Goal: Task Accomplishment & Management: Manage account settings

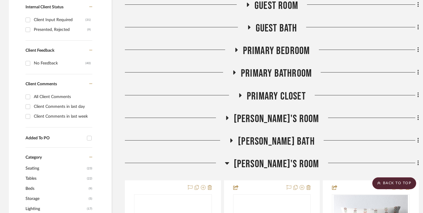
scroll to position [343, 0]
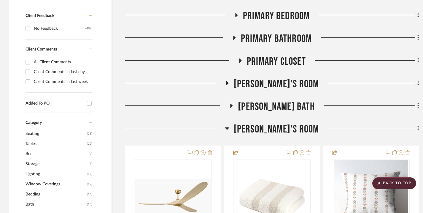
click at [237, 17] on icon at bounding box center [236, 15] width 2 height 4
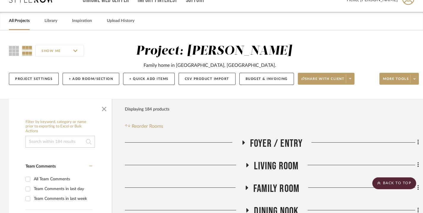
scroll to position [0, 0]
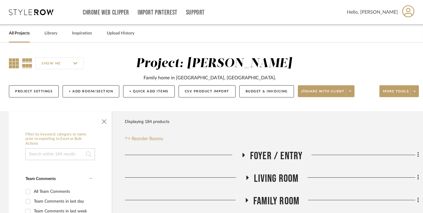
click at [12, 62] on icon at bounding box center [14, 63] width 10 height 10
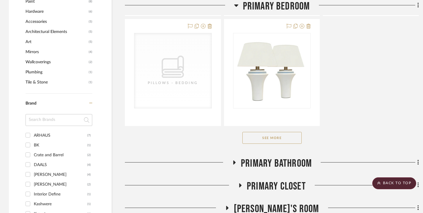
scroll to position [586, 0]
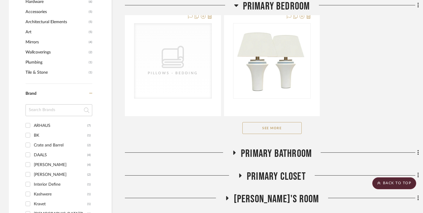
click at [283, 134] on button "See More" at bounding box center [272, 128] width 59 height 12
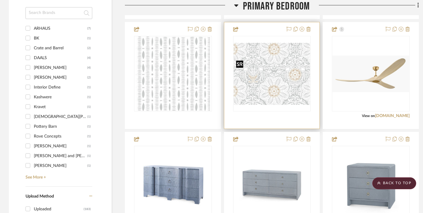
scroll to position [688, 0]
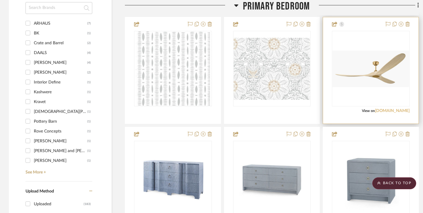
click at [376, 113] on link "[DOMAIN_NAME]" at bounding box center [392, 111] width 35 height 4
click at [372, 85] on img "0" at bounding box center [371, 68] width 77 height 37
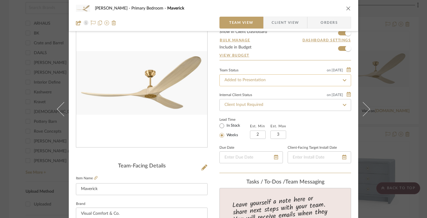
scroll to position [33, 0]
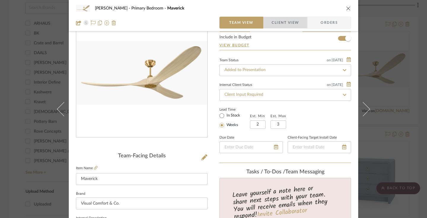
click at [297, 20] on span "Client View" at bounding box center [285, 23] width 43 height 12
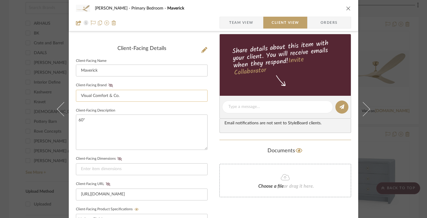
scroll to position [148, 0]
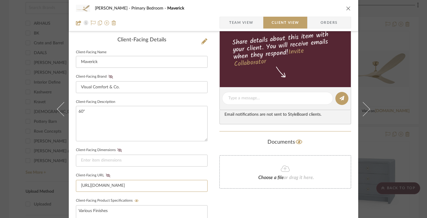
drag, startPoint x: 79, startPoint y: 185, endPoint x: 197, endPoint y: 197, distance: 119.4
click at [197, 197] on div "Client-Facing Details Client-Facing Name Maverick Client-Facing Brand Visual Co…" at bounding box center [142, 146] width 132 height 218
click at [79, 184] on input "[URL][DOMAIN_NAME]" at bounding box center [142, 186] width 132 height 12
drag, startPoint x: 79, startPoint y: 183, endPoint x: 214, endPoint y: 182, distance: 135.4
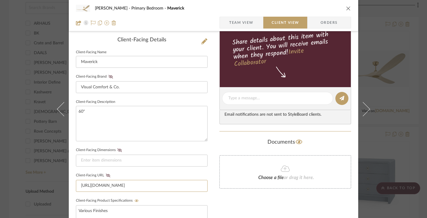
click at [214, 182] on div "Annica van Starrenburg Primary Bedroom Maverick Team View Client View Orders Cl…" at bounding box center [214, 103] width 290 height 494
click at [86, 192] on sr-form-field "Client-Facing URL https://www.visualcomfort.com/maverick-smart-60-ceiling-fan-w…" at bounding box center [142, 183] width 132 height 25
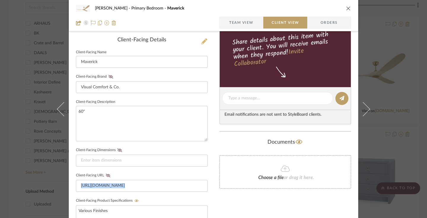
click at [202, 42] on icon at bounding box center [205, 41] width 6 height 6
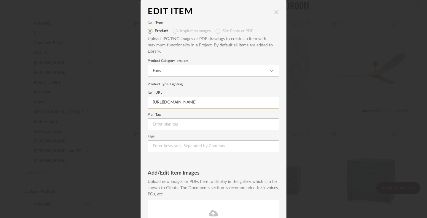
click at [175, 103] on input "[URL][DOMAIN_NAME]" at bounding box center [214, 102] width 132 height 12
click at [275, 13] on icon "close" at bounding box center [277, 11] width 5 height 5
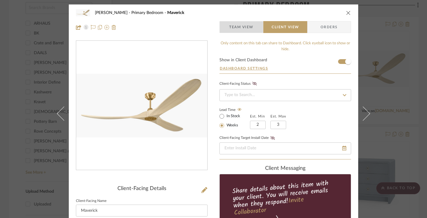
click at [240, 28] on span "Team View" at bounding box center [241, 27] width 24 height 12
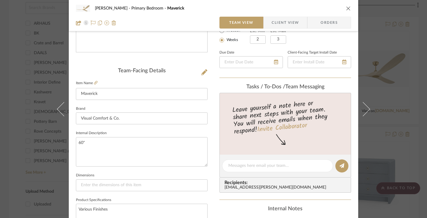
scroll to position [121, 0]
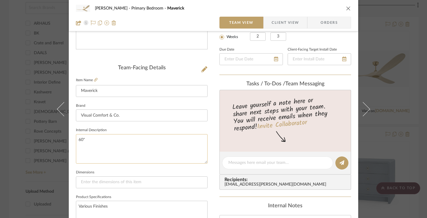
click at [104, 146] on textarea "60"" at bounding box center [142, 148] width 132 height 29
paste textarea "[URL][DOMAIN_NAME]"
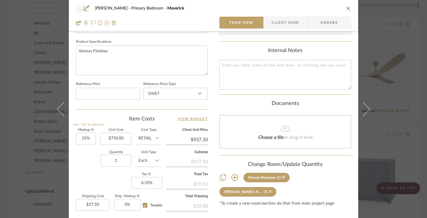
scroll to position [275, 0]
type textarea "60" [URL][DOMAIN_NAME]"
click at [287, 22] on span "Client View" at bounding box center [285, 23] width 27 height 12
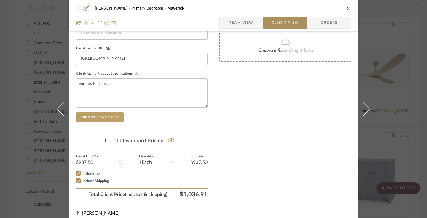
type textarea "60" [URL][DOMAIN_NAME]"
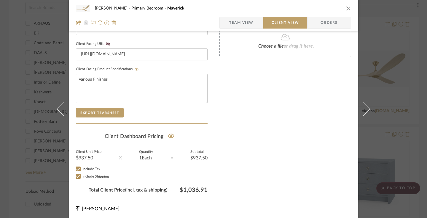
scroll to position [281, 0]
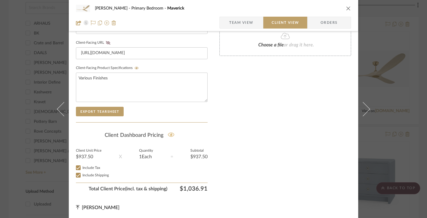
click at [170, 135] on icon at bounding box center [171, 134] width 7 height 4
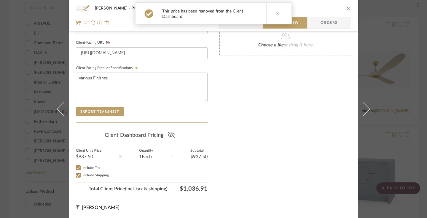
click at [170, 135] on icon at bounding box center [171, 135] width 7 height 6
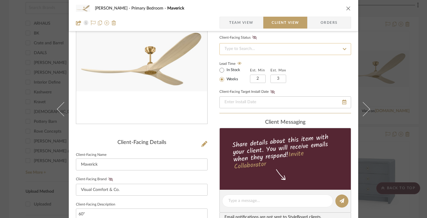
scroll to position [0, 0]
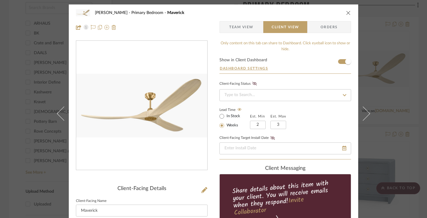
click at [347, 12] on icon "close" at bounding box center [348, 12] width 5 height 5
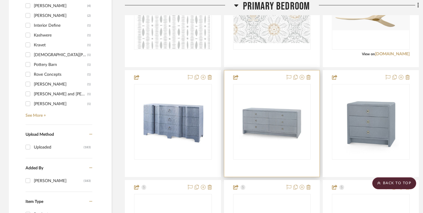
scroll to position [748, 0]
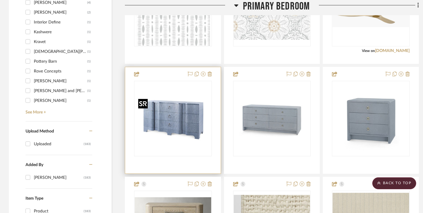
click at [174, 122] on img "0" at bounding box center [173, 118] width 74 height 74
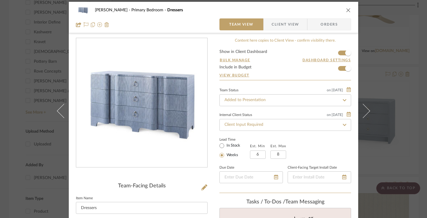
scroll to position [2, 0]
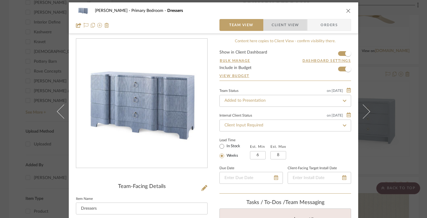
click at [286, 27] on span "Client View" at bounding box center [285, 25] width 27 height 12
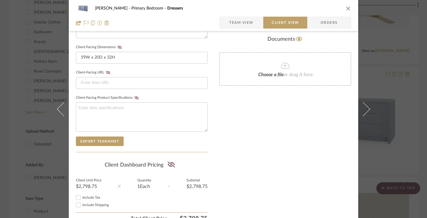
scroll to position [262, 0]
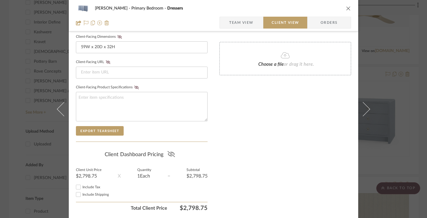
click at [170, 152] on icon at bounding box center [171, 154] width 7 height 6
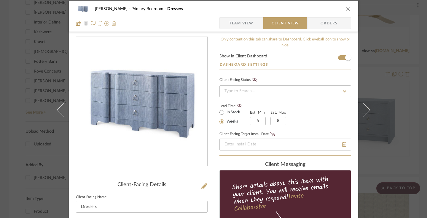
scroll to position [0, 0]
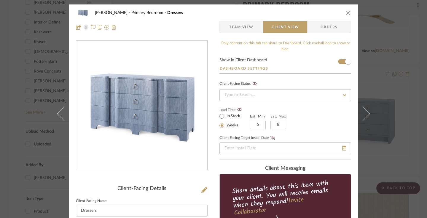
click at [348, 12] on icon "close" at bounding box center [348, 12] width 5 height 5
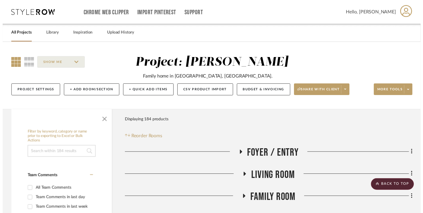
scroll to position [748, 0]
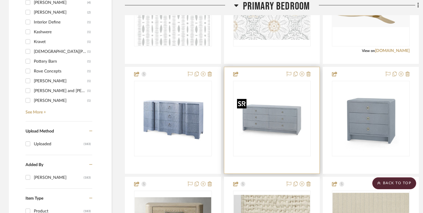
click at [278, 125] on img "0" at bounding box center [272, 118] width 74 height 74
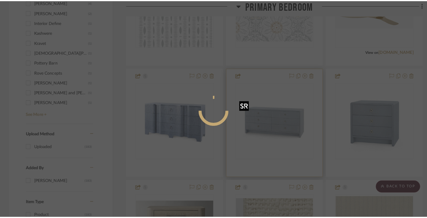
scroll to position [0, 0]
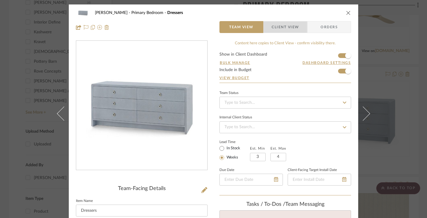
click at [291, 28] on span "Client View" at bounding box center [285, 27] width 27 height 12
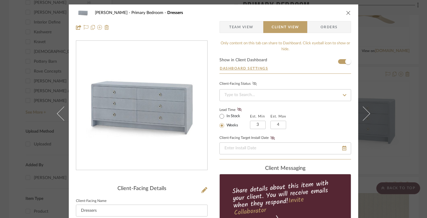
click at [253, 84] on icon at bounding box center [255, 84] width 4 height 4
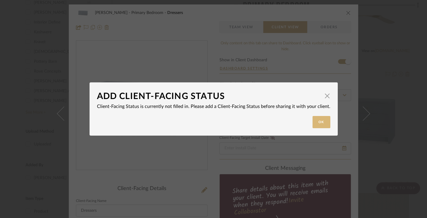
click at [317, 121] on button "Ok" at bounding box center [322, 122] width 18 height 12
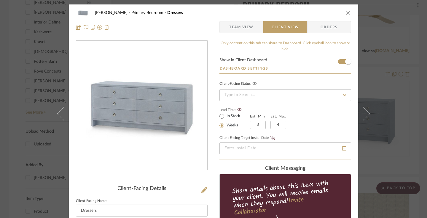
click at [343, 95] on icon at bounding box center [345, 95] width 4 height 2
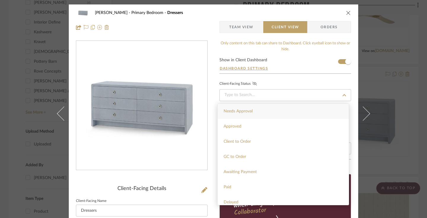
click at [326, 110] on div "Needs Approval" at bounding box center [283, 111] width 131 height 15
type input "[DATE]"
type input "Needs Approval"
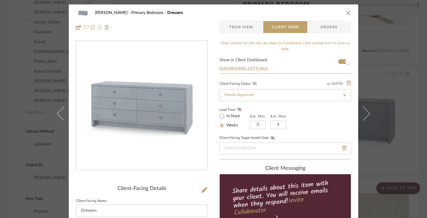
click at [254, 84] on icon at bounding box center [255, 84] width 4 height 4
click at [238, 110] on icon at bounding box center [239, 109] width 4 height 4
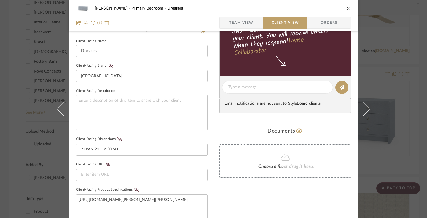
scroll to position [163, 0]
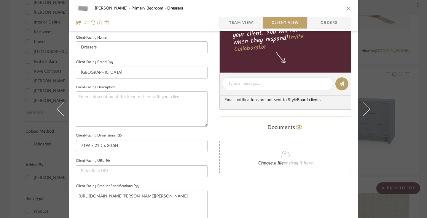
click at [118, 135] on icon at bounding box center [120, 136] width 4 height 4
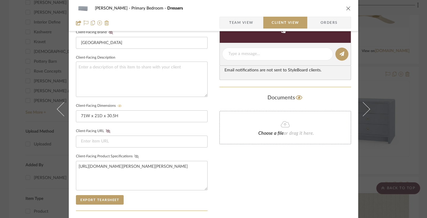
scroll to position [194, 0]
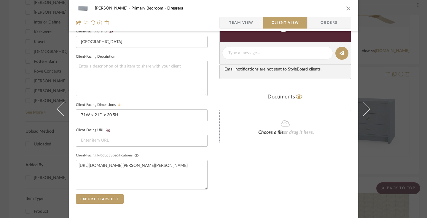
click at [134, 153] on icon at bounding box center [136, 155] width 4 height 4
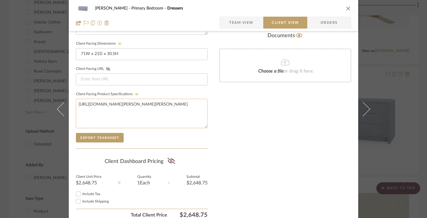
scroll to position [256, 0]
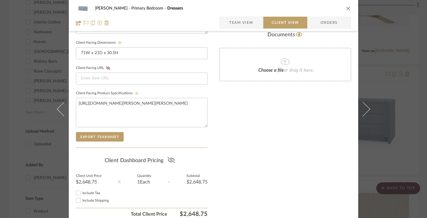
click at [169, 159] on icon at bounding box center [170, 160] width 7 height 6
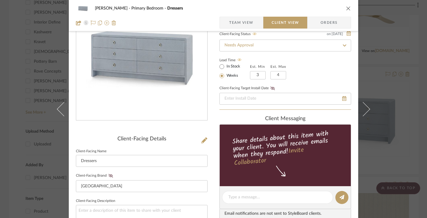
scroll to position [0, 0]
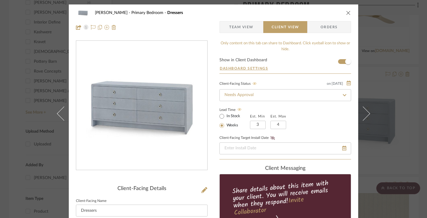
click at [346, 13] on icon "close" at bounding box center [348, 12] width 5 height 5
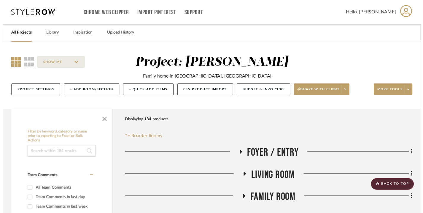
scroll to position [748, 0]
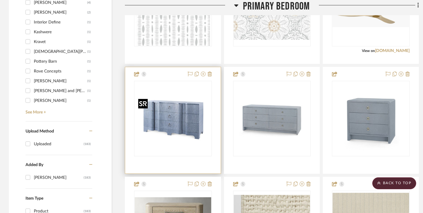
click at [170, 125] on img "0" at bounding box center [173, 118] width 74 height 74
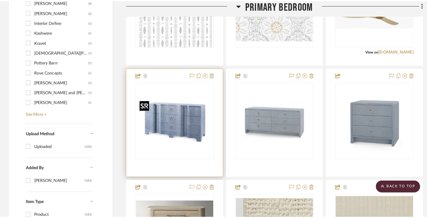
scroll to position [0, 0]
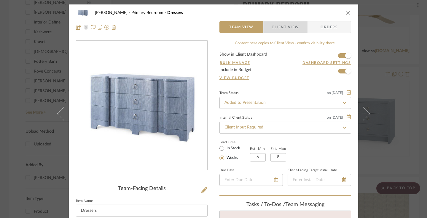
click at [289, 27] on span "Client View" at bounding box center [285, 27] width 27 height 12
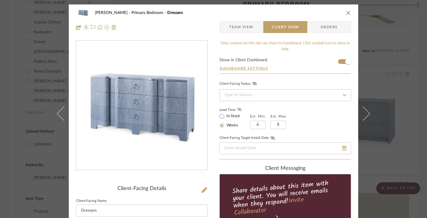
click at [239, 110] on icon at bounding box center [239, 109] width 4 height 4
click at [254, 84] on icon at bounding box center [255, 84] width 4 height 4
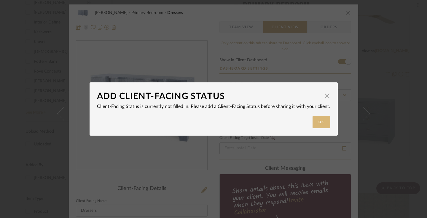
click at [313, 121] on button "Ok" at bounding box center [322, 122] width 18 height 12
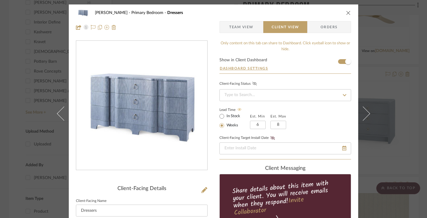
click at [343, 95] on icon at bounding box center [345, 95] width 4 height 2
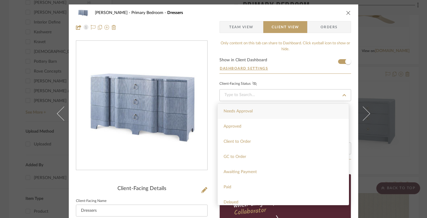
click at [322, 108] on div "Needs Approval" at bounding box center [283, 111] width 131 height 15
type input "[DATE]"
type input "Needs Approval"
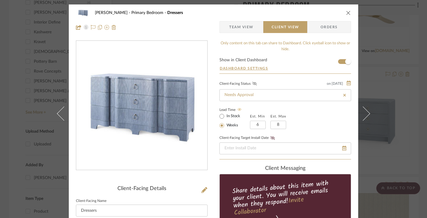
click at [253, 84] on icon at bounding box center [255, 84] width 4 height 4
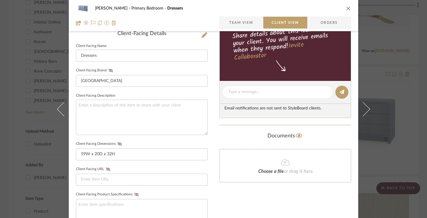
scroll to position [155, 0]
click at [109, 69] on icon at bounding box center [111, 70] width 4 height 4
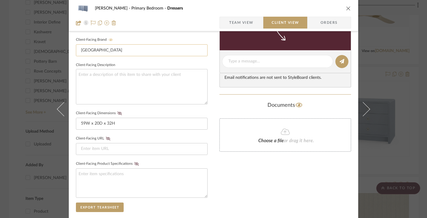
scroll to position [195, 0]
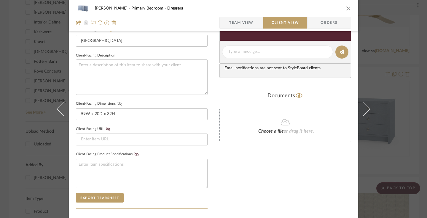
click at [118, 103] on icon at bounding box center [120, 104] width 4 height 4
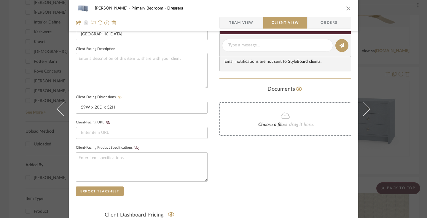
scroll to position [204, 0]
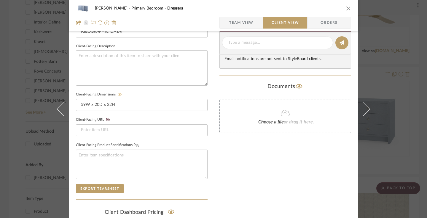
click at [134, 144] on icon at bounding box center [136, 145] width 4 height 4
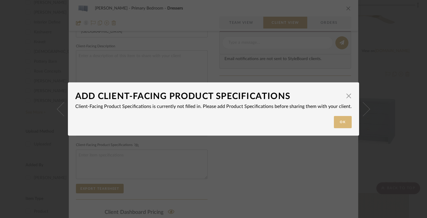
click at [339, 123] on button "Ok" at bounding box center [343, 122] width 18 height 12
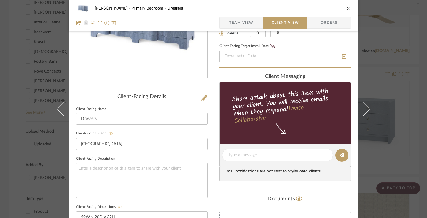
scroll to position [98, 0]
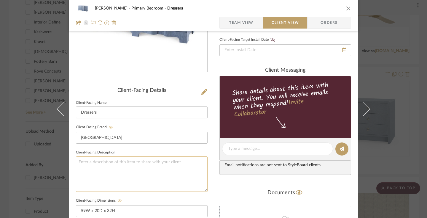
click at [156, 158] on textarea at bounding box center [142, 173] width 132 height 35
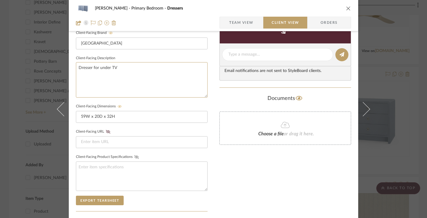
scroll to position [206, 0]
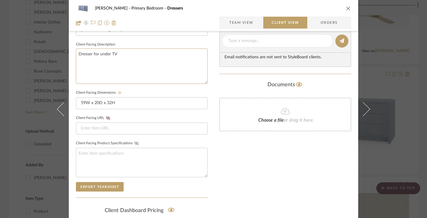
type textarea "Dresser for under TV"
click at [134, 142] on icon at bounding box center [136, 143] width 4 height 4
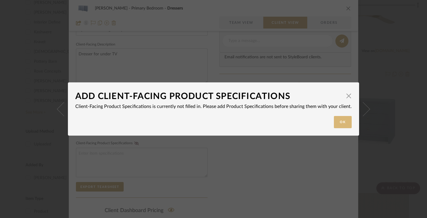
click at [341, 122] on button "Ok" at bounding box center [343, 122] width 18 height 12
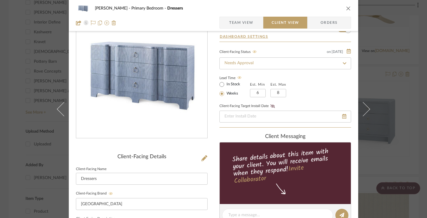
scroll to position [0, 0]
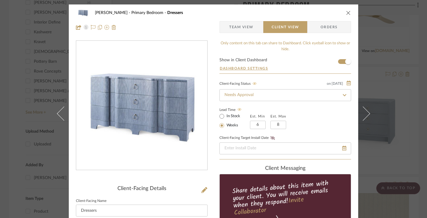
click at [346, 14] on icon "close" at bounding box center [348, 12] width 5 height 5
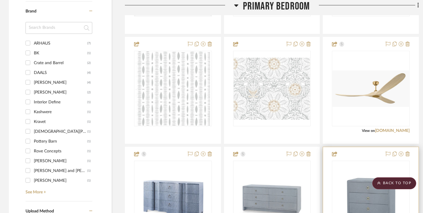
scroll to position [668, 0]
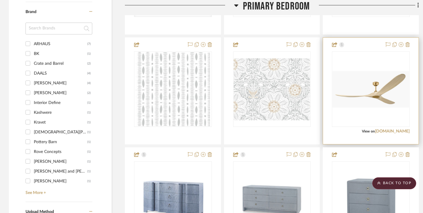
click at [379, 107] on img "0" at bounding box center [371, 89] width 77 height 37
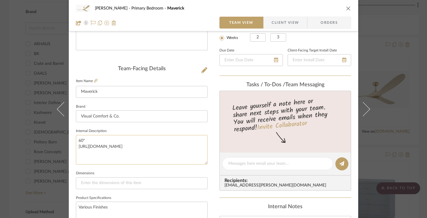
scroll to position [18, 0]
click at [283, 26] on span "Client View" at bounding box center [285, 23] width 27 height 12
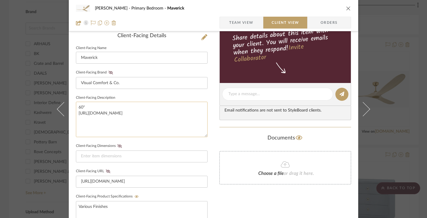
scroll to position [0, 0]
drag, startPoint x: 151, startPoint y: 129, endPoint x: 77, endPoint y: 116, distance: 75.7
click at [77, 116] on textarea "60" [URL][DOMAIN_NAME]" at bounding box center [142, 119] width 132 height 35
type textarea "60" - confirm sizing."
click at [109, 73] on icon at bounding box center [111, 73] width 4 height 4
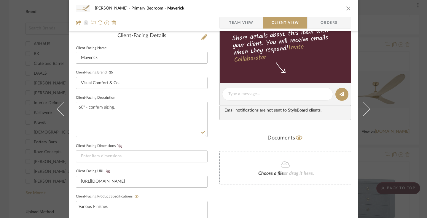
click at [109, 72] on icon at bounding box center [111, 73] width 4 height 4
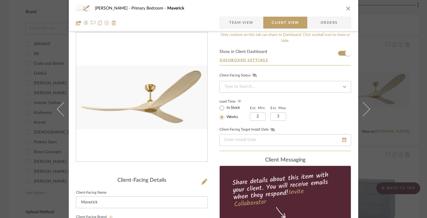
scroll to position [4, 0]
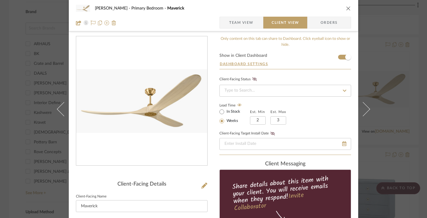
click at [344, 88] on fa-icon at bounding box center [344, 90] width 9 height 7
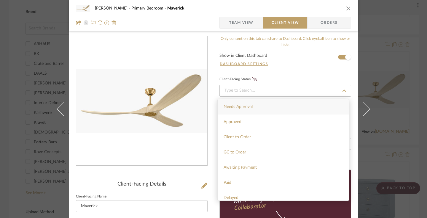
click at [296, 105] on div "Needs Approval" at bounding box center [283, 106] width 131 height 15
type input "[DATE]"
type input "Needs Approval"
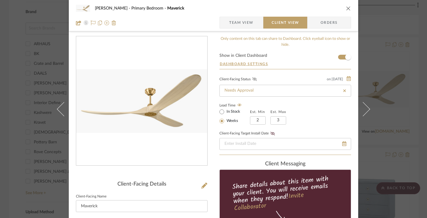
click at [253, 79] on icon at bounding box center [255, 79] width 4 height 4
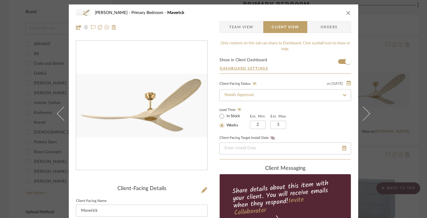
click at [347, 11] on icon "close" at bounding box center [348, 12] width 5 height 5
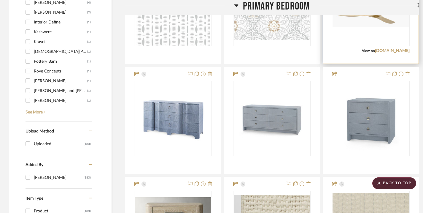
scroll to position [749, 0]
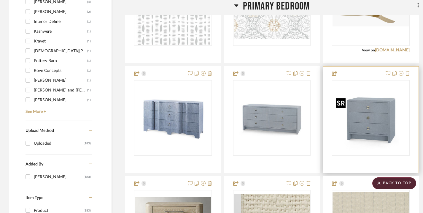
click at [366, 122] on img "0" at bounding box center [371, 118] width 74 height 74
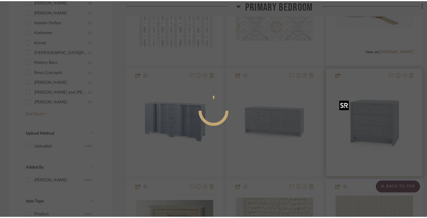
scroll to position [0, 0]
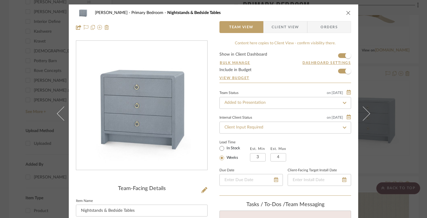
click at [292, 25] on span "Client View" at bounding box center [285, 27] width 27 height 12
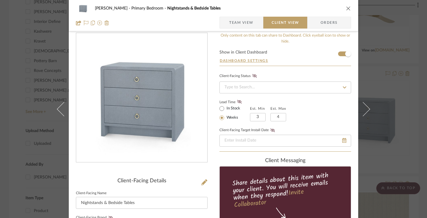
scroll to position [9, 0]
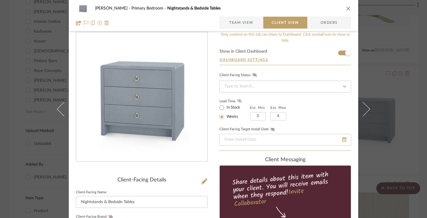
click at [237, 102] on icon at bounding box center [239, 101] width 4 height 4
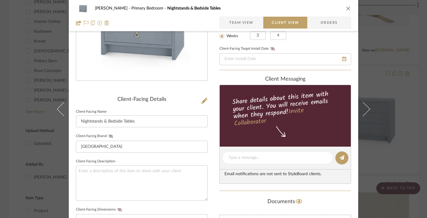
scroll to position [85, 0]
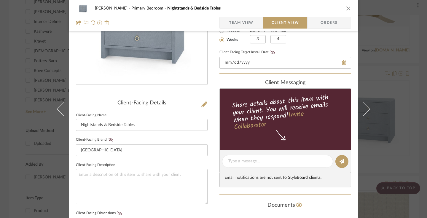
click at [300, 50] on fieldset "Client-Facing Target Install Date" at bounding box center [286, 58] width 132 height 20
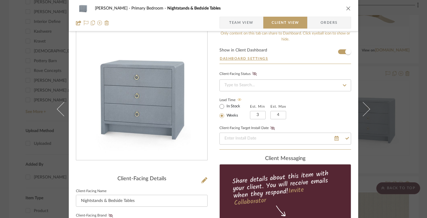
scroll to position [13, 0]
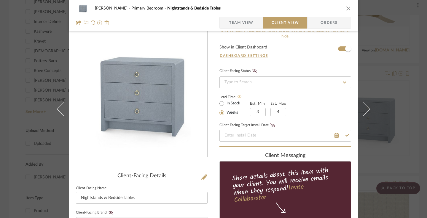
click at [344, 82] on icon at bounding box center [345, 82] width 4 height 2
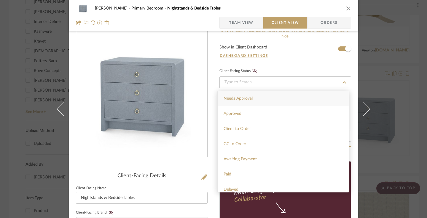
click at [315, 98] on div "Needs Approval" at bounding box center [283, 98] width 131 height 15
type input "[DATE]"
type input "Needs Approval"
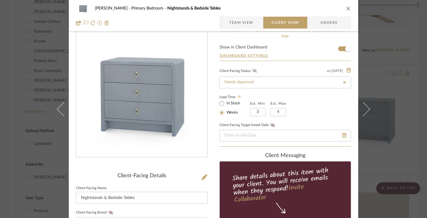
click at [253, 71] on icon at bounding box center [255, 71] width 4 height 4
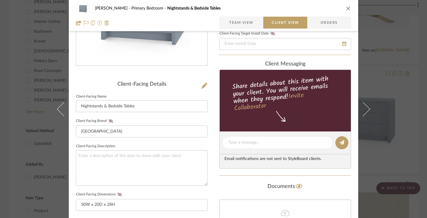
scroll to position [105, 0]
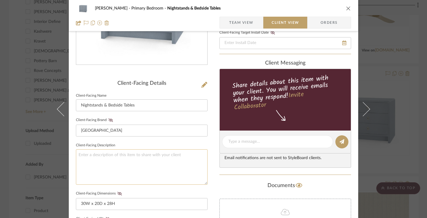
click at [112, 154] on textarea at bounding box center [142, 166] width 132 height 35
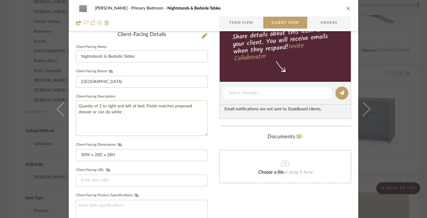
scroll to position [155, 0]
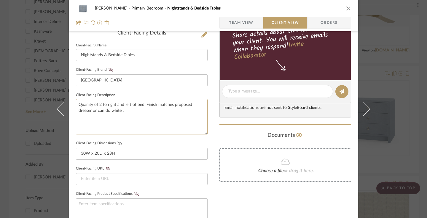
type textarea "Quanity of 2 to right and left of bed. Finish matches proposed dresser or can d…"
click at [119, 142] on icon at bounding box center [120, 143] width 4 height 4
click at [118, 142] on icon at bounding box center [120, 143] width 4 height 4
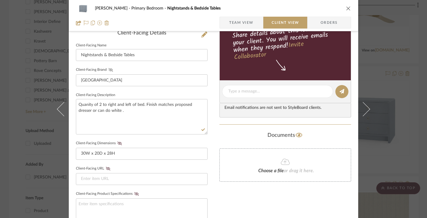
click at [110, 69] on icon at bounding box center [111, 70] width 4 height 4
click at [118, 144] on icon at bounding box center [120, 143] width 4 height 4
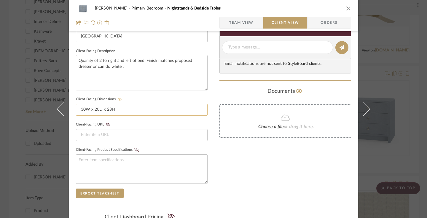
scroll to position [200, 0]
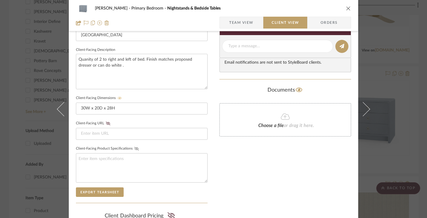
click at [134, 147] on icon at bounding box center [136, 149] width 4 height 4
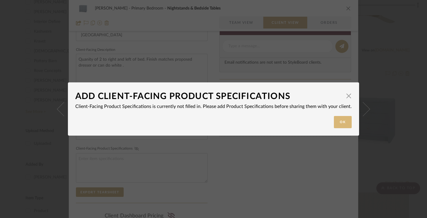
click at [340, 123] on button "Ok" at bounding box center [343, 122] width 18 height 12
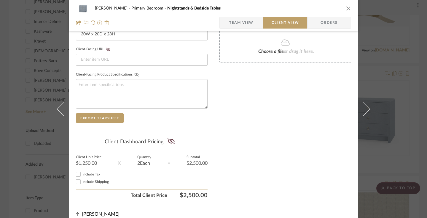
scroll to position [281, 0]
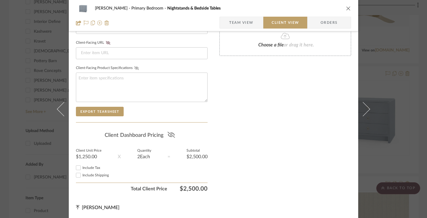
click at [169, 134] on icon at bounding box center [171, 135] width 7 height 6
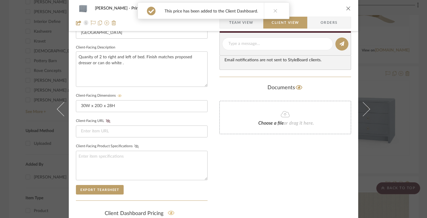
scroll to position [0, 0]
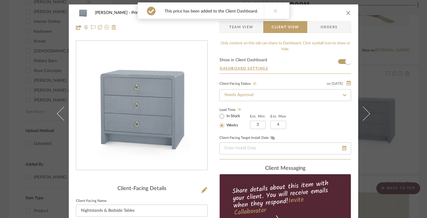
click at [275, 11] on icon at bounding box center [276, 11] width 4 height 4
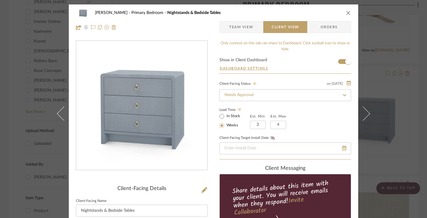
click at [347, 12] on icon "close" at bounding box center [348, 12] width 5 height 5
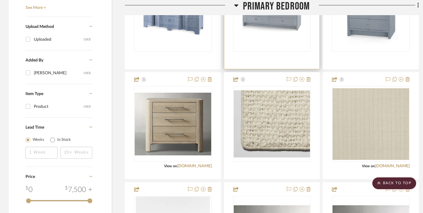
scroll to position [854, 0]
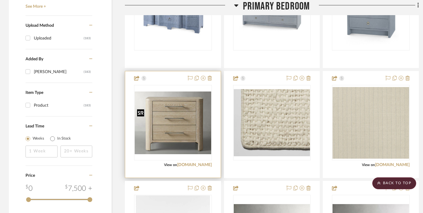
click at [169, 138] on img "0" at bounding box center [173, 122] width 77 height 63
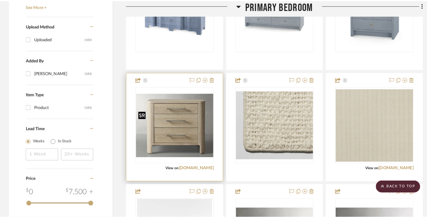
scroll to position [0, 0]
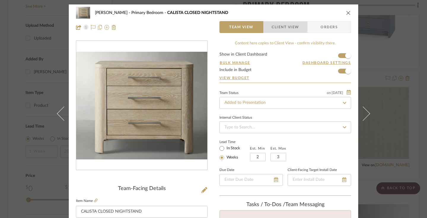
click at [300, 24] on span "Client View" at bounding box center [285, 27] width 43 height 12
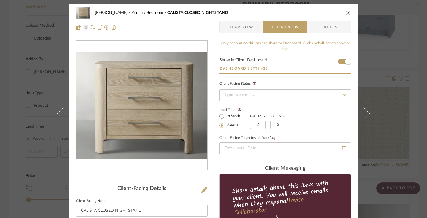
click at [342, 96] on icon at bounding box center [344, 95] width 5 height 4
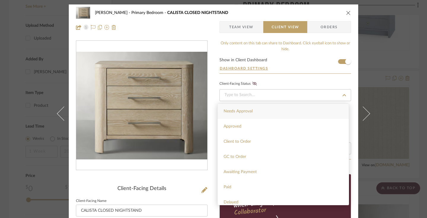
click at [332, 108] on div "Needs Approval" at bounding box center [283, 111] width 131 height 15
type input "[DATE]"
type input "Needs Approval"
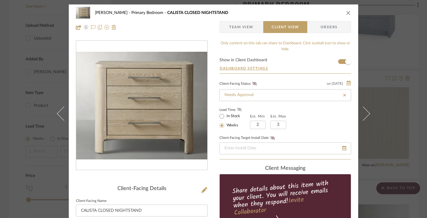
click at [237, 109] on icon at bounding box center [239, 109] width 4 height 4
click at [254, 83] on icon at bounding box center [255, 84] width 4 height 4
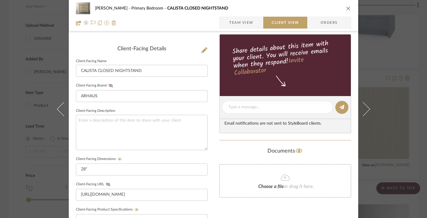
scroll to position [142, 0]
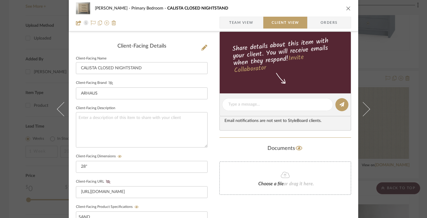
click at [110, 83] on icon at bounding box center [111, 83] width 4 height 4
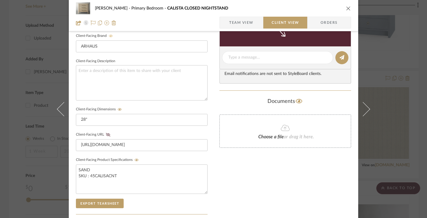
scroll to position [188, 0]
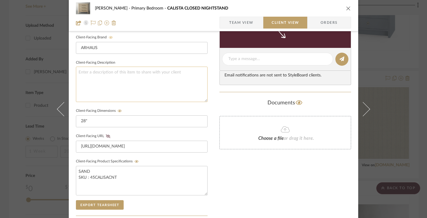
click at [147, 77] on textarea at bounding box center [142, 83] width 132 height 35
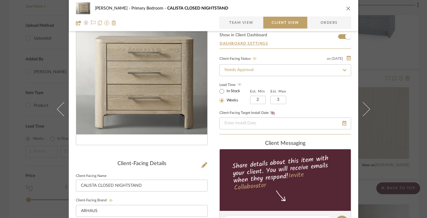
scroll to position [0, 0]
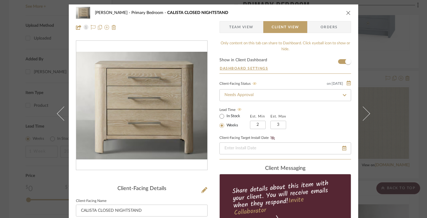
type textarea "Quantity of 2 right and left of bed."
click at [347, 13] on icon "close" at bounding box center [348, 12] width 5 height 5
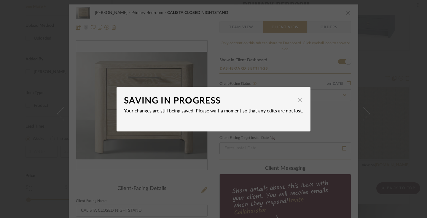
click at [297, 102] on span "button" at bounding box center [300, 100] width 12 height 12
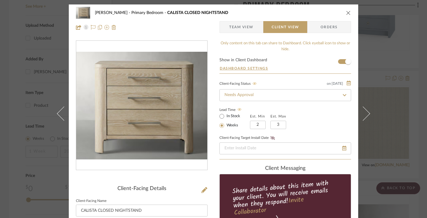
click at [346, 13] on icon "close" at bounding box center [348, 12] width 5 height 5
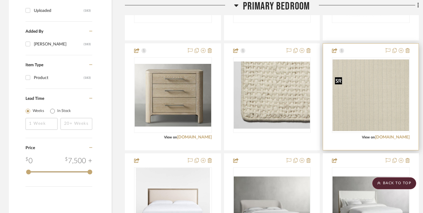
scroll to position [884, 0]
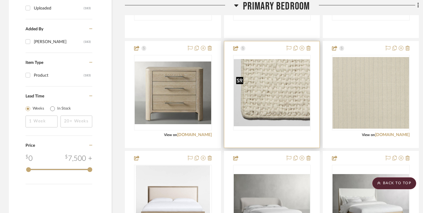
click at [301, 79] on img "0" at bounding box center [272, 92] width 77 height 67
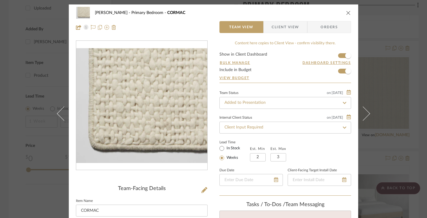
scroll to position [2, 0]
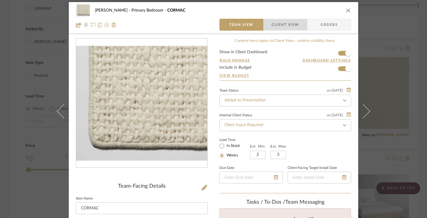
click at [296, 25] on span "Client View" at bounding box center [285, 25] width 27 height 12
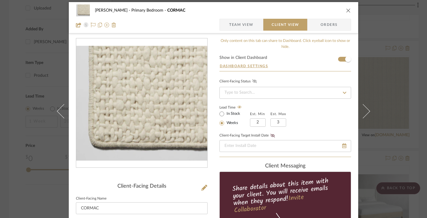
click at [253, 82] on icon at bounding box center [255, 81] width 4 height 4
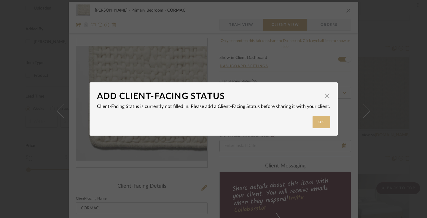
click at [316, 122] on button "Ok" at bounding box center [322, 122] width 18 height 12
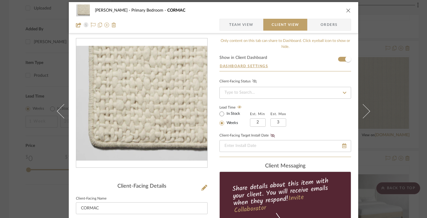
click at [343, 93] on icon at bounding box center [345, 92] width 4 height 2
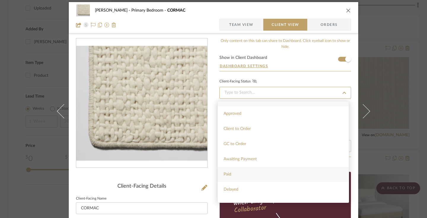
scroll to position [0, 0]
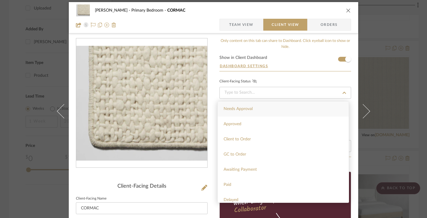
click at [344, 93] on icon at bounding box center [345, 92] width 4 height 2
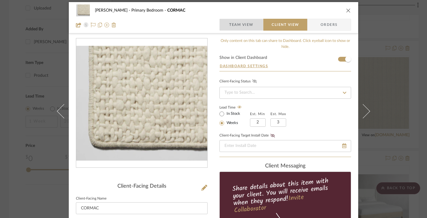
click at [243, 23] on span "Team View" at bounding box center [241, 25] width 24 height 12
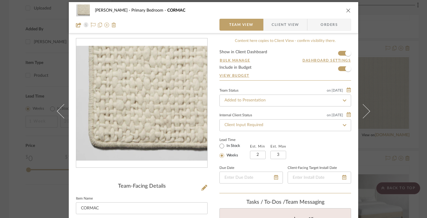
click at [343, 100] on icon at bounding box center [345, 100] width 4 height 2
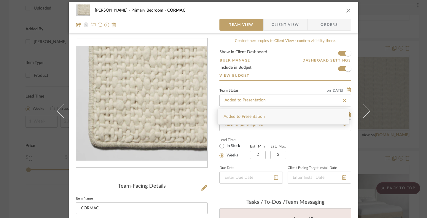
click at [343, 99] on icon at bounding box center [344, 100] width 5 height 4
type input "[DATE]"
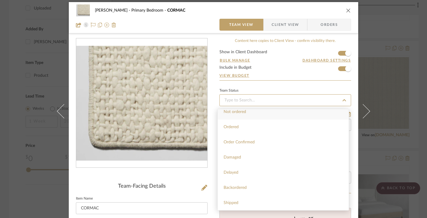
scroll to position [7, 0]
click at [344, 96] on fa-icon at bounding box center [344, 99] width 9 height 7
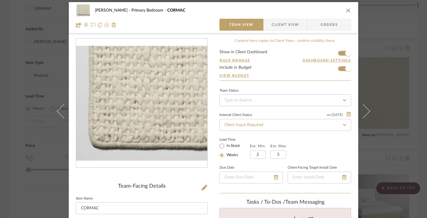
click at [343, 125] on icon at bounding box center [345, 124] width 4 height 2
click at [342, 125] on icon at bounding box center [344, 125] width 5 height 4
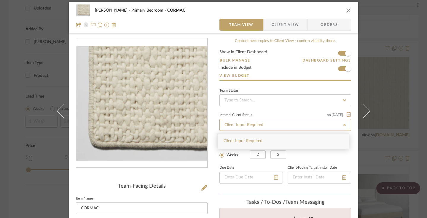
type input "[DATE]"
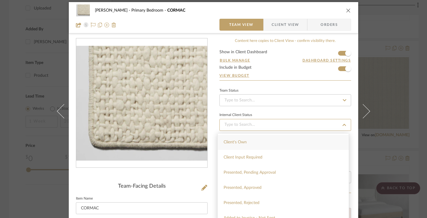
scroll to position [37, 0]
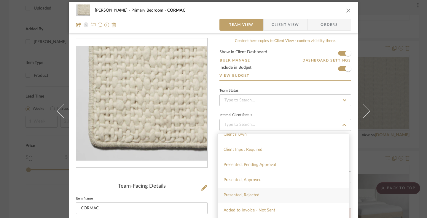
click at [254, 197] on span "Presented, Rejected" at bounding box center [242, 195] width 36 height 4
type input "[DATE]"
type input "Presented, Rejected"
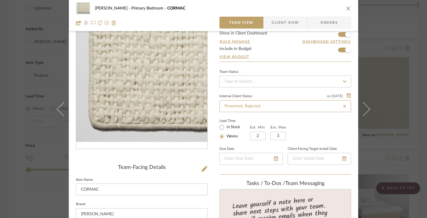
scroll to position [0, 0]
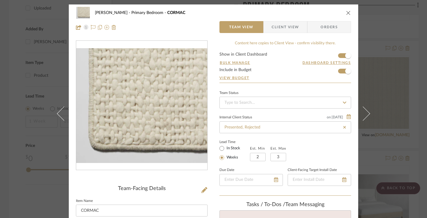
click at [291, 26] on span "Client View" at bounding box center [285, 27] width 27 height 12
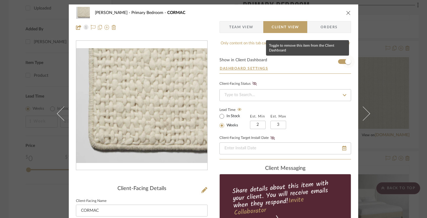
click at [347, 60] on span "button" at bounding box center [349, 61] width 6 height 6
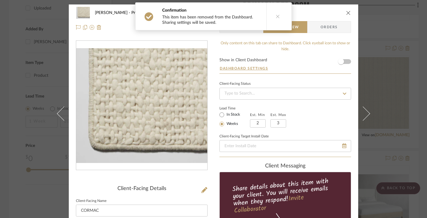
click at [278, 16] on icon at bounding box center [278, 16] width 4 height 4
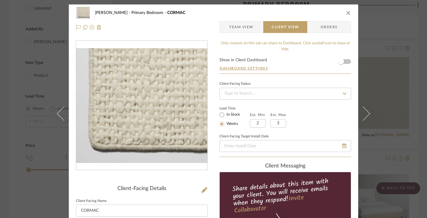
click at [346, 12] on icon "close" at bounding box center [348, 12] width 5 height 5
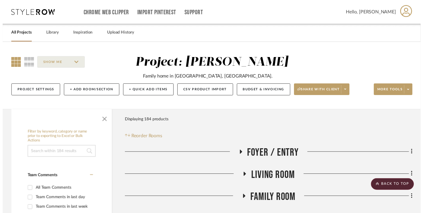
scroll to position [884, 0]
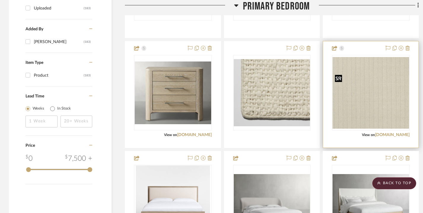
click at [394, 81] on img "0" at bounding box center [371, 93] width 77 height 72
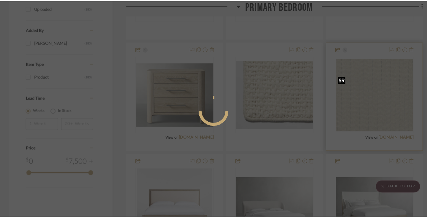
scroll to position [0, 0]
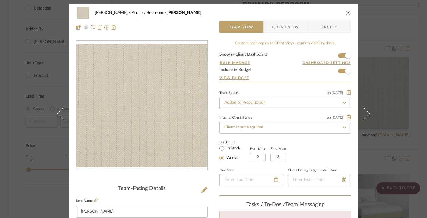
click at [343, 127] on icon at bounding box center [345, 127] width 4 height 2
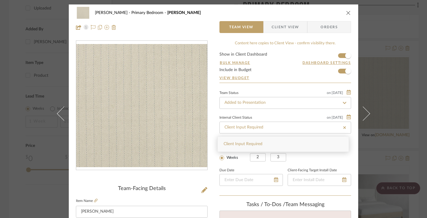
click at [343, 127] on icon at bounding box center [344, 127] width 3 height 3
type input "[DATE]"
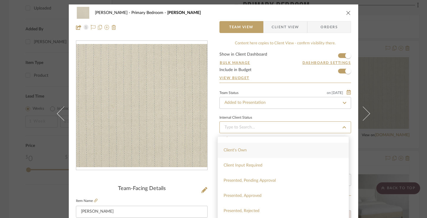
scroll to position [33, 0]
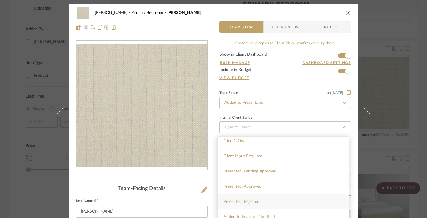
click at [281, 199] on div "Presented, Rejected" at bounding box center [283, 201] width 131 height 15
type input "[DATE]"
type input "Presented, Rejected"
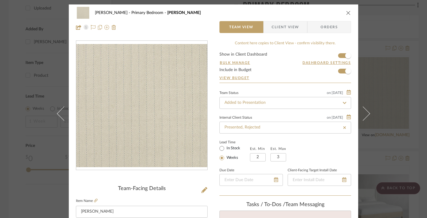
click at [286, 26] on span "Client View" at bounding box center [285, 27] width 27 height 12
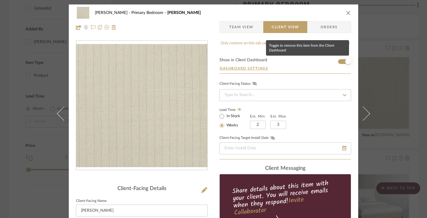
click at [346, 61] on span "button" at bounding box center [349, 61] width 6 height 6
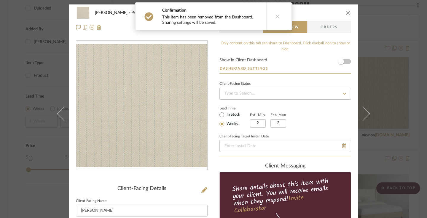
click at [277, 17] on icon at bounding box center [278, 16] width 4 height 4
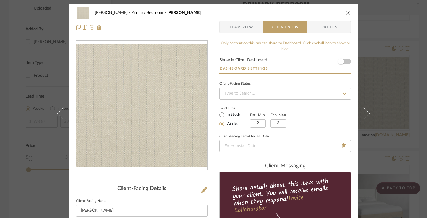
click at [346, 13] on icon "close" at bounding box center [348, 12] width 5 height 5
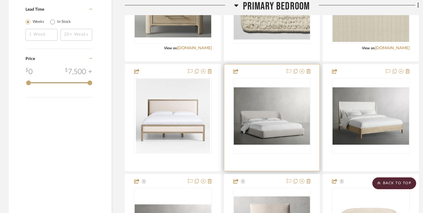
scroll to position [972, 0]
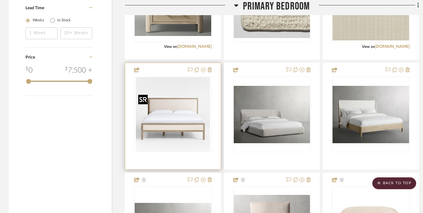
click at [168, 102] on div at bounding box center [173, 114] width 78 height 75
click at [177, 121] on img "0" at bounding box center [173, 114] width 74 height 74
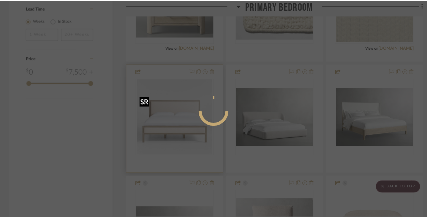
scroll to position [0, 0]
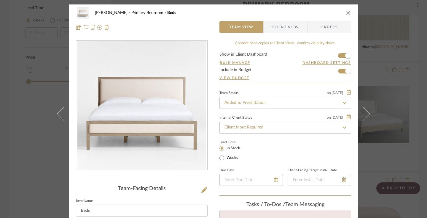
click at [290, 25] on span "Client View" at bounding box center [285, 27] width 27 height 12
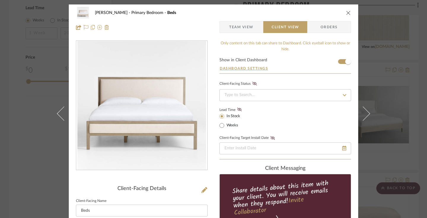
click at [343, 95] on icon at bounding box center [344, 95] width 5 height 4
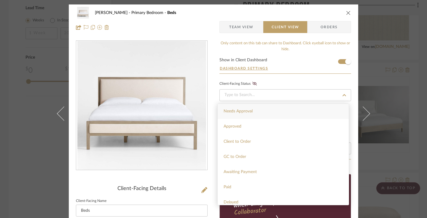
click at [326, 110] on div "Needs Approval" at bounding box center [283, 111] width 131 height 15
type input "[DATE]"
type input "Needs Approval"
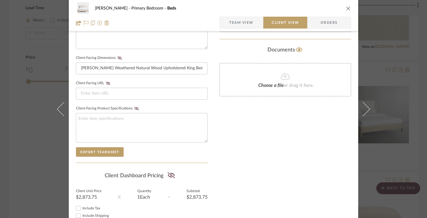
scroll to position [281, 0]
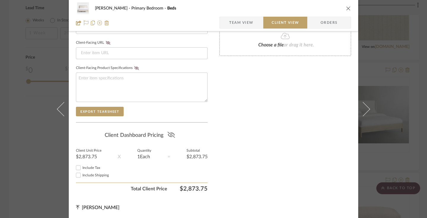
click at [170, 133] on icon at bounding box center [171, 135] width 7 height 6
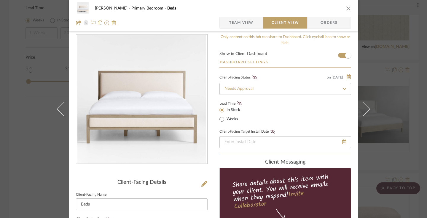
scroll to position [0, 0]
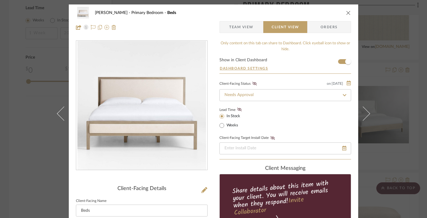
click at [346, 12] on icon "close" at bounding box center [348, 12] width 5 height 5
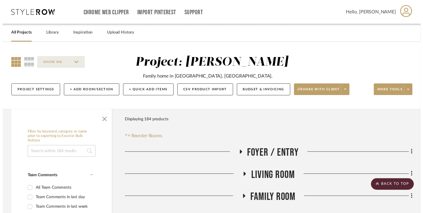
scroll to position [972, 0]
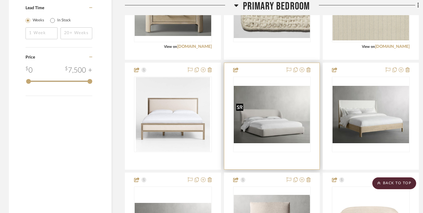
click at [0, 0] on img at bounding box center [0, 0] width 0 height 0
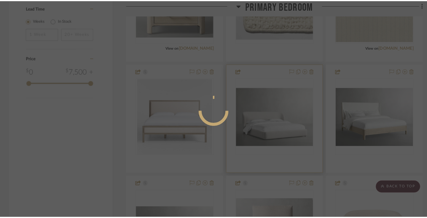
scroll to position [0, 0]
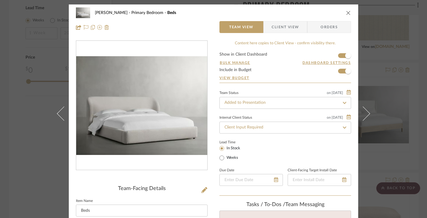
click at [291, 26] on span "Client View" at bounding box center [285, 27] width 27 height 12
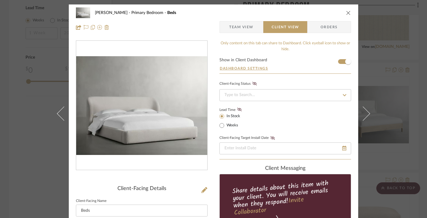
click at [343, 94] on icon at bounding box center [345, 95] width 4 height 2
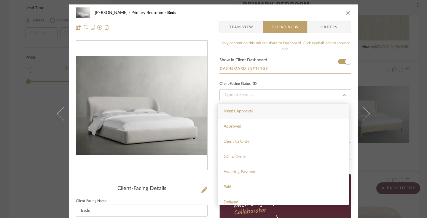
click at [330, 110] on div "Needs Approval" at bounding box center [283, 111] width 131 height 15
type input "[DATE]"
type input "Needs Approval"
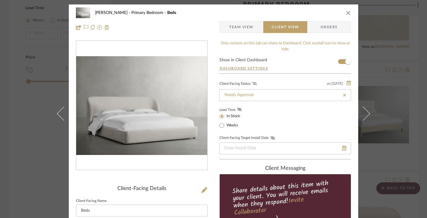
click at [253, 84] on icon at bounding box center [255, 84] width 4 height 4
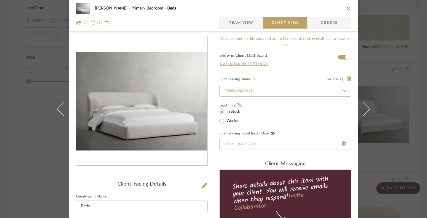
scroll to position [6, 0]
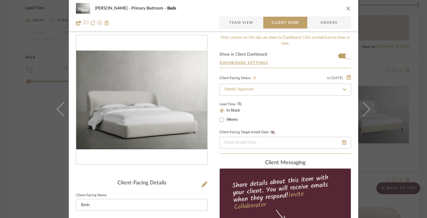
click at [238, 104] on icon at bounding box center [239, 104] width 4 height 4
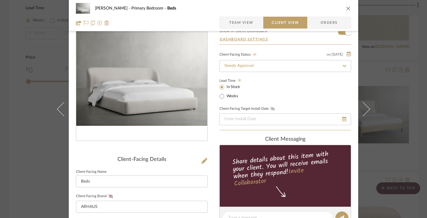
scroll to position [29, 0]
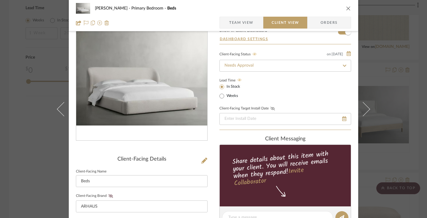
click at [271, 108] on icon at bounding box center [273, 109] width 4 height 4
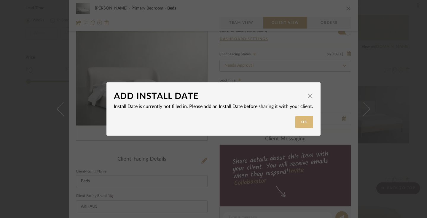
click at [301, 122] on button "Ok" at bounding box center [305, 122] width 18 height 12
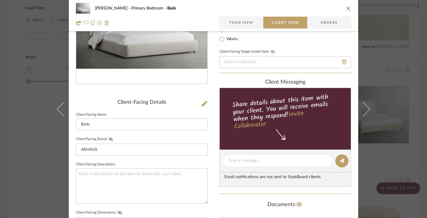
scroll to position [98, 0]
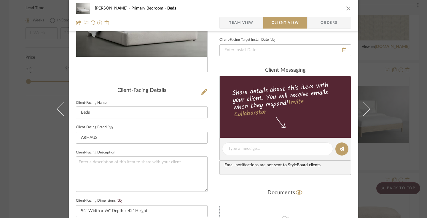
click at [109, 126] on icon at bounding box center [111, 127] width 4 height 4
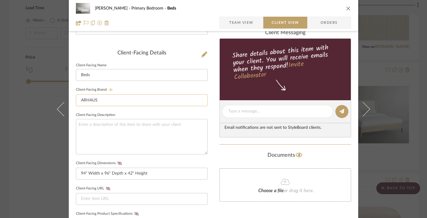
scroll to position [148, 0]
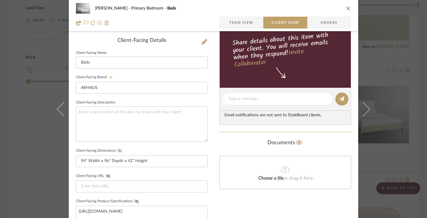
click at [118, 150] on icon at bounding box center [120, 151] width 4 height 4
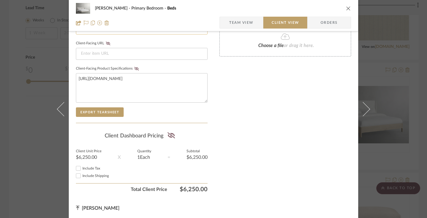
scroll to position [281, 0]
click at [169, 135] on icon at bounding box center [171, 135] width 7 height 6
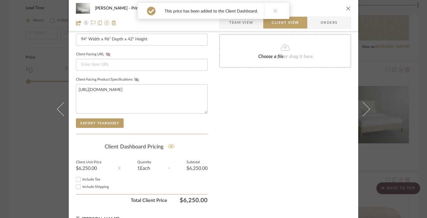
scroll to position [269, 0]
click at [274, 9] on icon at bounding box center [276, 11] width 4 height 4
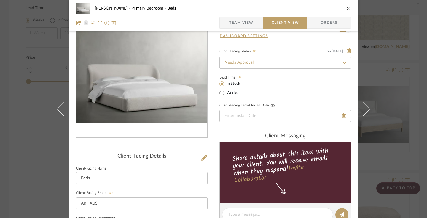
scroll to position [0, 0]
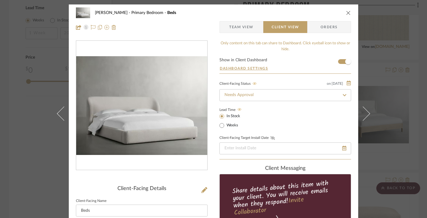
click at [346, 12] on icon "close" at bounding box center [348, 12] width 5 height 5
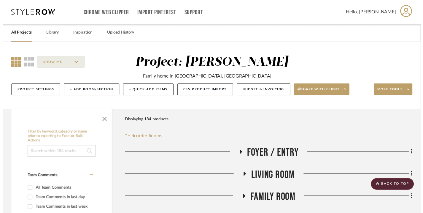
scroll to position [972, 0]
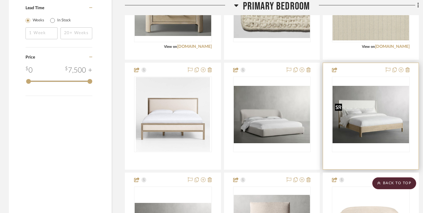
click at [345, 123] on img "0" at bounding box center [371, 115] width 77 height 58
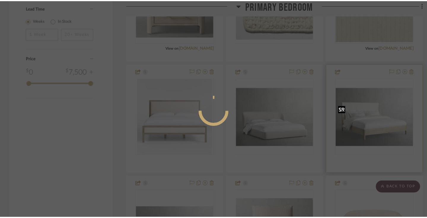
scroll to position [0, 0]
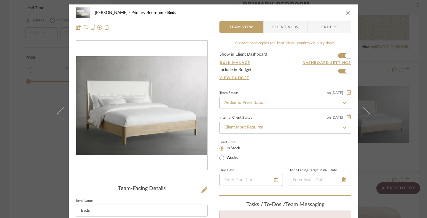
click at [292, 26] on span "Client View" at bounding box center [285, 27] width 27 height 12
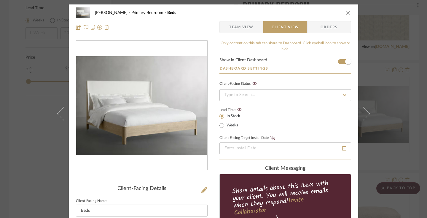
click at [343, 94] on icon at bounding box center [345, 95] width 4 height 2
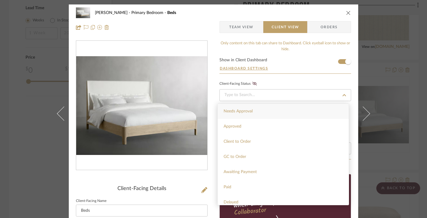
click at [332, 109] on div "Needs Approval" at bounding box center [283, 111] width 131 height 15
type input "[DATE]"
type input "Needs Approval"
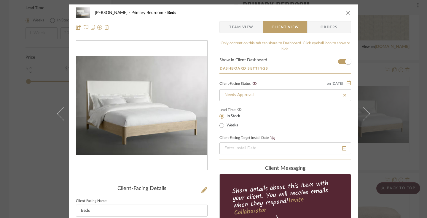
click at [237, 110] on icon at bounding box center [239, 109] width 4 height 4
click at [253, 85] on icon at bounding box center [255, 84] width 4 height 4
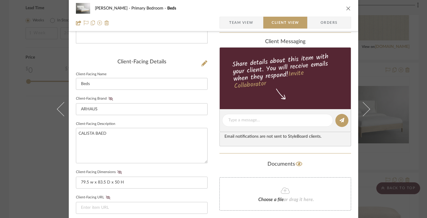
scroll to position [128, 0]
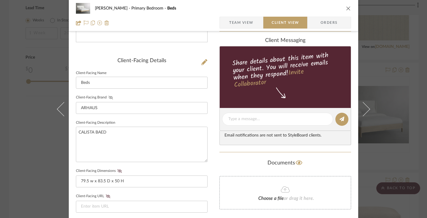
click at [110, 97] on icon at bounding box center [111, 98] width 4 height 4
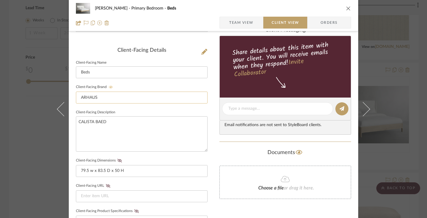
scroll to position [161, 0]
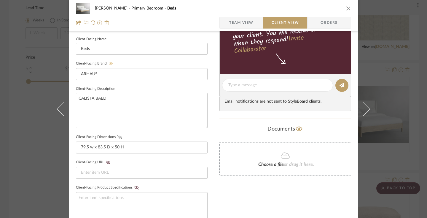
click at [118, 137] on icon at bounding box center [120, 137] width 4 height 4
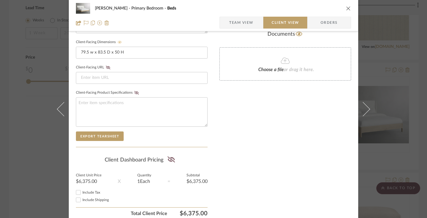
scroll to position [260, 0]
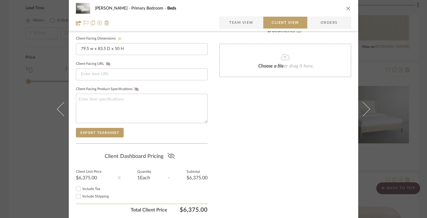
click at [169, 156] on icon at bounding box center [171, 156] width 7 height 6
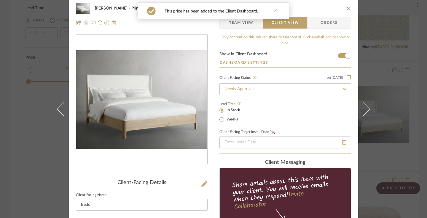
scroll to position [0, 0]
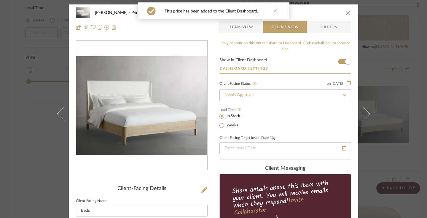
click at [274, 11] on icon at bounding box center [276, 11] width 4 height 4
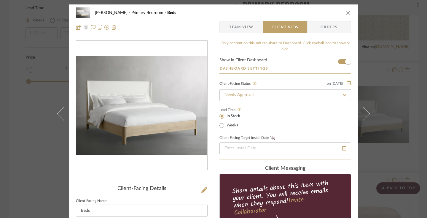
click at [347, 12] on icon "close" at bounding box center [348, 12] width 5 height 5
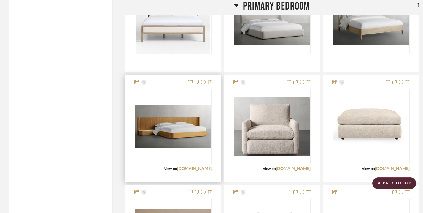
scroll to position [1069, 0]
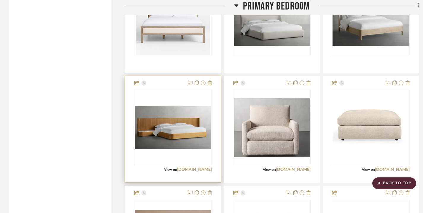
click at [183, 125] on img "0" at bounding box center [173, 127] width 77 height 43
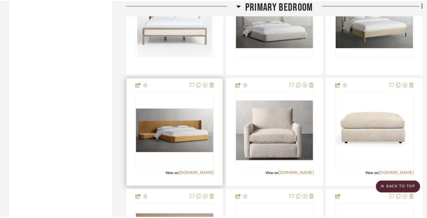
scroll to position [0, 0]
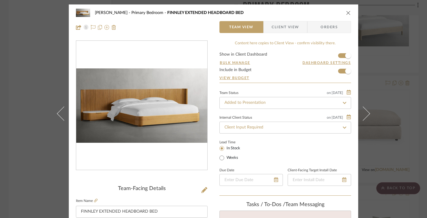
click at [295, 28] on span "Client View" at bounding box center [285, 27] width 27 height 12
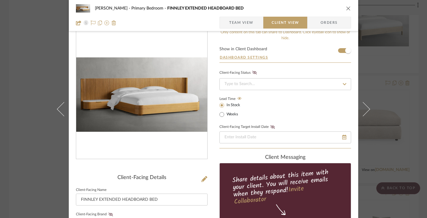
scroll to position [13, 0]
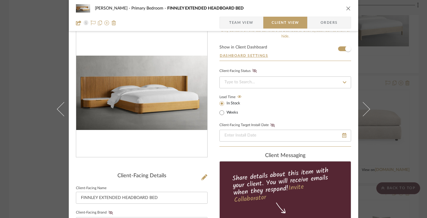
click at [344, 81] on icon at bounding box center [344, 82] width 5 height 4
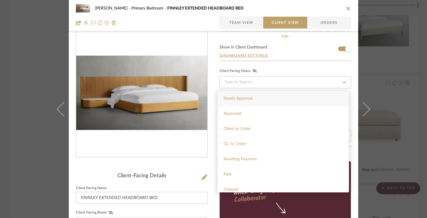
click at [324, 98] on div "Needs Approval" at bounding box center [283, 98] width 131 height 15
type input "[DATE]"
type input "Needs Approval"
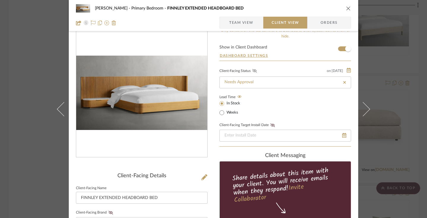
click at [253, 70] on icon at bounding box center [255, 71] width 4 height 4
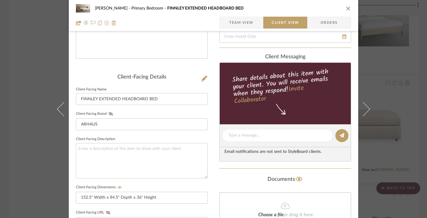
scroll to position [113, 0]
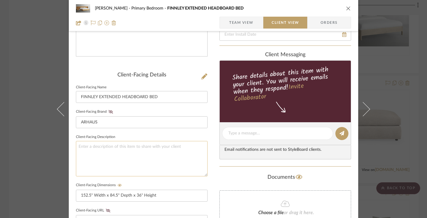
click at [164, 144] on textarea at bounding box center [142, 158] width 132 height 35
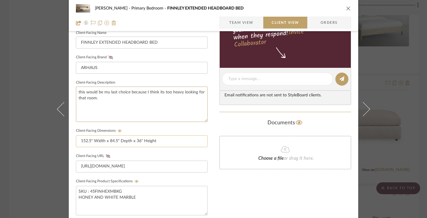
scroll to position [167, 0]
type textarea "this would be my last choice because I think its too heavy looking for that roo…"
click at [109, 57] on icon at bounding box center [111, 58] width 4 height 4
click at [109, 58] on icon at bounding box center [111, 58] width 4 height 4
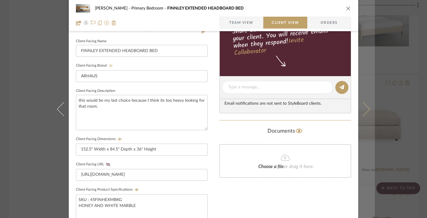
scroll to position [158, 0]
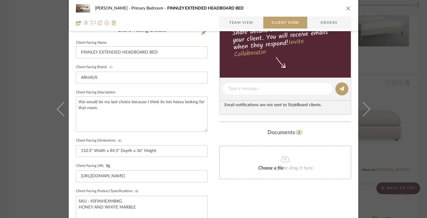
click at [347, 9] on icon "close" at bounding box center [348, 8] width 5 height 5
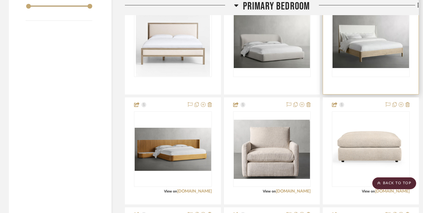
scroll to position [1051, 0]
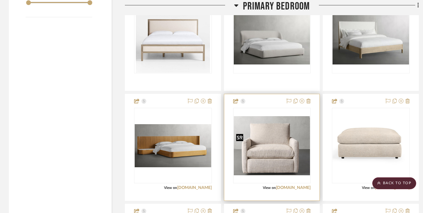
click at [283, 142] on img "0" at bounding box center [272, 145] width 77 height 59
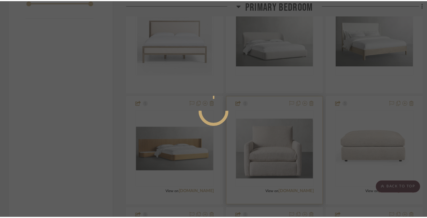
scroll to position [0, 0]
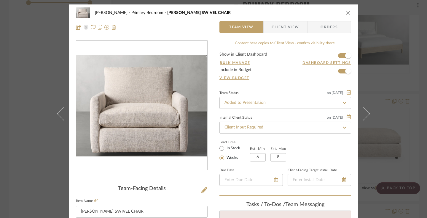
click at [284, 26] on span "Client View" at bounding box center [285, 27] width 27 height 12
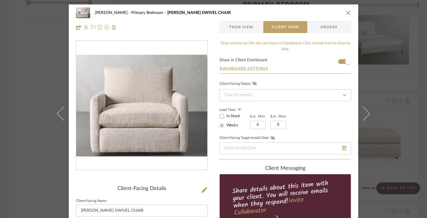
click at [343, 94] on icon at bounding box center [344, 95] width 5 height 4
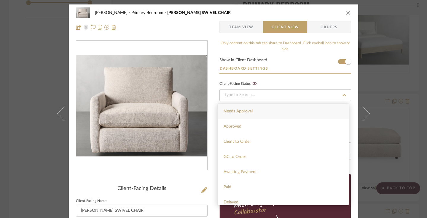
click at [324, 114] on div "Needs Approval" at bounding box center [283, 111] width 131 height 15
type input "[DATE]"
type input "Needs Approval"
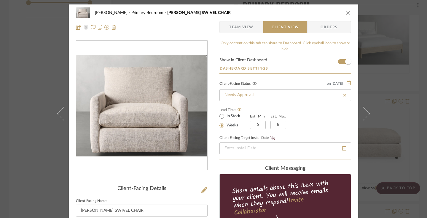
click at [253, 84] on icon at bounding box center [255, 84] width 4 height 4
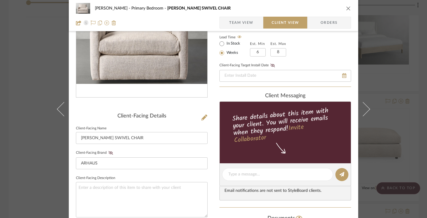
scroll to position [82, 0]
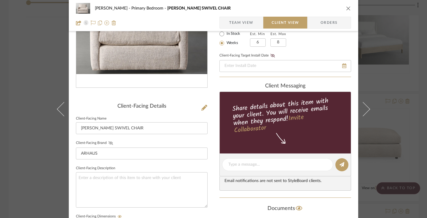
click at [110, 142] on icon at bounding box center [111, 143] width 4 height 4
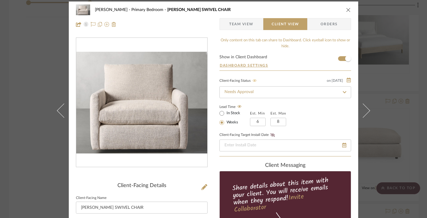
scroll to position [0, 0]
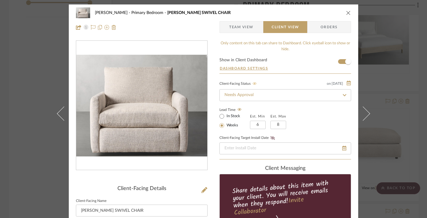
click at [346, 15] on icon "close" at bounding box center [348, 12] width 5 height 5
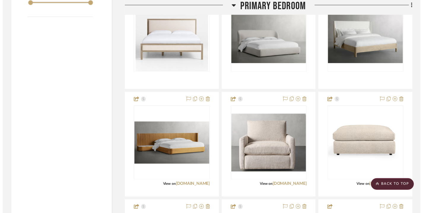
scroll to position [1051, 0]
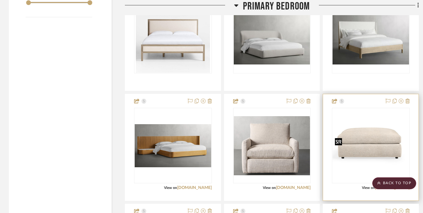
click at [373, 149] on img "0" at bounding box center [371, 145] width 77 height 50
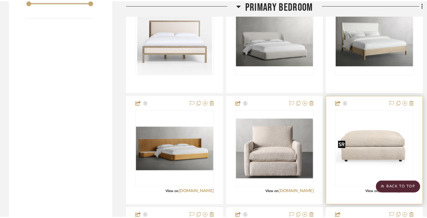
scroll to position [0, 0]
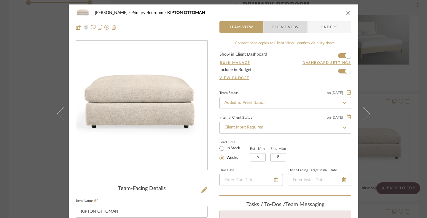
click at [291, 26] on span "Client View" at bounding box center [285, 27] width 27 height 12
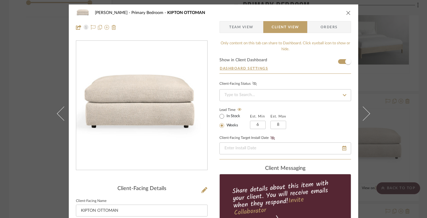
click at [253, 84] on icon at bounding box center [255, 84] width 4 height 4
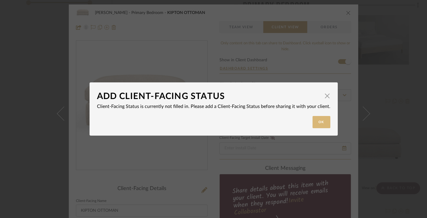
click at [318, 123] on button "Ok" at bounding box center [322, 122] width 18 height 12
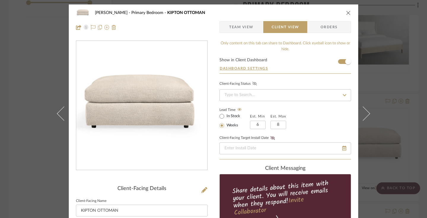
click at [343, 95] on icon at bounding box center [344, 95] width 5 height 4
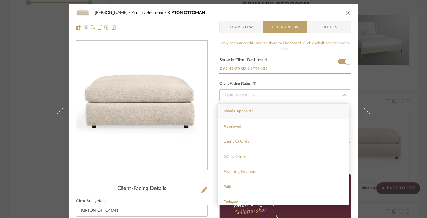
click at [322, 109] on div "Needs Approval" at bounding box center [283, 111] width 131 height 15
type input "[DATE]"
type input "Needs Approval"
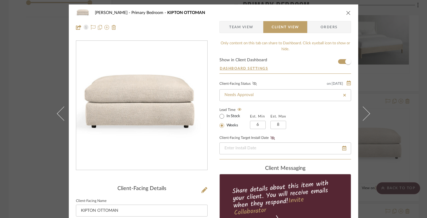
click at [253, 84] on icon at bounding box center [255, 84] width 4 height 4
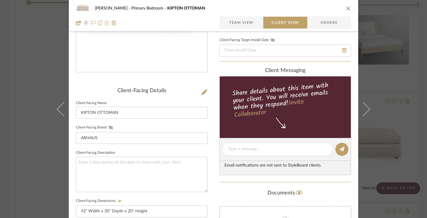
scroll to position [102, 0]
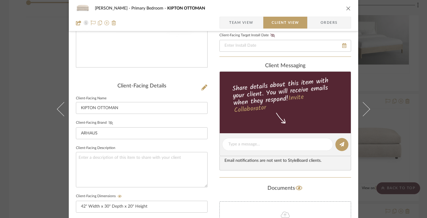
click at [109, 123] on icon at bounding box center [111, 123] width 4 height 4
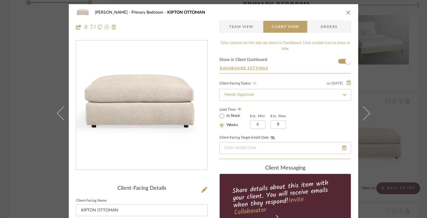
scroll to position [0, 0]
click at [348, 13] on icon "close" at bounding box center [348, 12] width 5 height 5
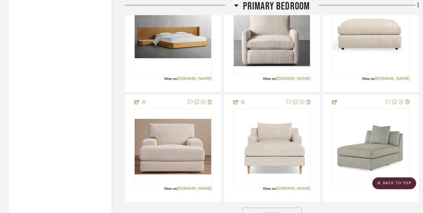
scroll to position [1160, 0]
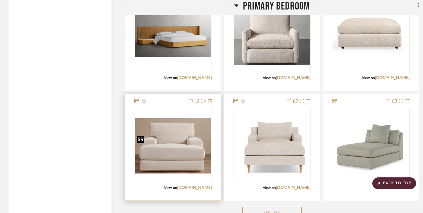
click at [178, 157] on img "0" at bounding box center [173, 146] width 77 height 56
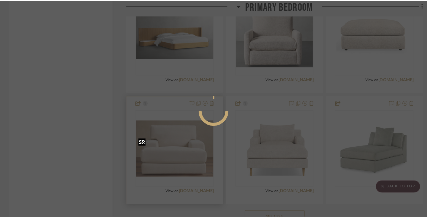
scroll to position [0, 0]
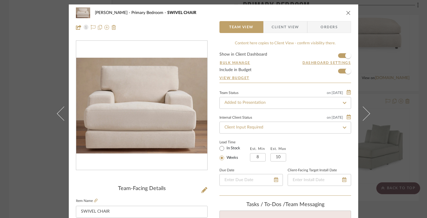
click at [296, 27] on span "Client View" at bounding box center [285, 27] width 27 height 12
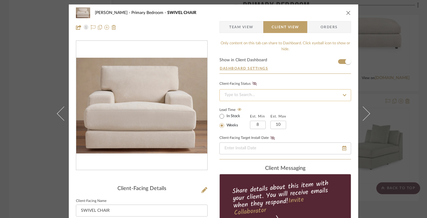
click at [338, 95] on input at bounding box center [286, 95] width 132 height 12
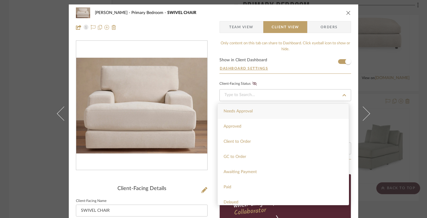
click at [312, 111] on div "Needs Approval" at bounding box center [283, 111] width 131 height 15
type input "[DATE]"
type input "Needs Approval"
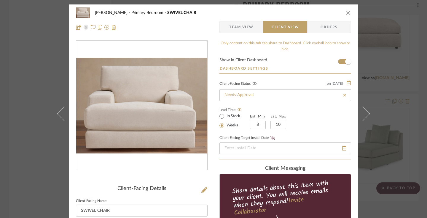
click at [253, 84] on icon at bounding box center [255, 84] width 4 height 4
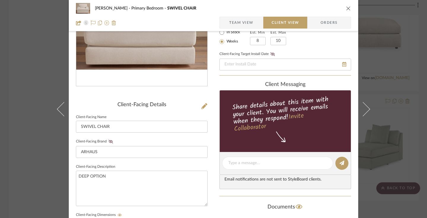
scroll to position [96, 0]
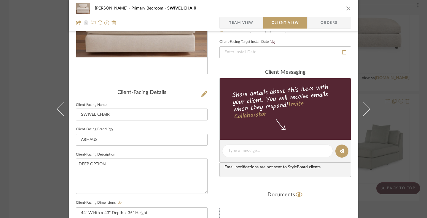
click at [109, 129] on icon at bounding box center [111, 129] width 4 height 4
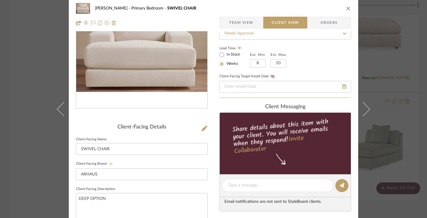
scroll to position [0, 0]
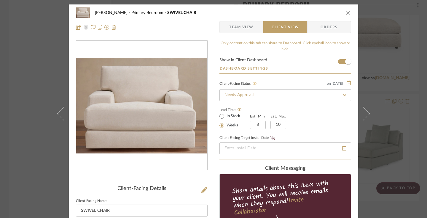
click at [347, 13] on icon "close" at bounding box center [348, 12] width 5 height 5
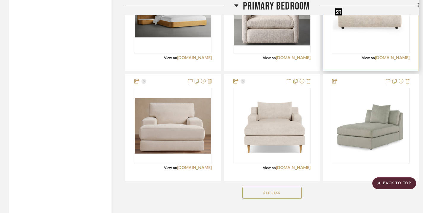
scroll to position [1185, 0]
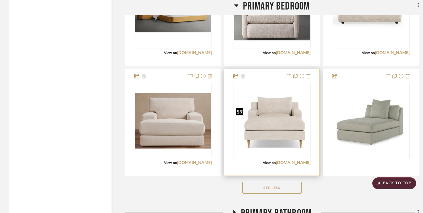
click at [0, 0] on img at bounding box center [0, 0] width 0 height 0
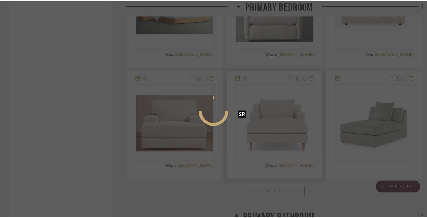
scroll to position [0, 0]
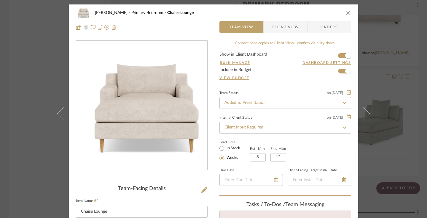
click at [292, 27] on span "Client View" at bounding box center [285, 27] width 27 height 12
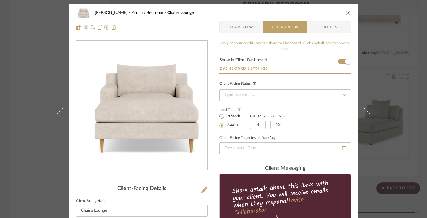
click at [346, 95] on fa-icon at bounding box center [344, 94] width 9 height 7
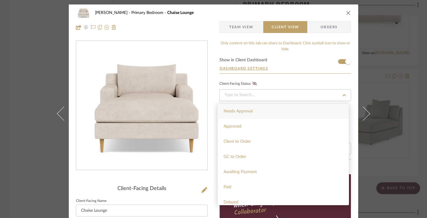
click at [313, 109] on div "Needs Approval" at bounding box center [283, 111] width 131 height 15
type input "[DATE]"
type input "Needs Approval"
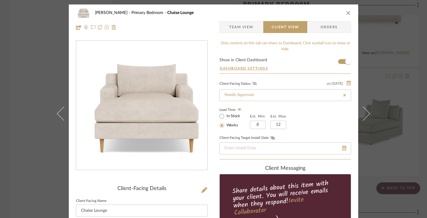
click at [253, 85] on icon at bounding box center [255, 84] width 4 height 4
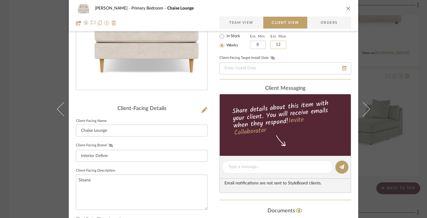
scroll to position [86, 0]
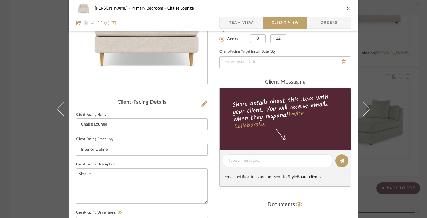
click at [109, 138] on icon at bounding box center [111, 139] width 4 height 4
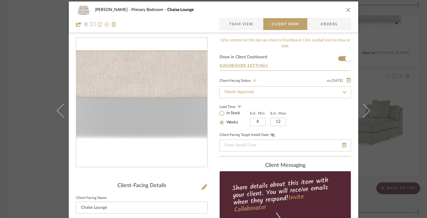
scroll to position [0, 0]
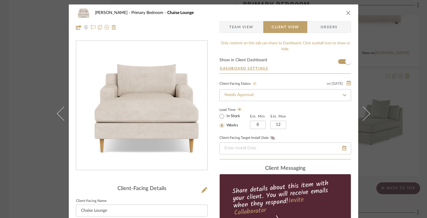
click at [347, 12] on icon "close" at bounding box center [348, 12] width 5 height 5
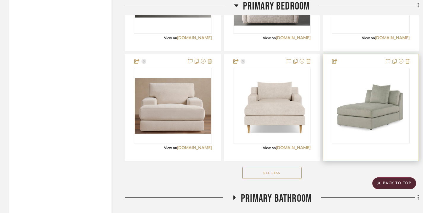
scroll to position [1201, 0]
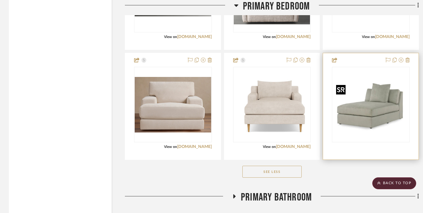
click at [361, 94] on img "0" at bounding box center [371, 104] width 74 height 74
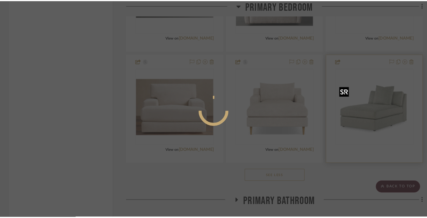
scroll to position [0, 0]
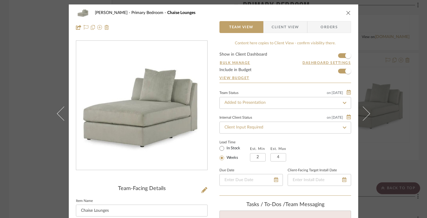
click at [290, 27] on span "Client View" at bounding box center [285, 27] width 27 height 12
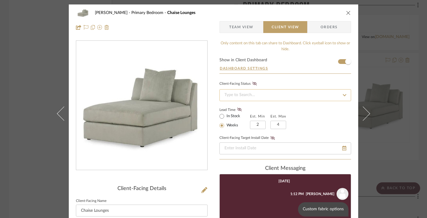
click at [324, 98] on input at bounding box center [286, 95] width 132 height 12
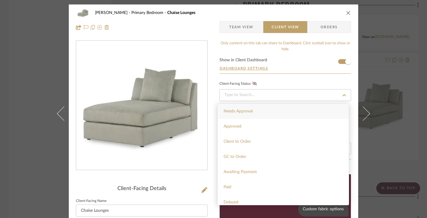
click at [280, 113] on div "Needs Approval" at bounding box center [283, 111] width 131 height 15
type input "[DATE]"
type input "Needs Approval"
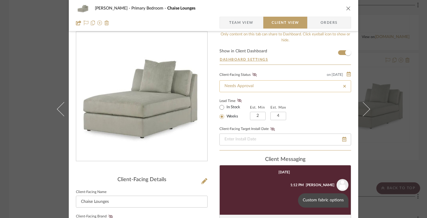
scroll to position [11, 0]
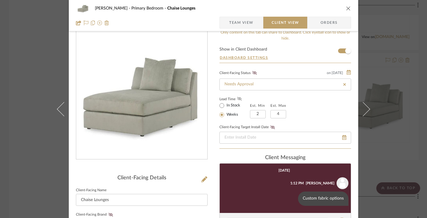
click at [239, 99] on icon at bounding box center [239, 99] width 4 height 4
click at [253, 74] on icon at bounding box center [255, 73] width 4 height 4
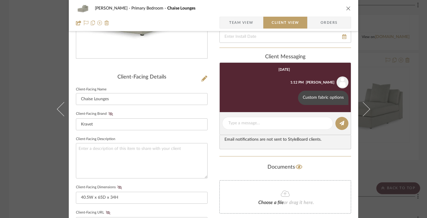
scroll to position [113, 0]
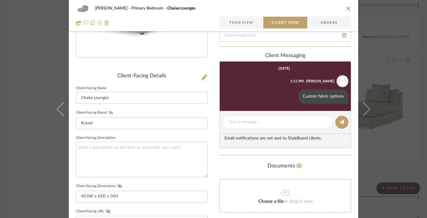
click at [109, 111] on icon at bounding box center [111, 113] width 4 height 4
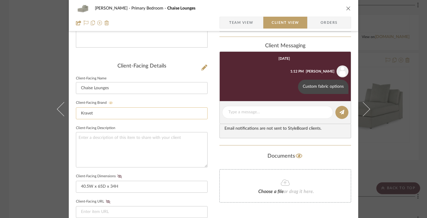
scroll to position [125, 0]
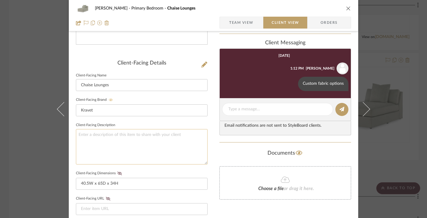
click at [127, 134] on textarea at bounding box center [142, 146] width 132 height 35
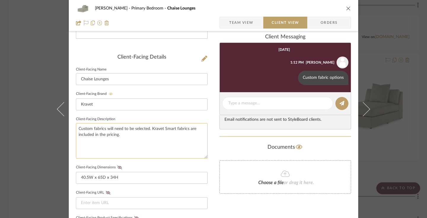
scroll to position [136, 0]
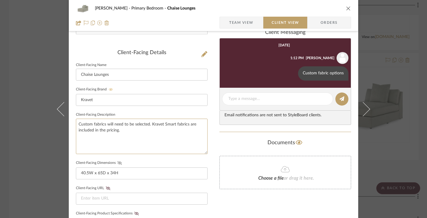
type textarea "Custom fabrics will need to be selected. Kravet Smart fabrics are included in t…"
click at [118, 163] on icon at bounding box center [120, 163] width 4 height 4
click at [118, 162] on icon at bounding box center [120, 163] width 4 height 4
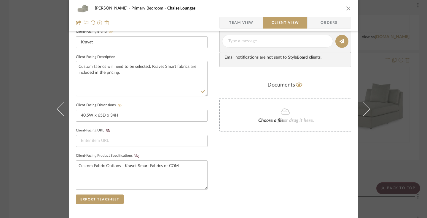
scroll to position [195, 0]
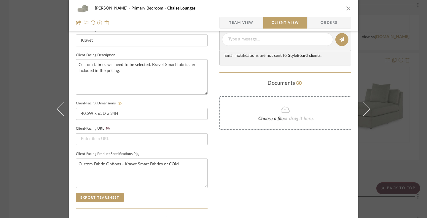
click at [134, 153] on icon at bounding box center [136, 154] width 4 height 4
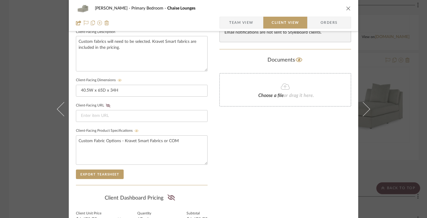
scroll to position [233, 0]
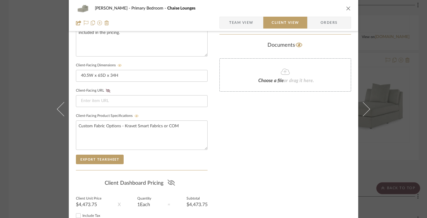
click at [170, 183] on icon at bounding box center [171, 182] width 7 height 6
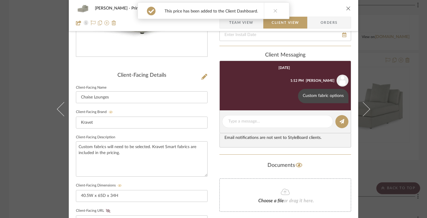
scroll to position [23, 0]
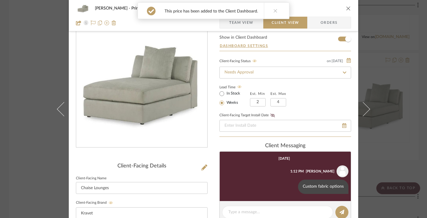
click at [274, 12] on icon at bounding box center [276, 11] width 4 height 4
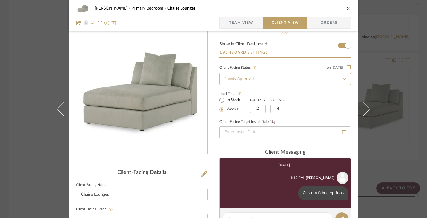
scroll to position [0, 0]
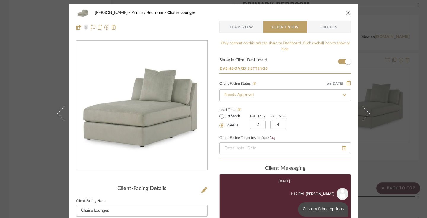
click at [346, 13] on icon "close" at bounding box center [348, 12] width 5 height 5
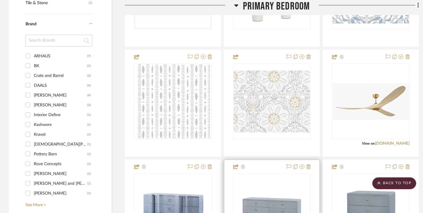
scroll to position [654, 0]
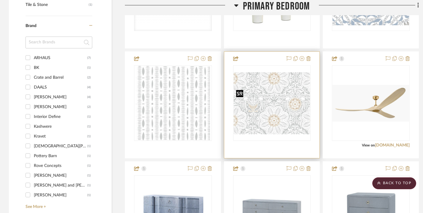
click at [281, 92] on img "0" at bounding box center [272, 103] width 77 height 62
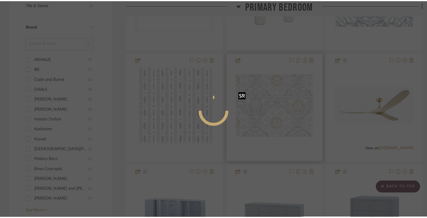
scroll to position [0, 0]
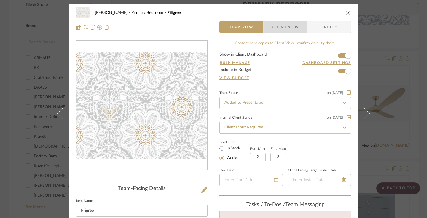
click at [300, 26] on span "Client View" at bounding box center [285, 27] width 43 height 12
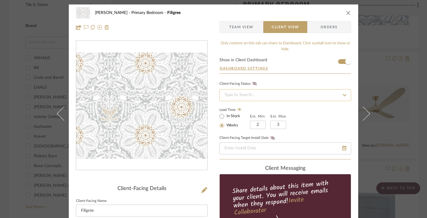
click at [336, 92] on input at bounding box center [286, 95] width 132 height 12
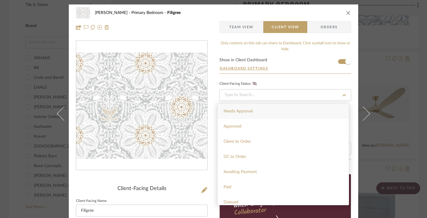
click at [305, 112] on div "Needs Approval" at bounding box center [283, 111] width 131 height 15
type input "[DATE]"
type input "Needs Approval"
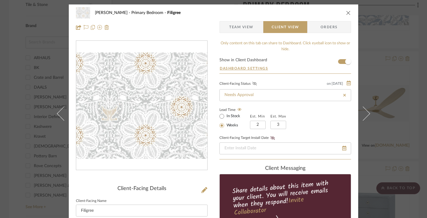
click at [253, 84] on icon at bounding box center [255, 84] width 4 height 4
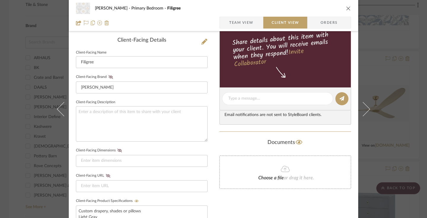
scroll to position [149, 0]
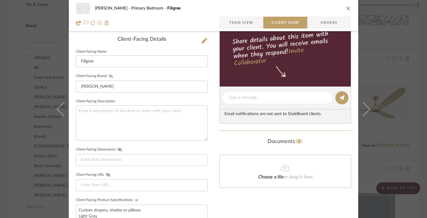
click at [109, 76] on icon at bounding box center [111, 76] width 4 height 4
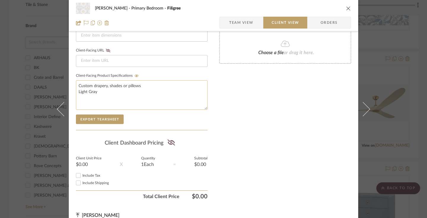
scroll to position [274, 0]
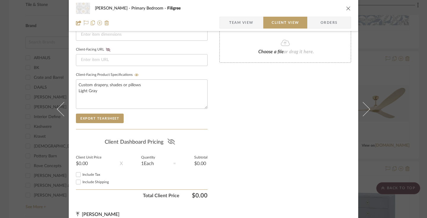
click at [169, 142] on icon at bounding box center [171, 141] width 7 height 6
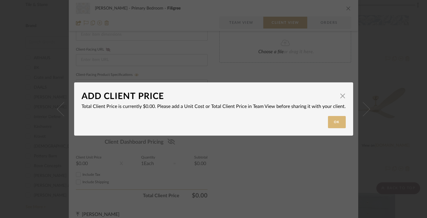
click at [337, 121] on button "Ok" at bounding box center [337, 122] width 18 height 12
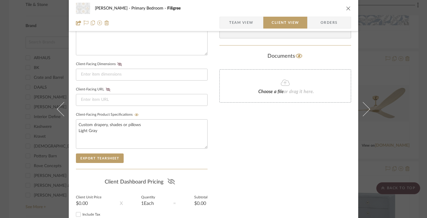
scroll to position [205, 0]
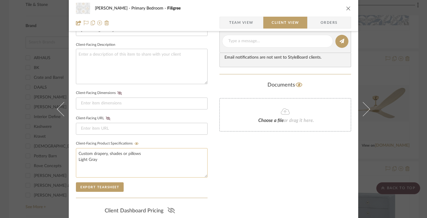
click at [123, 158] on textarea "Custom drapery, shades or pillows Light Gray" at bounding box center [142, 162] width 132 height 29
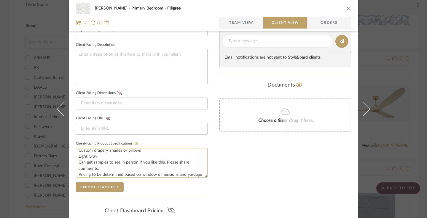
scroll to position [9, 0]
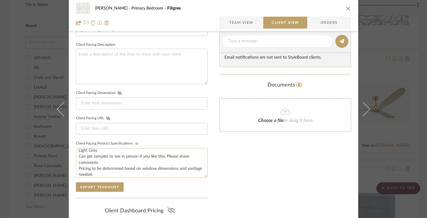
drag, startPoint x: 132, startPoint y: 175, endPoint x: 75, endPoint y: 156, distance: 60.1
click at [76, 156] on textarea "Custom drapery, shades or pillows Light Gray Can get samples to see in person i…" at bounding box center [142, 162] width 132 height 29
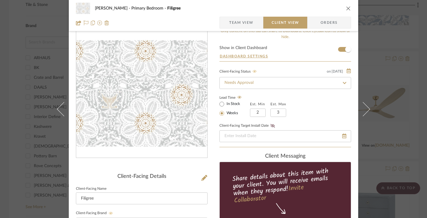
scroll to position [0, 0]
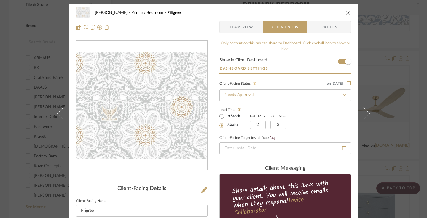
type textarea "Custom drapery, shades or pillows Light Gray Can get samples to see in person i…"
click at [346, 13] on icon "close" at bounding box center [348, 12] width 5 height 5
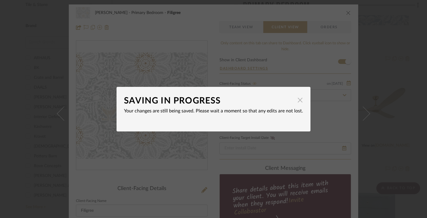
click at [299, 100] on span "button" at bounding box center [300, 100] width 12 height 12
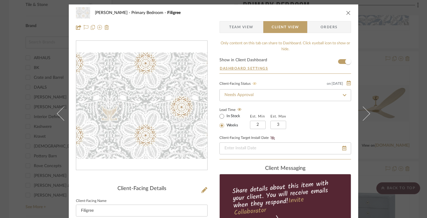
click at [346, 12] on icon "close" at bounding box center [348, 12] width 5 height 5
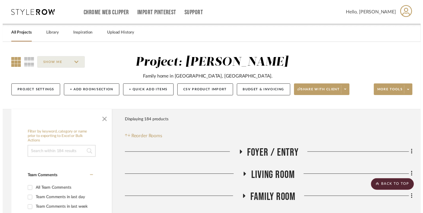
scroll to position [654, 0]
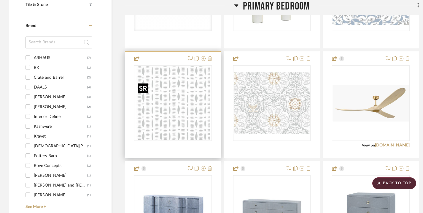
click at [187, 92] on img "0" at bounding box center [173, 103] width 74 height 74
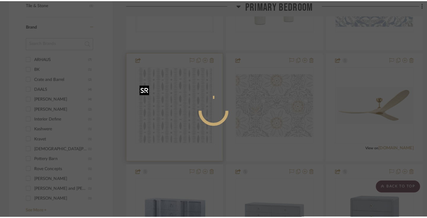
scroll to position [0, 0]
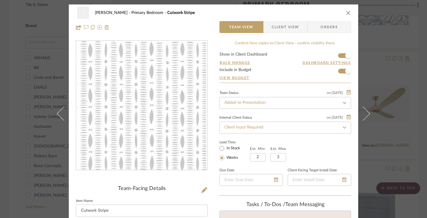
click at [298, 27] on span "Client View" at bounding box center [285, 27] width 43 height 12
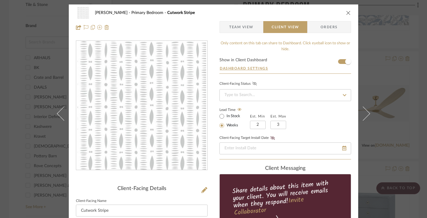
click at [253, 83] on icon at bounding box center [255, 84] width 4 height 4
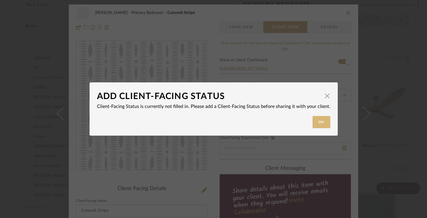
click at [319, 120] on button "Ok" at bounding box center [322, 122] width 18 height 12
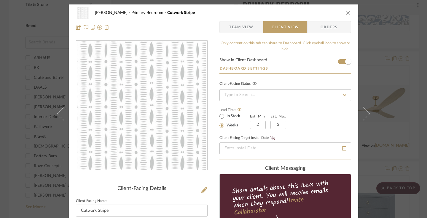
click at [342, 95] on icon at bounding box center [344, 95] width 5 height 4
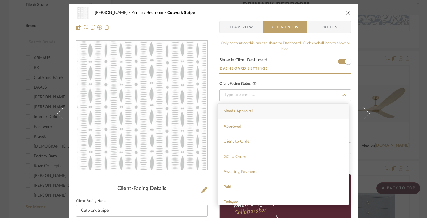
click at [292, 112] on div "Needs Approval" at bounding box center [283, 111] width 131 height 15
type input "[DATE]"
type input "Needs Approval"
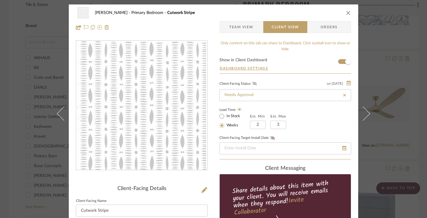
click at [253, 83] on icon at bounding box center [255, 84] width 4 height 4
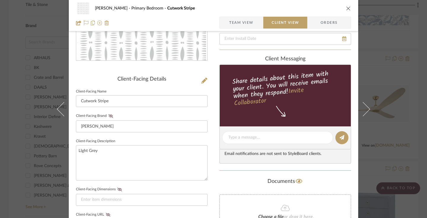
scroll to position [116, 0]
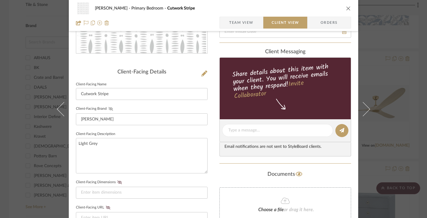
click at [110, 109] on icon at bounding box center [111, 109] width 4 height 4
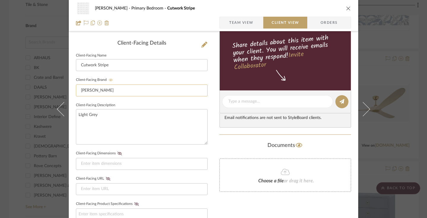
scroll to position [165, 0]
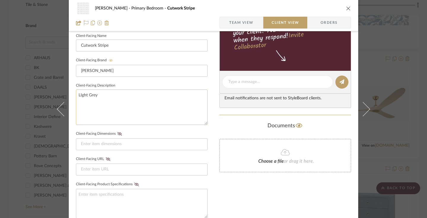
click at [102, 104] on textarea "LIght Grey" at bounding box center [142, 106] width 132 height 35
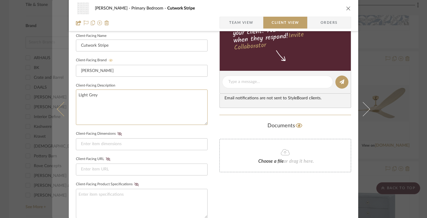
paste textarea "Can get samples to see in person if you like this. Please share comments. Prici…"
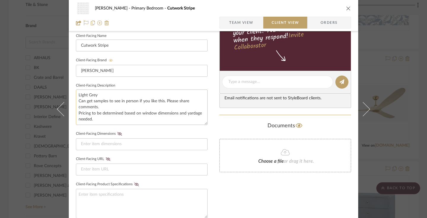
click at [136, 93] on textarea "LIght Grey Can get samples to see in person if you like this. Please share comm…" at bounding box center [142, 106] width 132 height 35
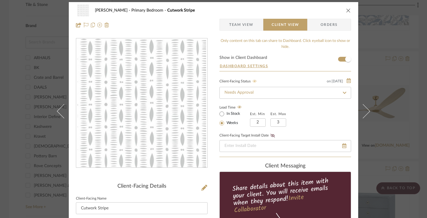
scroll to position [0, 0]
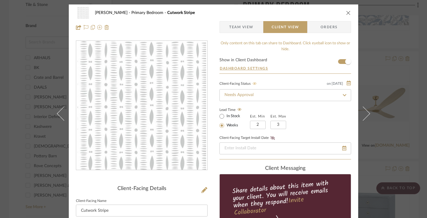
type textarea "LIght Grey - Other colors available. Can get samples to see in person if you li…"
click at [346, 11] on icon "close" at bounding box center [348, 12] width 5 height 5
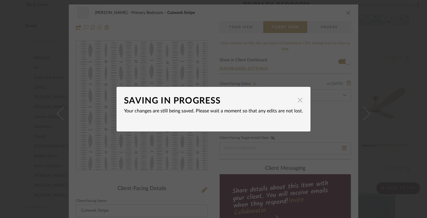
click at [296, 101] on span "button" at bounding box center [300, 100] width 12 height 12
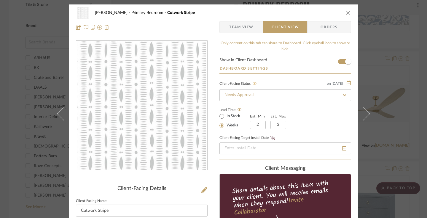
click at [347, 12] on icon "close" at bounding box center [348, 12] width 5 height 5
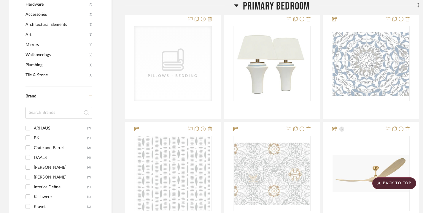
scroll to position [563, 0]
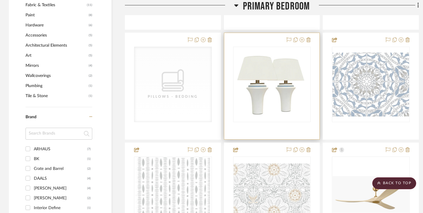
click at [251, 62] on div at bounding box center [272, 84] width 78 height 75
click at [251, 66] on img "0" at bounding box center [272, 84] width 77 height 67
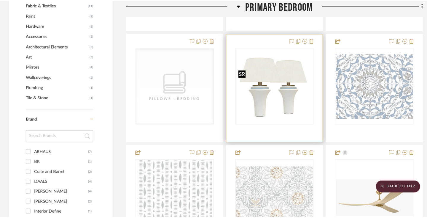
scroll to position [0, 0]
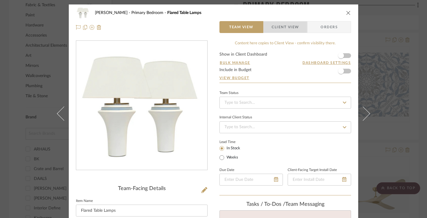
click at [297, 25] on span "Client View" at bounding box center [285, 27] width 27 height 12
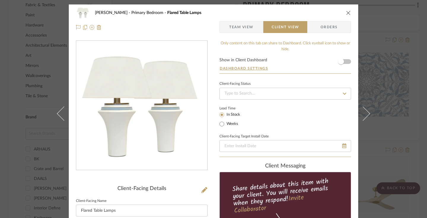
click at [343, 93] on icon at bounding box center [345, 93] width 4 height 2
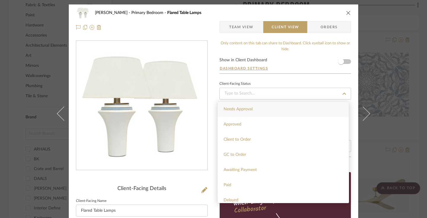
click at [327, 107] on div "Needs Approval" at bounding box center [283, 109] width 131 height 15
type input "[DATE]"
type input "Needs Approval"
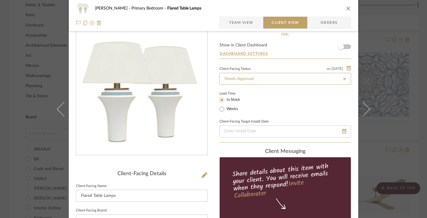
scroll to position [15, 0]
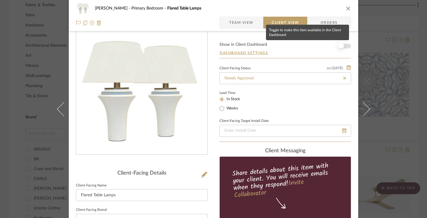
click at [341, 47] on span "button" at bounding box center [341, 46] width 6 height 6
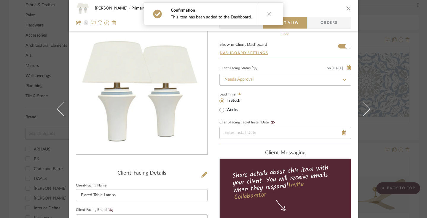
click at [254, 69] on icon at bounding box center [255, 68] width 4 height 4
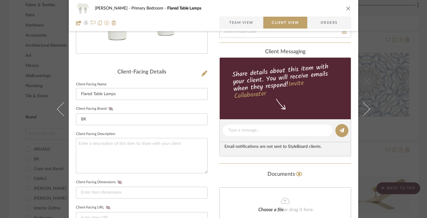
scroll to position [117, 0]
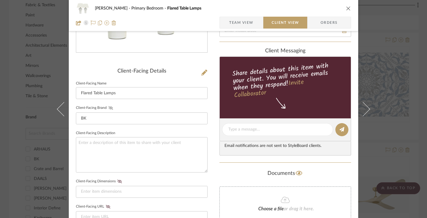
click at [109, 108] on icon at bounding box center [111, 108] width 4 height 4
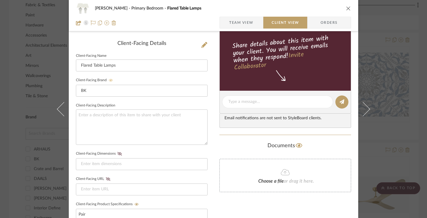
scroll to position [145, 0]
click at [122, 91] on input "BK" at bounding box center [142, 91] width 132 height 12
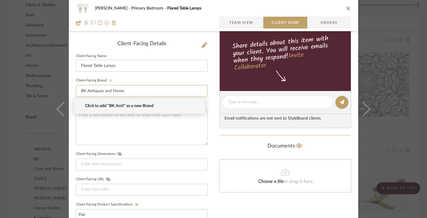
type input "BK Antiques and Home"
click at [183, 77] on fieldset "Client-Facing Brand BK Antiques and Home" at bounding box center [142, 86] width 132 height 20
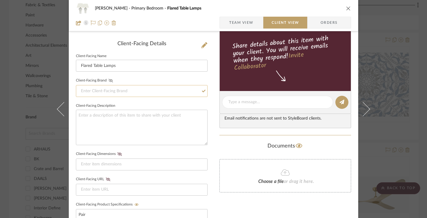
click at [174, 90] on input at bounding box center [142, 91] width 132 height 12
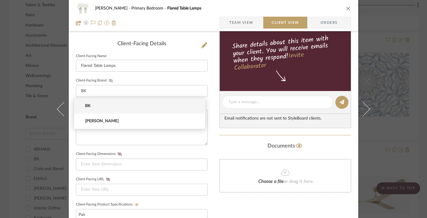
click at [156, 104] on span "BK" at bounding box center [142, 105] width 114 height 5
type input "BK"
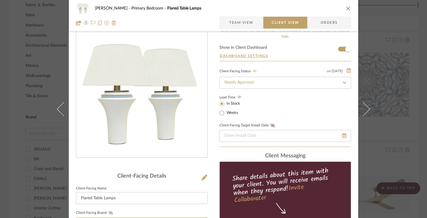
scroll to position [8, 0]
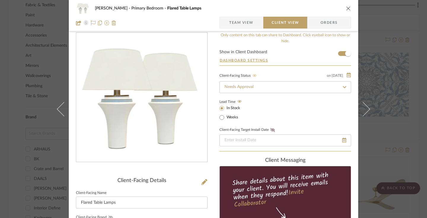
click at [346, 10] on icon "close" at bounding box center [348, 8] width 5 height 5
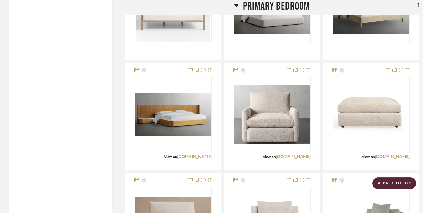
scroll to position [910, 0]
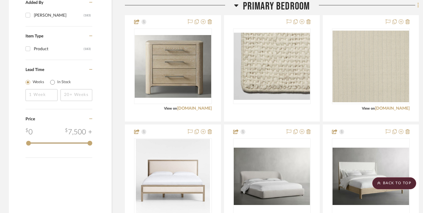
click at [418, 7] on icon at bounding box center [418, 5] width 1 height 5
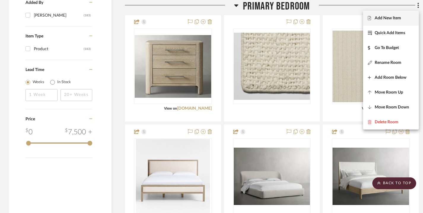
click at [404, 19] on span "Add New Item" at bounding box center [391, 18] width 46 height 5
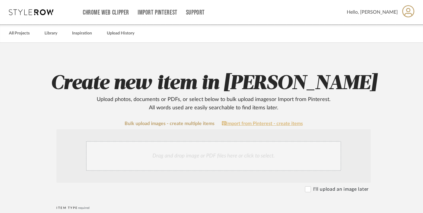
click at [271, 126] on link "Import from Pinterest - create items" at bounding box center [262, 123] width 81 height 5
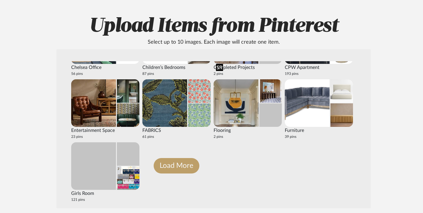
scroll to position [58, 0]
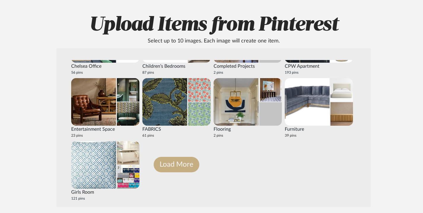
click at [183, 164] on button "Load More" at bounding box center [177, 164] width 46 height 15
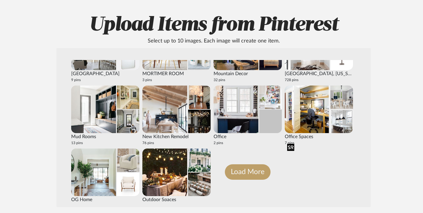
scroll to position [674, 0]
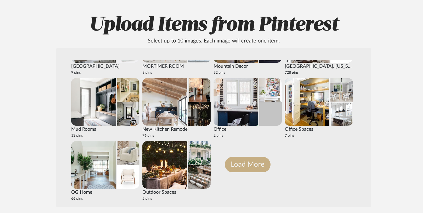
click at [257, 168] on button "Load More" at bounding box center [248, 164] width 46 height 15
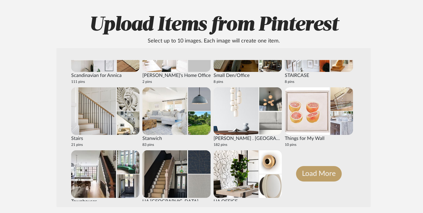
scroll to position [1052, 0]
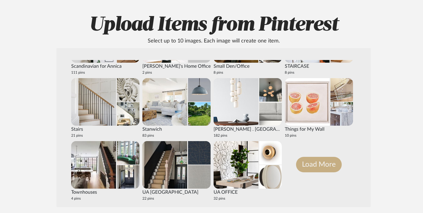
click at [315, 165] on button "Load More" at bounding box center [319, 164] width 46 height 15
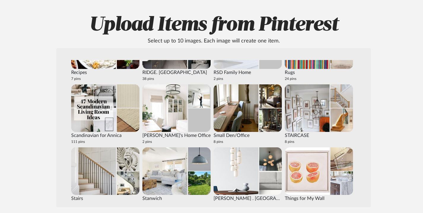
scroll to position [981, 0]
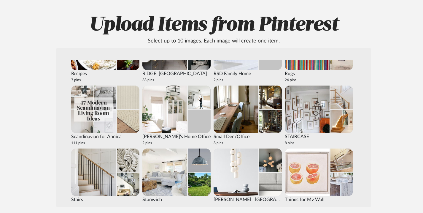
click at [126, 107] on img at bounding box center [128, 96] width 23 height 23
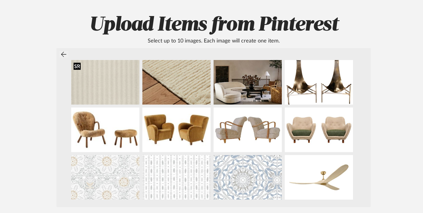
click at [100, 72] on img at bounding box center [105, 82] width 68 height 45
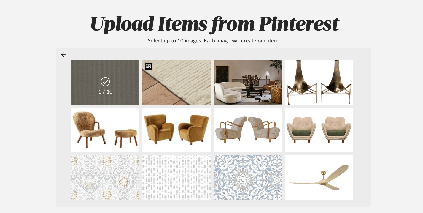
click at [165, 72] on img at bounding box center [176, 82] width 68 height 45
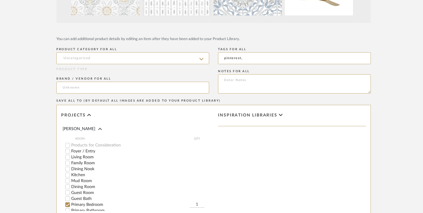
scroll to position [243, 0]
click at [199, 57] on icon at bounding box center [201, 58] width 4 height 5
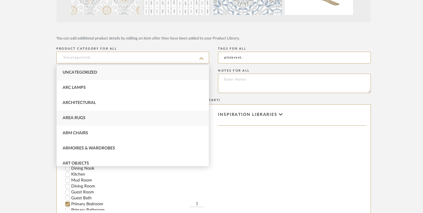
click at [107, 115] on div "Area Rugs" at bounding box center [133, 117] width 152 height 15
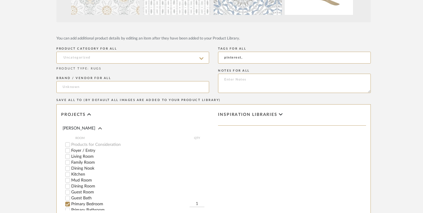
type input "Area Rugs"
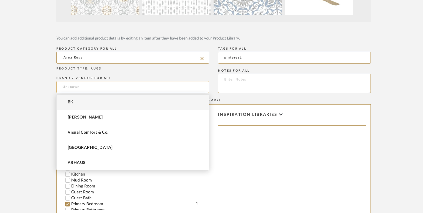
click at [126, 89] on input at bounding box center [132, 87] width 153 height 12
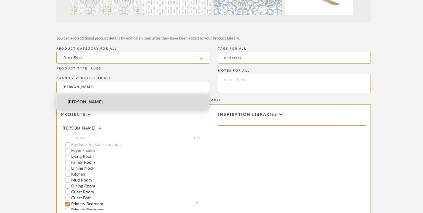
click at [92, 102] on mat-option "[PERSON_NAME]" at bounding box center [133, 102] width 152 height 15
type input "[PERSON_NAME]"
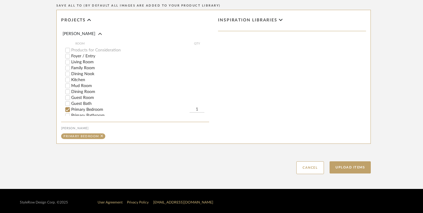
scroll to position [340, 0]
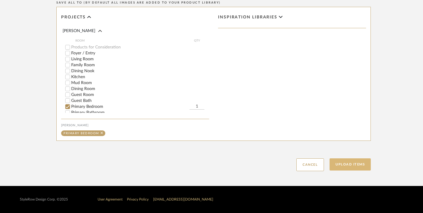
click at [348, 165] on button "Upload Items" at bounding box center [350, 164] width 41 height 12
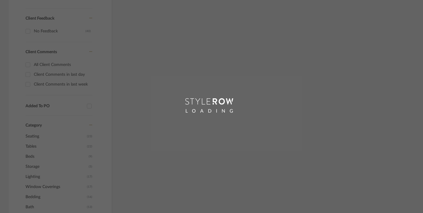
scroll to position [292, 0]
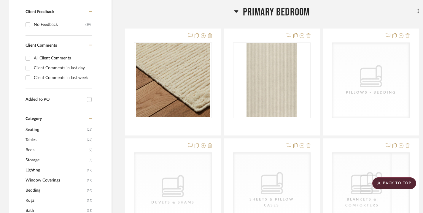
scroll to position [368, 0]
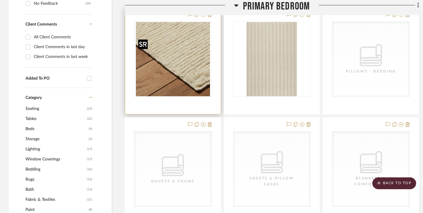
click at [183, 59] on img "0" at bounding box center [173, 59] width 74 height 74
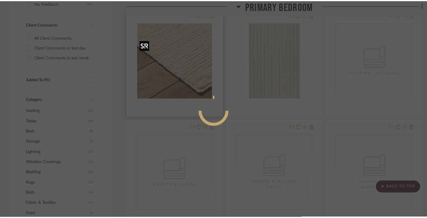
scroll to position [0, 0]
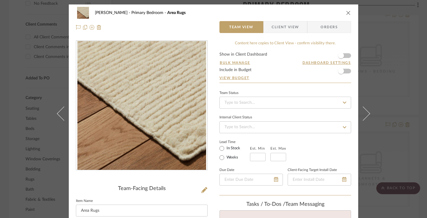
click at [287, 27] on span "Client View" at bounding box center [285, 27] width 27 height 12
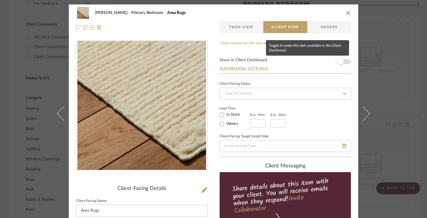
click at [341, 63] on span "button" at bounding box center [341, 61] width 6 height 6
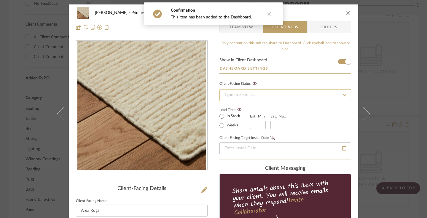
click at [265, 93] on input at bounding box center [286, 95] width 132 height 12
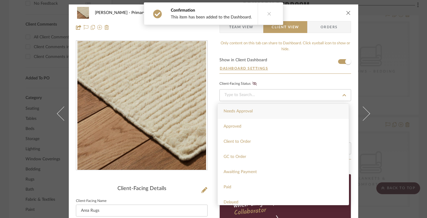
click at [258, 109] on div "Needs Approval" at bounding box center [283, 111] width 131 height 15
type input "[DATE]"
type input "Needs Approval"
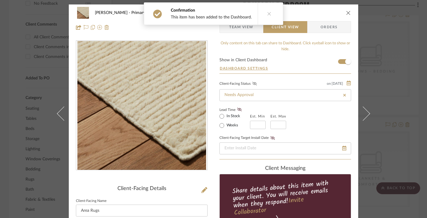
click at [253, 85] on icon at bounding box center [255, 84] width 4 height 4
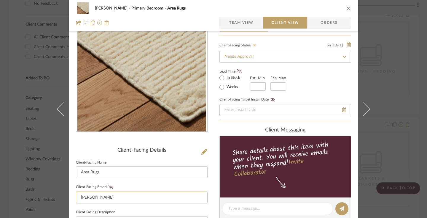
scroll to position [47, 0]
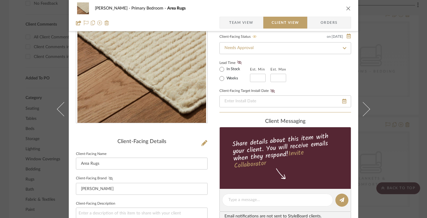
click at [110, 179] on icon at bounding box center [111, 178] width 4 height 4
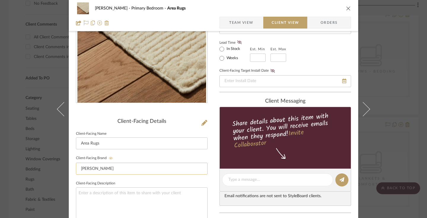
scroll to position [68, 0]
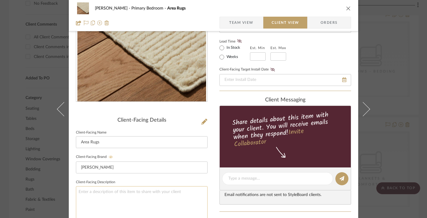
click at [129, 192] on textarea at bounding box center [142, 203] width 132 height 35
type textarea "[PERSON_NAME]"
click at [254, 53] on input "text" at bounding box center [258, 56] width 16 height 8
type input "2"
click at [275, 55] on input "text" at bounding box center [279, 56] width 16 height 8
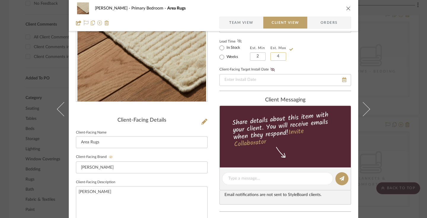
type input "4"
click at [238, 42] on icon at bounding box center [239, 41] width 4 height 4
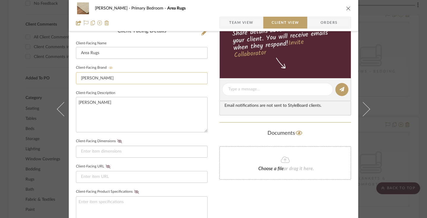
scroll to position [160, 0]
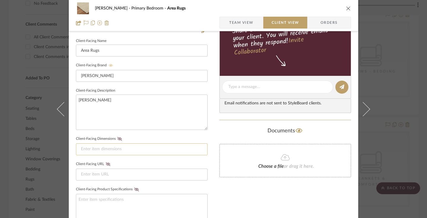
click at [134, 147] on input at bounding box center [142, 149] width 132 height 12
click at [118, 139] on icon at bounding box center [120, 139] width 4 height 4
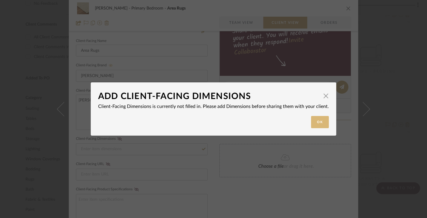
click at [316, 123] on button "Ok" at bounding box center [320, 122] width 18 height 12
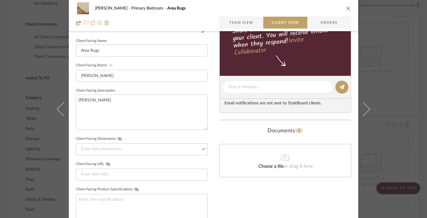
click at [217, 151] on div "Annica van Starrenburg Primary Bedroom Area Rugs Team View Client View Orders C…" at bounding box center [214, 92] width 290 height 494
click at [188, 147] on input at bounding box center [142, 149] width 132 height 12
type input "10 x 14"
click at [119, 137] on icon at bounding box center [120, 139] width 4 height 4
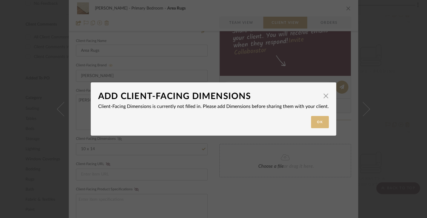
click at [320, 123] on button "Ok" at bounding box center [320, 122] width 18 height 12
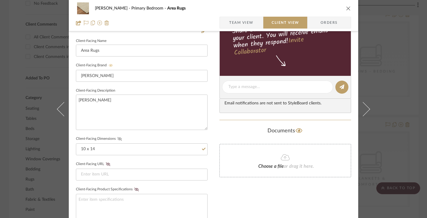
click at [119, 138] on icon at bounding box center [120, 139] width 4 height 4
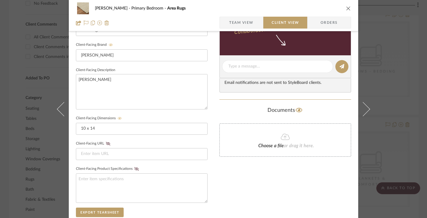
scroll to position [181, 0]
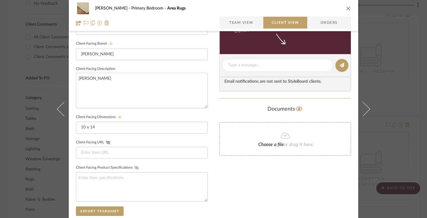
click at [134, 167] on icon at bounding box center [136, 168] width 4 height 4
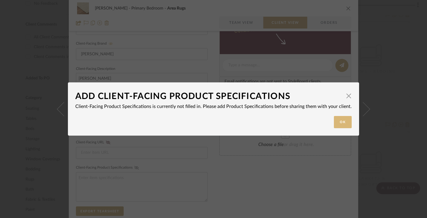
click at [338, 121] on button "Ok" at bounding box center [343, 122] width 18 height 12
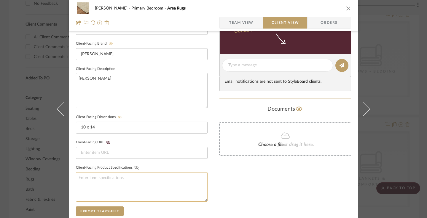
click at [175, 179] on textarea at bounding box center [142, 186] width 132 height 29
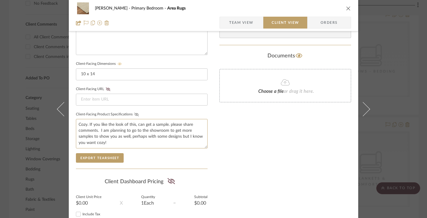
scroll to position [236, 0]
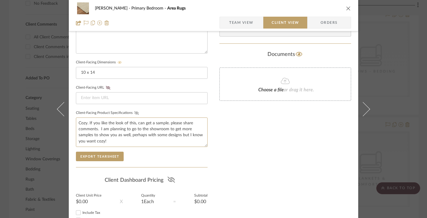
type textarea "Cozy. If you like the look of this, can get a sample. please share comments. I …"
click at [169, 178] on icon at bounding box center [170, 179] width 7 height 6
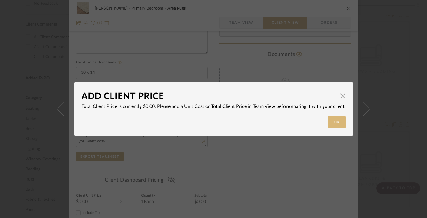
click at [333, 121] on button "Ok" at bounding box center [337, 122] width 18 height 12
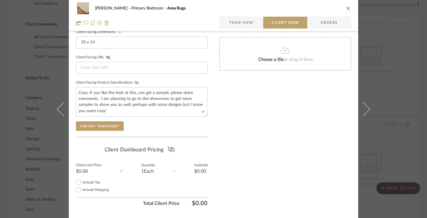
scroll to position [267, 0]
click at [97, 180] on span "Include Tax" at bounding box center [92, 182] width 18 height 4
click at [82, 180] on input "Include Tax" at bounding box center [78, 181] width 7 height 7
checkbox input "false"
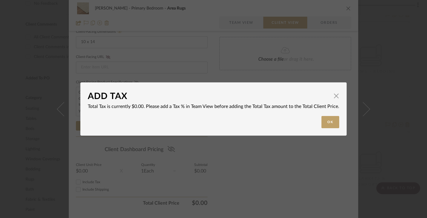
click at [329, 129] on dialog-content "ADD TAX × Total Tax is currently $0.00. Please add a Tax % in Team View before …" at bounding box center [213, 108] width 267 height 53
click at [328, 120] on button "Ok" at bounding box center [331, 122] width 18 height 12
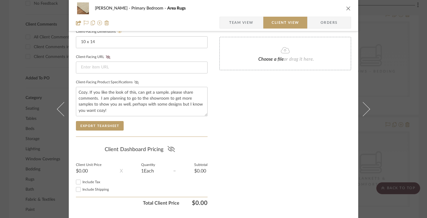
click at [91, 169] on div "$0.00" at bounding box center [89, 170] width 26 height 5
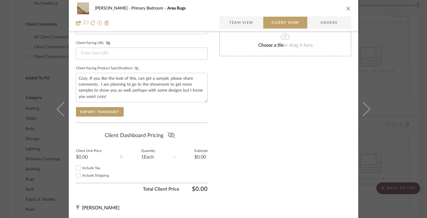
scroll to position [281, 0]
click at [84, 155] on div "$0.00" at bounding box center [89, 156] width 26 height 5
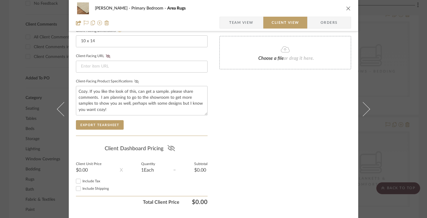
scroll to position [0, 0]
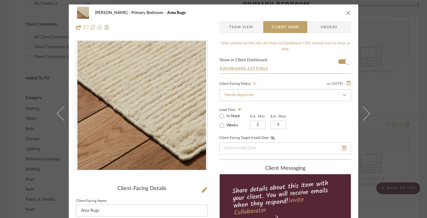
click at [245, 23] on span "Team View" at bounding box center [241, 27] width 24 height 12
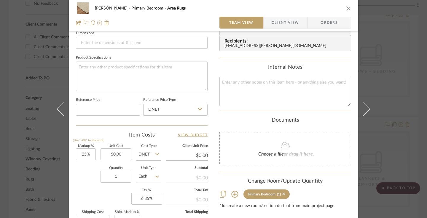
scroll to position [270, 0]
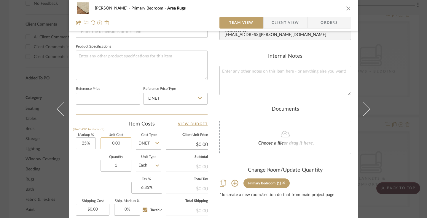
click at [118, 145] on input "0.00" at bounding box center [116, 143] width 31 height 12
type input "$4,200.00"
click at [77, 171] on div "Quantity 1 Unit Type Each" at bounding box center [118, 165] width 85 height 21
type input "$5,250.00"
type input "$210.00"
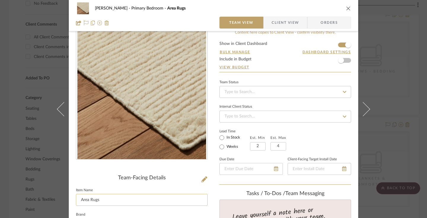
scroll to position [5, 0]
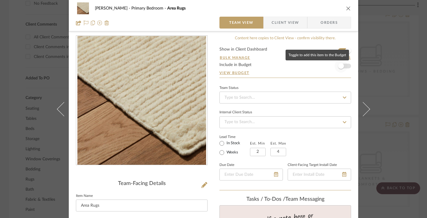
click at [341, 67] on span "button" at bounding box center [341, 66] width 6 height 6
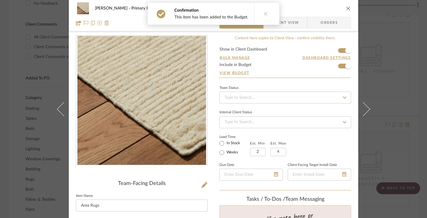
click at [345, 96] on icon at bounding box center [344, 97] width 5 height 4
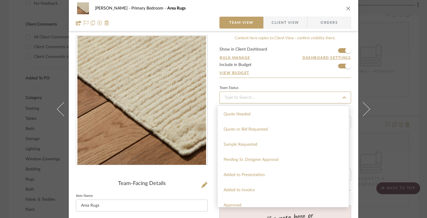
scroll to position [215, 0]
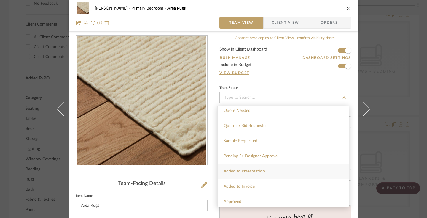
click at [260, 174] on div "Added to Presentation" at bounding box center [283, 171] width 131 height 15
type input "[DATE]"
type input "Added to Presentation"
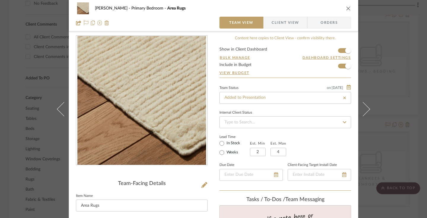
click at [342, 122] on icon at bounding box center [344, 122] width 5 height 4
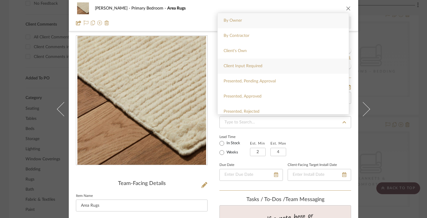
click at [295, 66] on div "Client Input Required" at bounding box center [283, 65] width 131 height 15
type input "[DATE]"
type input "Client Input Required"
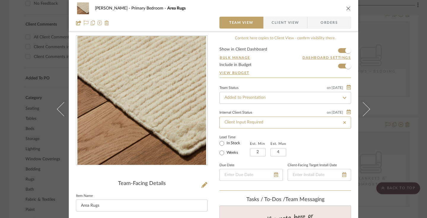
scroll to position [5, 0]
click at [293, 22] on span "Client View" at bounding box center [285, 23] width 27 height 12
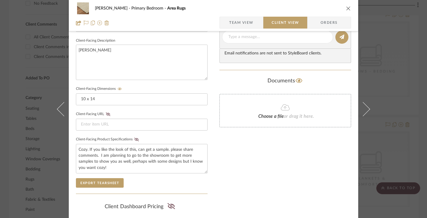
scroll to position [214, 0]
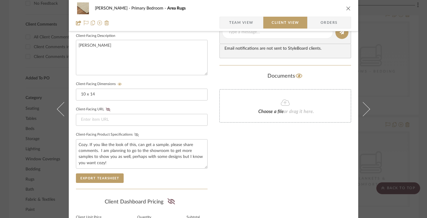
click at [134, 133] on icon at bounding box center [136, 135] width 4 height 4
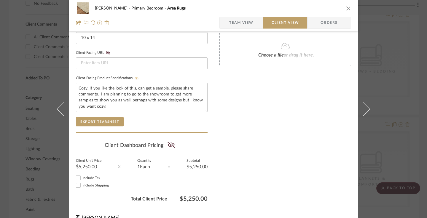
scroll to position [281, 0]
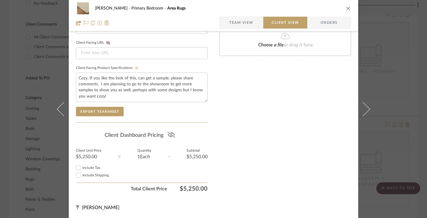
click at [172, 134] on icon at bounding box center [171, 135] width 7 height 6
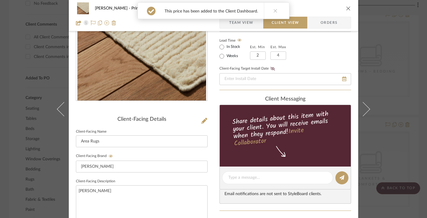
scroll to position [33, 0]
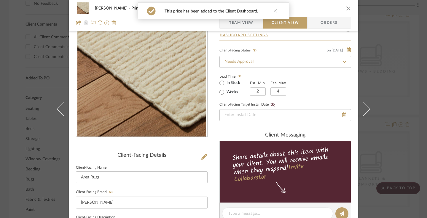
click at [275, 9] on icon at bounding box center [276, 11] width 4 height 4
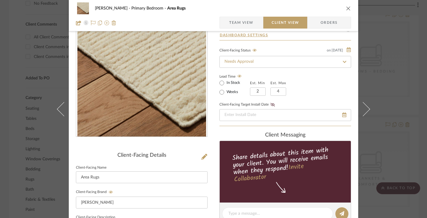
click at [348, 8] on icon "close" at bounding box center [348, 8] width 5 height 5
click at [288, 52] on img at bounding box center [272, 59] width 50 height 74
click at [285, 54] on img at bounding box center [272, 59] width 50 height 74
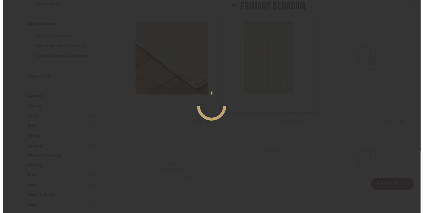
scroll to position [368, 0]
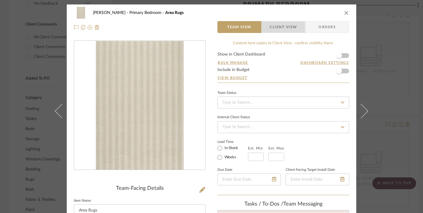
click at [292, 29] on span "Client View" at bounding box center [283, 27] width 27 height 12
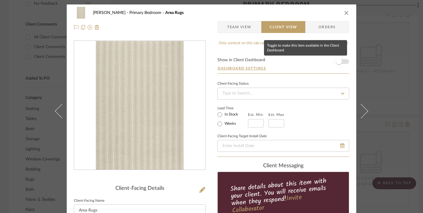
click at [338, 61] on span "button" at bounding box center [339, 61] width 6 height 6
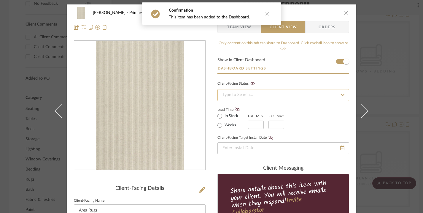
click at [274, 92] on input at bounding box center [284, 95] width 132 height 12
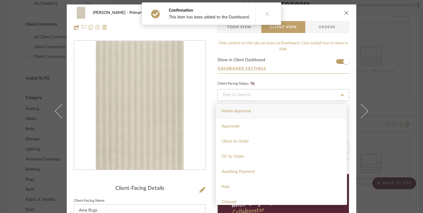
click at [264, 109] on div "Needs Approval" at bounding box center [281, 111] width 131 height 15
type input "[DATE]"
type input "Needs Approval"
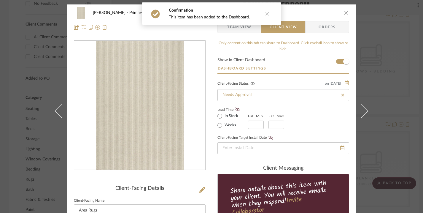
click at [251, 84] on icon at bounding box center [253, 84] width 4 height 4
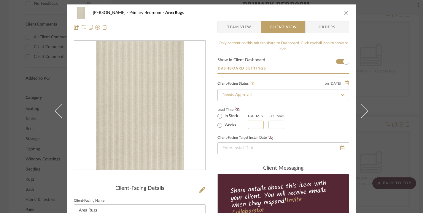
click at [250, 126] on input at bounding box center [256, 125] width 16 height 8
type input "2"
click at [278, 124] on input at bounding box center [277, 125] width 16 height 8
type input "4"
click at [235, 109] on icon at bounding box center [237, 109] width 4 height 4
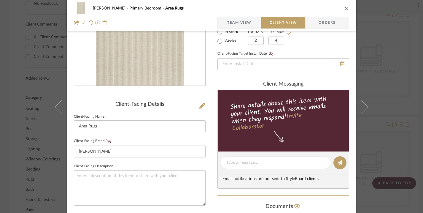
scroll to position [85, 0]
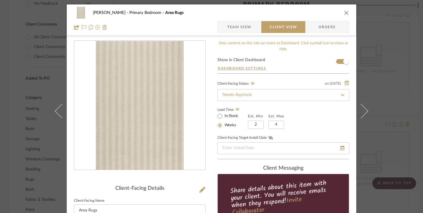
scroll to position [88, 0]
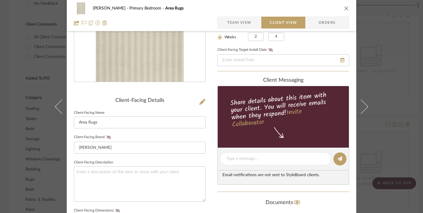
click at [244, 23] on span "Team View" at bounding box center [239, 23] width 24 height 12
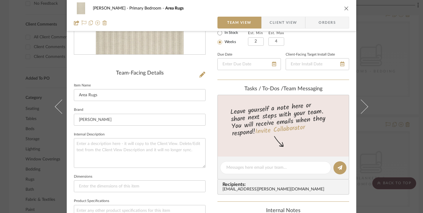
scroll to position [120, 0]
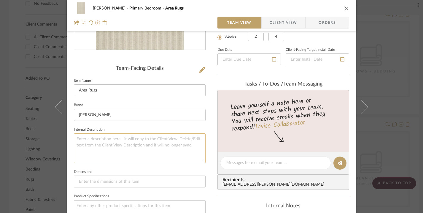
click at [119, 141] on textarea at bounding box center [140, 147] width 132 height 29
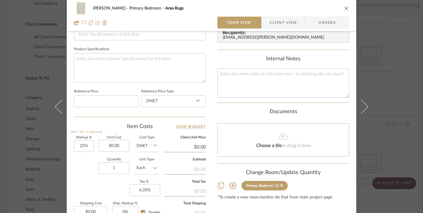
scroll to position [268, 0]
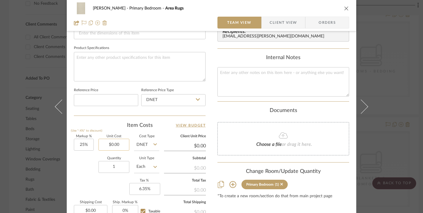
type input "0.00"
click at [119, 143] on input "0.00" at bounding box center [114, 145] width 31 height 12
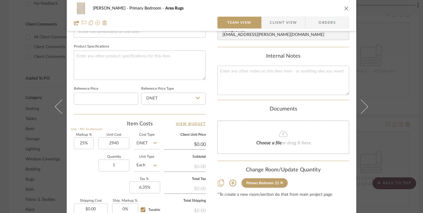
type input "$2,940.00"
click at [154, 142] on icon at bounding box center [155, 143] width 4 height 2
type input "$3,675.00"
type input "$147.00"
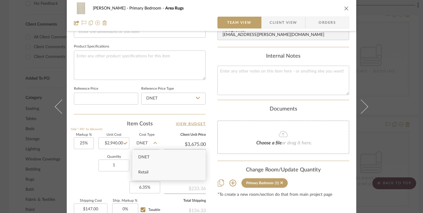
click at [145, 172] on span "Retail" at bounding box center [143, 172] width 10 height 4
type input "Retail"
click at [81, 174] on div "Quantity 1 Unit Type Each" at bounding box center [116, 165] width 85 height 21
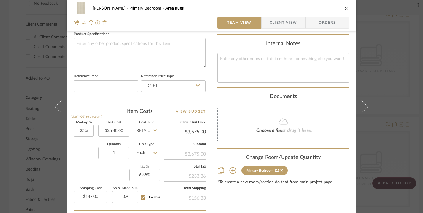
scroll to position [281, 0]
click at [196, 84] on icon at bounding box center [198, 86] width 4 height 5
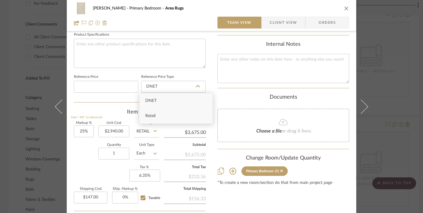
click at [177, 115] on div "Retail" at bounding box center [176, 115] width 73 height 15
type input "Retail"
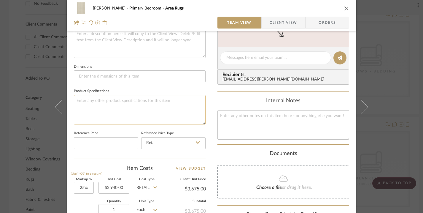
scroll to position [223, 0]
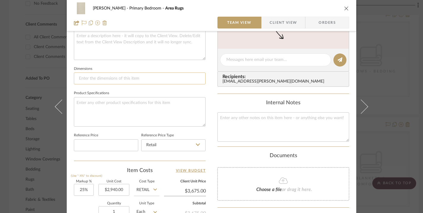
click at [160, 80] on input at bounding box center [140, 78] width 132 height 12
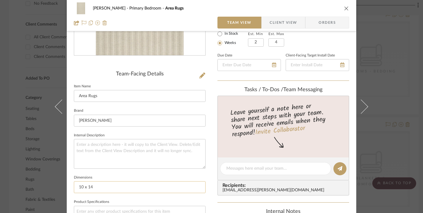
scroll to position [112, 0]
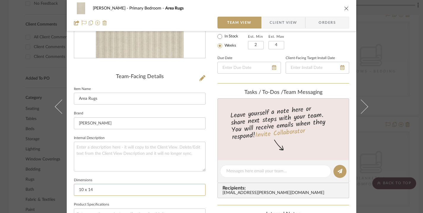
type input "10 x 14"
click at [282, 24] on span "Client View" at bounding box center [283, 23] width 27 height 12
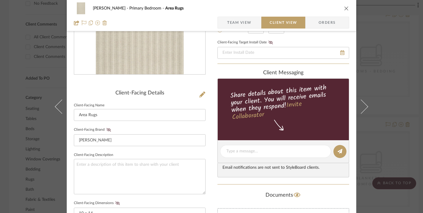
scroll to position [100, 0]
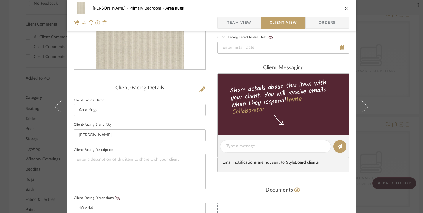
click at [107, 125] on icon at bounding box center [109, 125] width 4 height 4
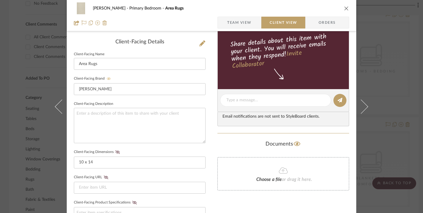
scroll to position [151, 0]
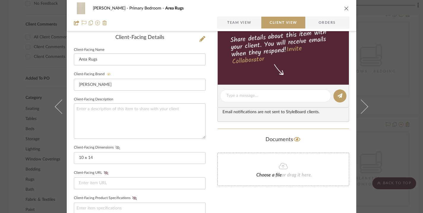
click at [115, 147] on icon at bounding box center [117, 148] width 4 height 4
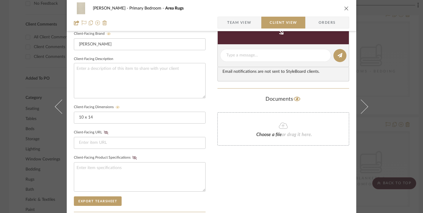
scroll to position [191, 0]
click at [132, 156] on icon at bounding box center [134, 158] width 4 height 4
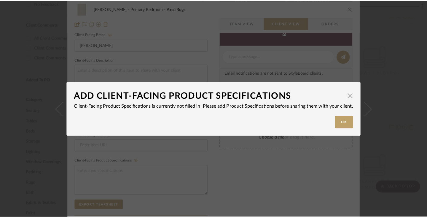
scroll to position [0, 0]
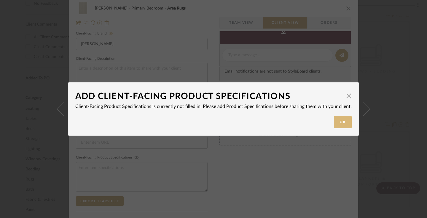
click at [341, 122] on button "Ok" at bounding box center [343, 122] width 18 height 12
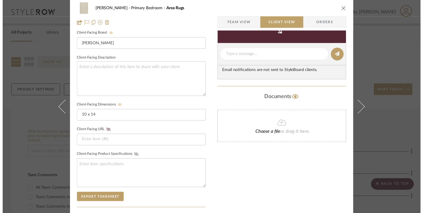
scroll to position [368, 0]
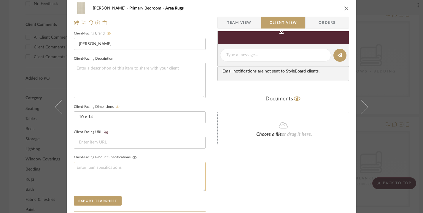
click at [167, 170] on textarea at bounding box center [140, 176] width 132 height 29
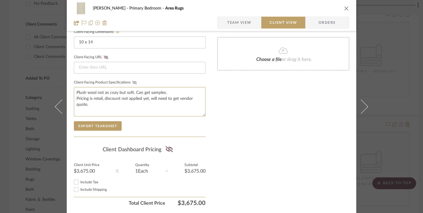
scroll to position [278, 0]
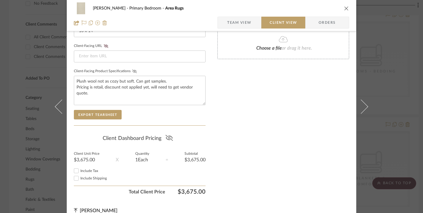
type textarea "Plush wool not as cozy but soft. Can get samples. Pricing is retail, discount n…"
click at [169, 137] on icon at bounding box center [169, 138] width 7 height 6
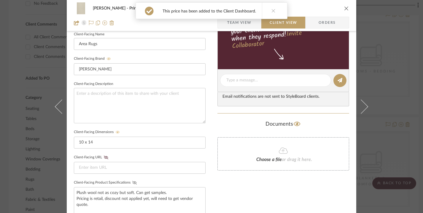
scroll to position [161, 0]
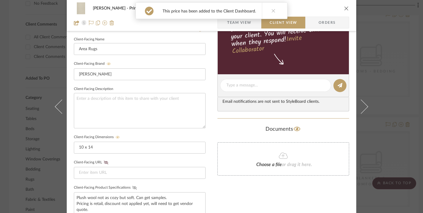
click at [273, 12] on button at bounding box center [273, 11] width 23 height 16
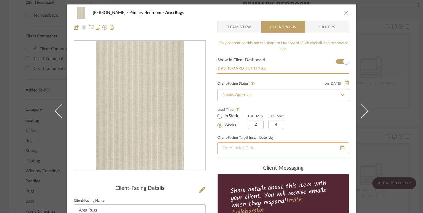
scroll to position [356, 0]
click at [344, 12] on icon "close" at bounding box center [346, 12] width 5 height 5
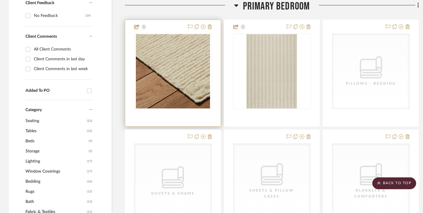
click at [184, 64] on img "0" at bounding box center [173, 71] width 74 height 74
click at [184, 68] on img "0" at bounding box center [173, 71] width 74 height 74
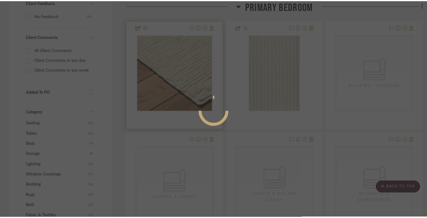
scroll to position [0, 0]
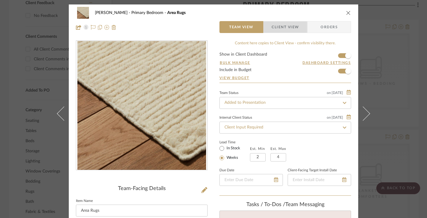
click at [274, 29] on span "Client View" at bounding box center [285, 27] width 27 height 12
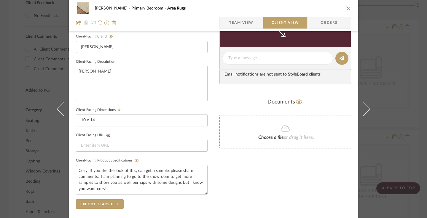
scroll to position [193, 0]
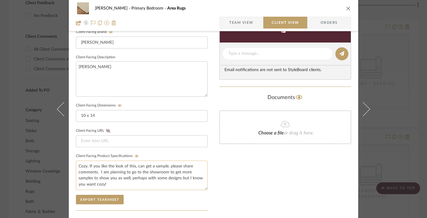
click at [139, 183] on textarea "Cozy. If you like the look of this, can get a sample. please share comments. I …" at bounding box center [142, 174] width 132 height 29
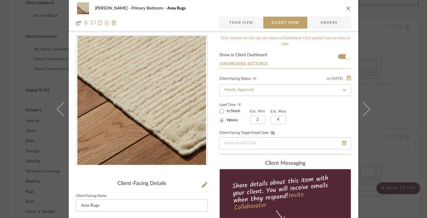
scroll to position [0, 0]
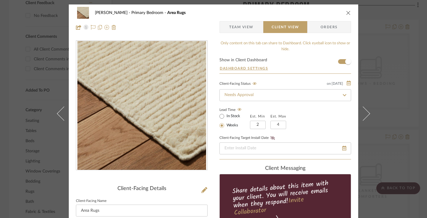
type textarea "Cozy. If you like the look of this, can get a sample. please share comments. I …"
click at [346, 13] on icon "close" at bounding box center [348, 12] width 5 height 5
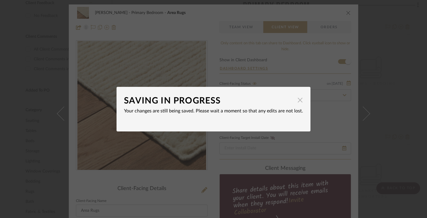
click at [299, 101] on span "button" at bounding box center [300, 100] width 12 height 12
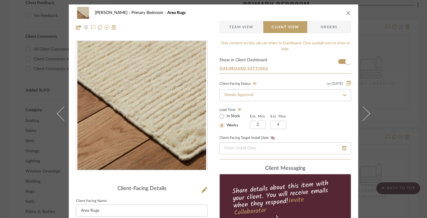
click at [347, 12] on icon "close" at bounding box center [348, 12] width 5 height 5
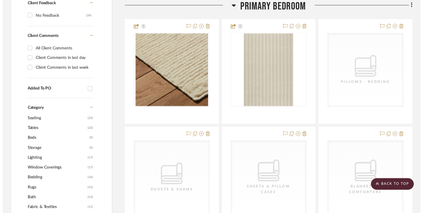
scroll to position [356, 0]
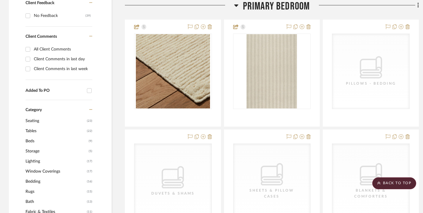
click at [237, 9] on icon at bounding box center [236, 5] width 4 height 7
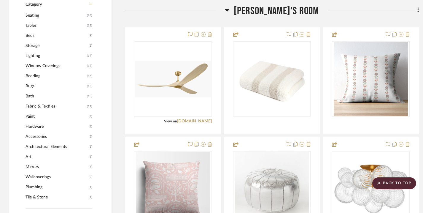
scroll to position [463, 0]
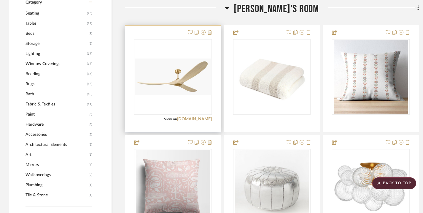
click at [0, 0] on img at bounding box center [0, 0] width 0 height 0
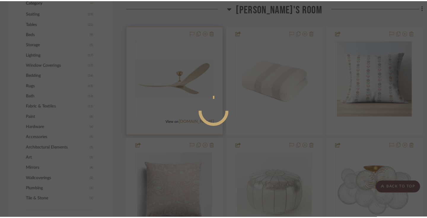
scroll to position [0, 0]
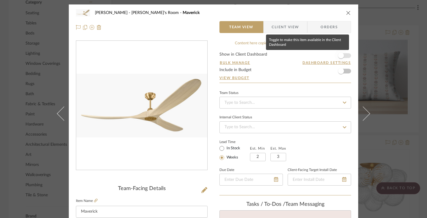
click at [343, 56] on span "button" at bounding box center [341, 55] width 13 height 13
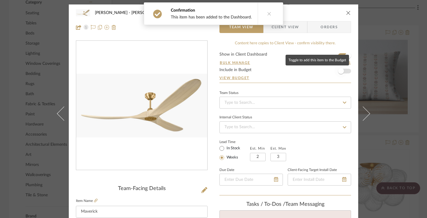
click at [342, 70] on span "button" at bounding box center [341, 70] width 13 height 13
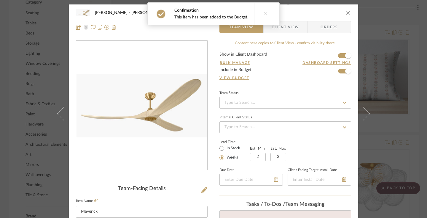
click at [292, 31] on span "Client View" at bounding box center [285, 27] width 27 height 12
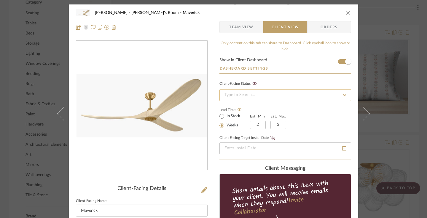
click at [336, 94] on input at bounding box center [286, 95] width 132 height 12
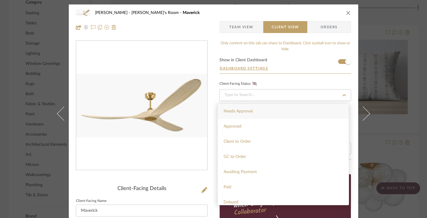
click at [317, 108] on div "Needs Approval" at bounding box center [283, 111] width 131 height 15
type input "[DATE]"
type input "Needs Approval"
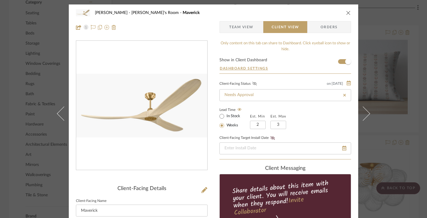
click at [253, 85] on icon at bounding box center [255, 84] width 4 height 4
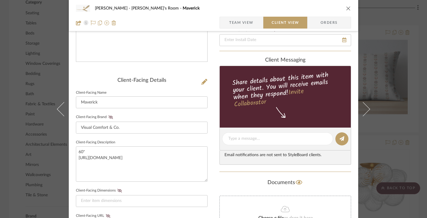
scroll to position [109, 0]
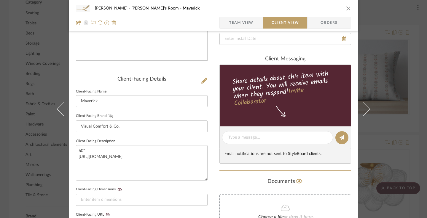
click at [109, 115] on icon at bounding box center [111, 116] width 4 height 4
click at [103, 150] on textarea "60" [URL][DOMAIN_NAME]" at bounding box center [142, 162] width 132 height 35
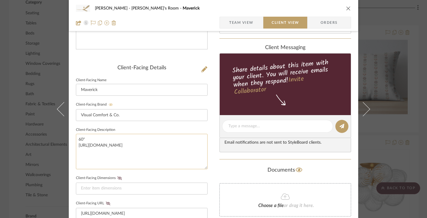
scroll to position [0, 0]
drag, startPoint x: 148, startPoint y: 164, endPoint x: 75, endPoint y: 146, distance: 75.3
click at [76, 146] on textarea "60" [URL][DOMAIN_NAME]" at bounding box center [142, 151] width 132 height 35
click at [92, 137] on textarea "60"" at bounding box center [142, 151] width 132 height 35
type textarea "60" - need to check dimensions"
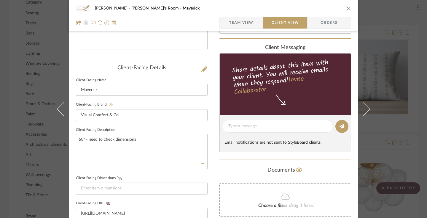
click at [119, 178] on icon at bounding box center [120, 178] width 4 height 4
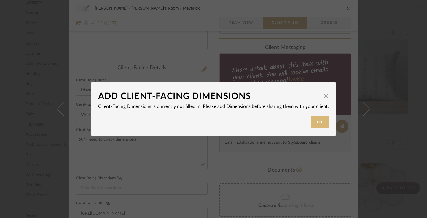
click at [315, 121] on button "Ok" at bounding box center [320, 122] width 18 height 12
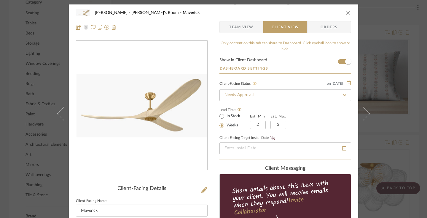
click at [346, 13] on icon "close" at bounding box center [348, 12] width 5 height 5
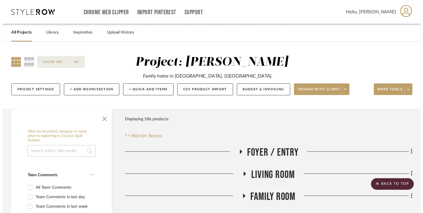
scroll to position [463, 0]
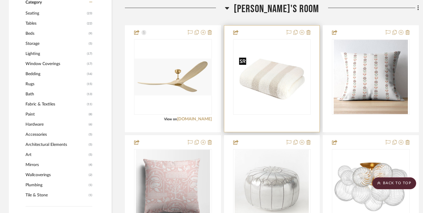
click at [283, 67] on img "0" at bounding box center [272, 77] width 71 height 74
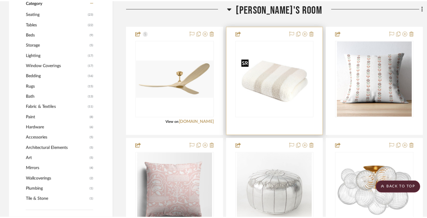
scroll to position [0, 0]
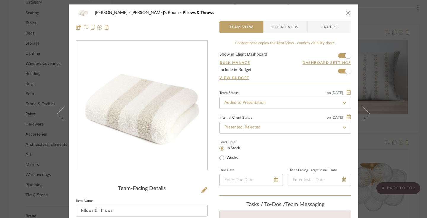
click at [343, 103] on icon at bounding box center [345, 103] width 4 height 2
click at [343, 103] on icon at bounding box center [344, 103] width 5 height 4
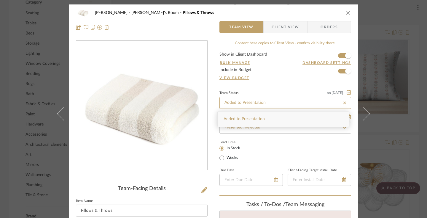
type input "[DATE]"
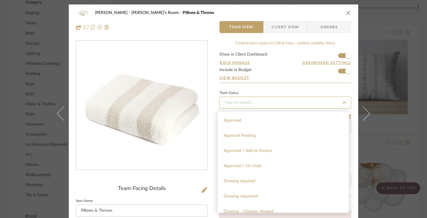
scroll to position [309, 0]
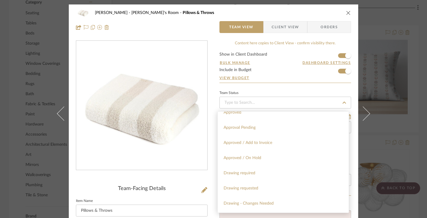
click at [344, 102] on icon at bounding box center [344, 102] width 5 height 4
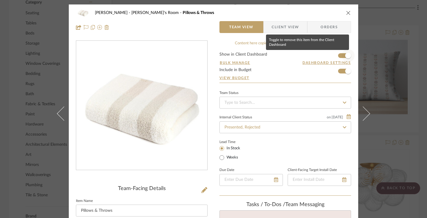
click at [346, 55] on span "button" at bounding box center [349, 56] width 6 height 6
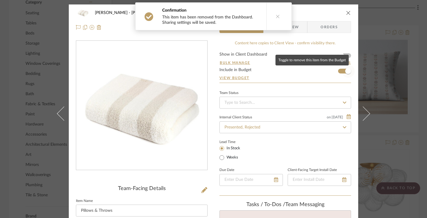
click at [346, 72] on span "button" at bounding box center [349, 71] width 6 height 6
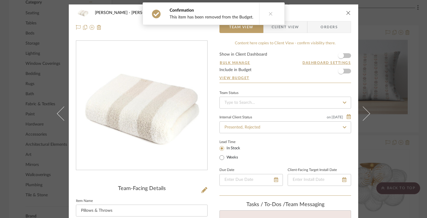
click at [347, 13] on icon "close" at bounding box center [348, 12] width 5 height 5
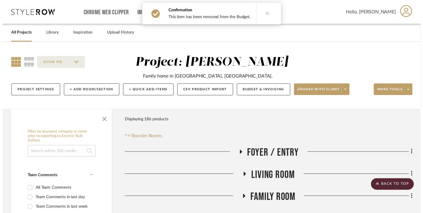
scroll to position [463, 0]
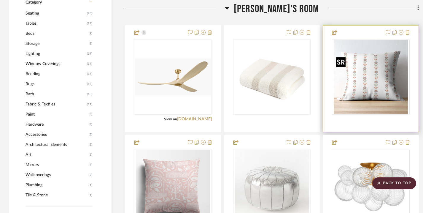
click at [0, 0] on img at bounding box center [0, 0] width 0 height 0
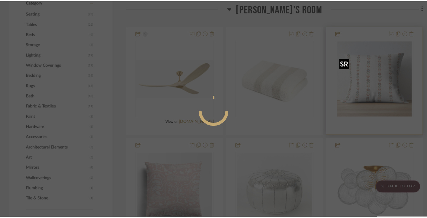
scroll to position [0, 0]
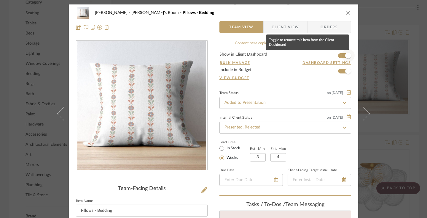
click at [346, 53] on span "button" at bounding box center [349, 56] width 6 height 6
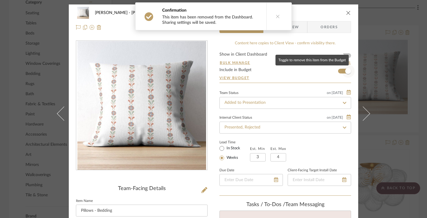
click at [346, 72] on span "button" at bounding box center [349, 71] width 6 height 6
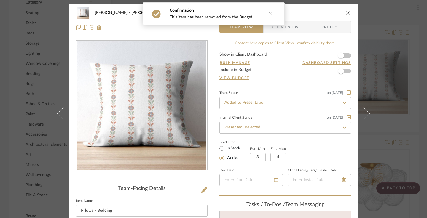
click at [346, 11] on icon "close" at bounding box center [348, 12] width 5 height 5
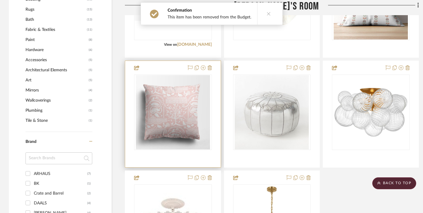
scroll to position [542, 0]
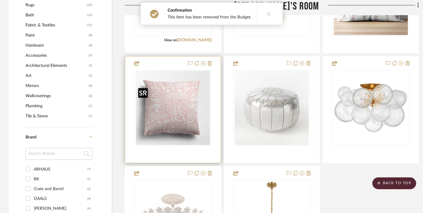
click at [196, 114] on img "0" at bounding box center [173, 108] width 74 height 74
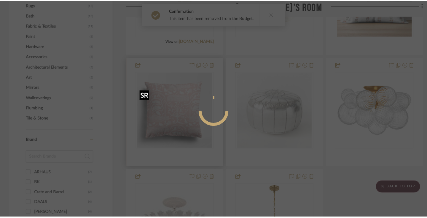
scroll to position [0, 0]
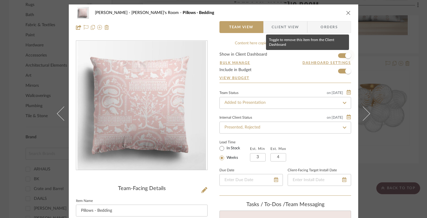
click at [346, 55] on span "button" at bounding box center [349, 56] width 6 height 6
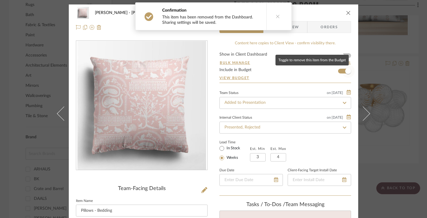
click at [346, 69] on span "button" at bounding box center [349, 71] width 6 height 6
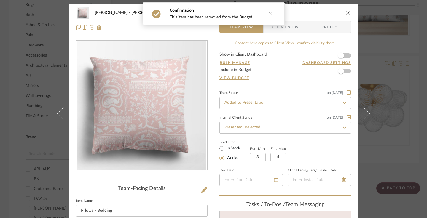
click at [347, 12] on icon "close" at bounding box center [348, 12] width 5 height 5
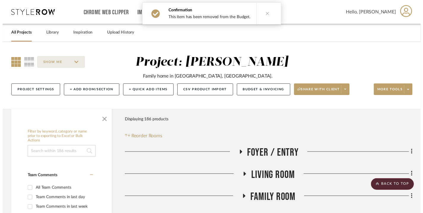
scroll to position [542, 0]
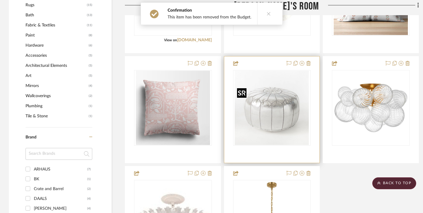
click at [284, 121] on img "0" at bounding box center [272, 108] width 74 height 74
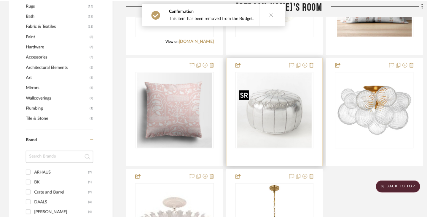
scroll to position [0, 0]
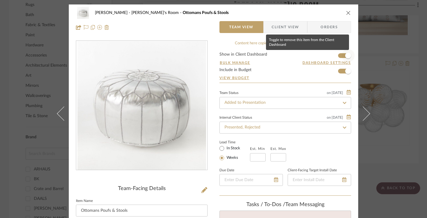
click at [346, 56] on span "button" at bounding box center [349, 56] width 6 height 6
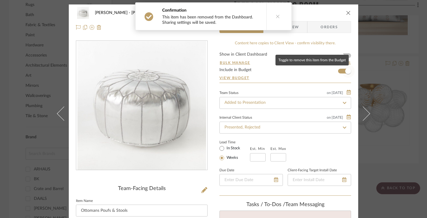
click at [346, 73] on span "button" at bounding box center [349, 71] width 6 height 6
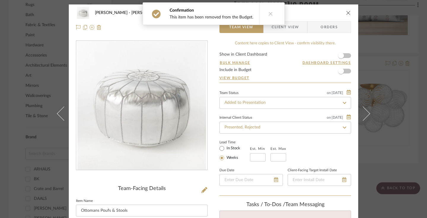
click at [271, 12] on button at bounding box center [270, 14] width 23 height 22
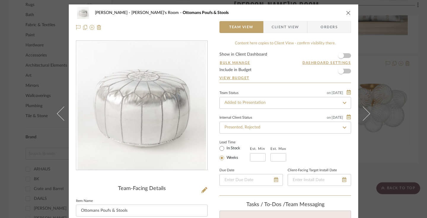
click at [346, 11] on icon "close" at bounding box center [348, 12] width 5 height 5
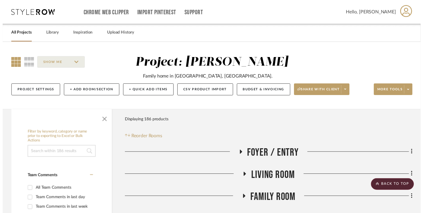
scroll to position [542, 0]
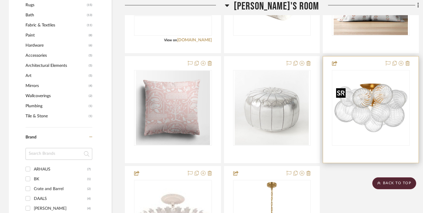
click at [380, 105] on img "0" at bounding box center [371, 108] width 74 height 74
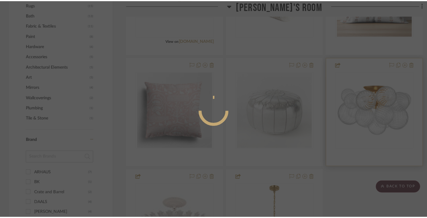
scroll to position [0, 0]
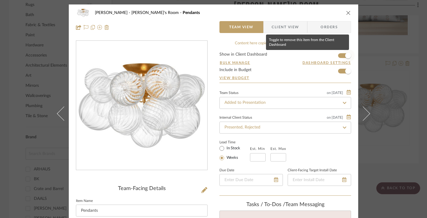
click at [346, 55] on span "button" at bounding box center [349, 56] width 6 height 6
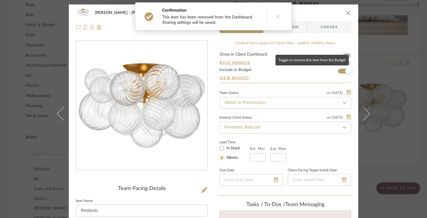
click at [346, 72] on span "button" at bounding box center [349, 71] width 6 height 6
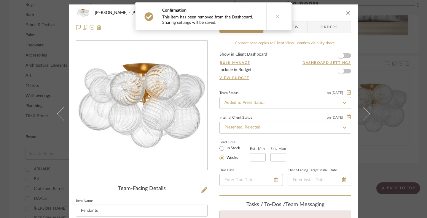
click at [346, 15] on button "close" at bounding box center [348, 12] width 5 height 5
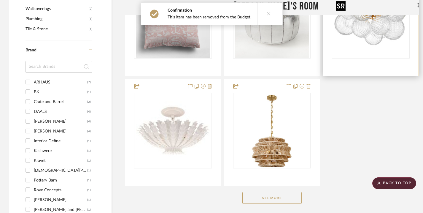
scroll to position [631, 0]
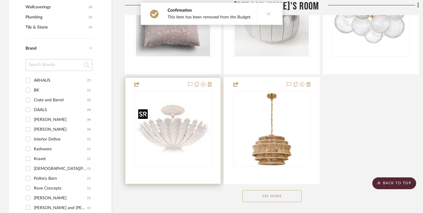
click at [0, 0] on img at bounding box center [0, 0] width 0 height 0
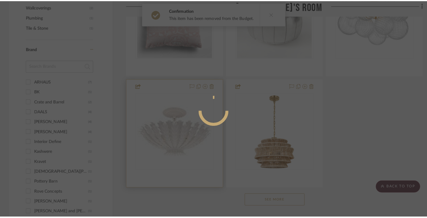
scroll to position [0, 0]
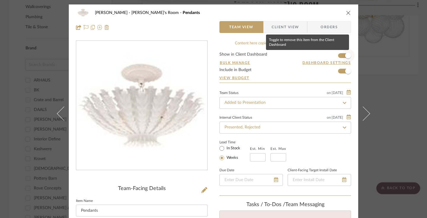
click at [346, 54] on span "button" at bounding box center [349, 56] width 6 height 6
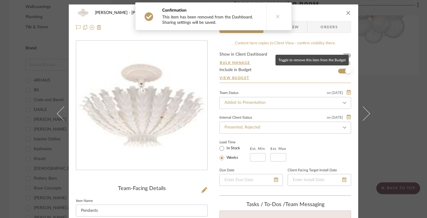
click at [346, 72] on span "button" at bounding box center [349, 71] width 6 height 6
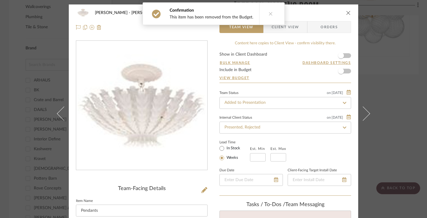
click at [346, 12] on icon "close" at bounding box center [348, 12] width 5 height 5
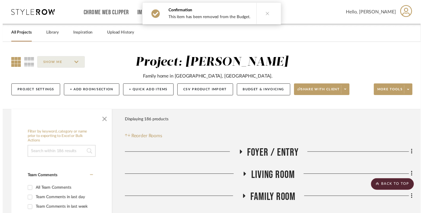
scroll to position [631, 0]
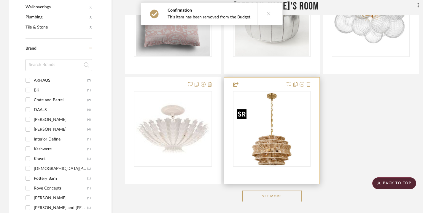
click at [0, 0] on img at bounding box center [0, 0] width 0 height 0
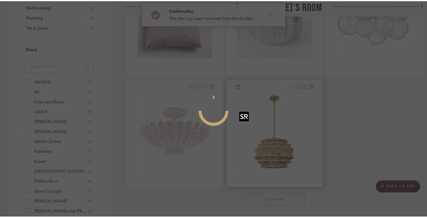
scroll to position [0, 0]
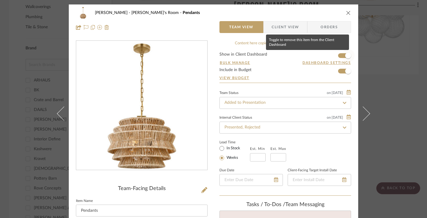
click at [348, 57] on span "button" at bounding box center [349, 56] width 6 height 6
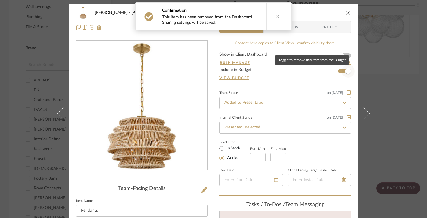
click at [346, 72] on span "button" at bounding box center [349, 71] width 6 height 6
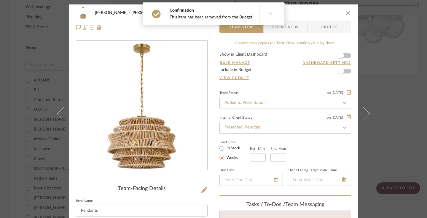
click at [347, 12] on icon "close" at bounding box center [348, 12] width 5 height 5
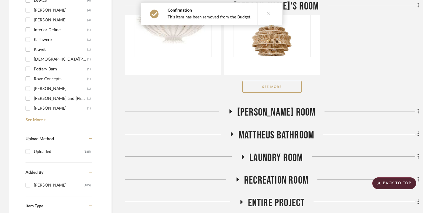
scroll to position [741, 0]
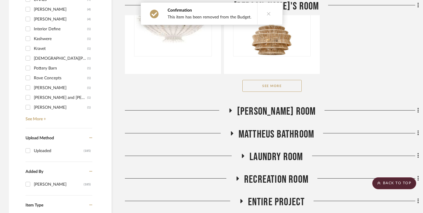
click at [288, 92] on button "See More" at bounding box center [272, 86] width 59 height 12
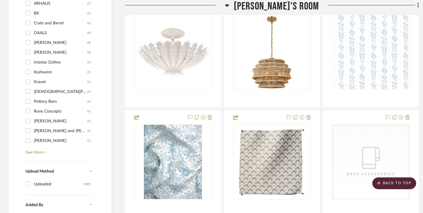
scroll to position [705, 0]
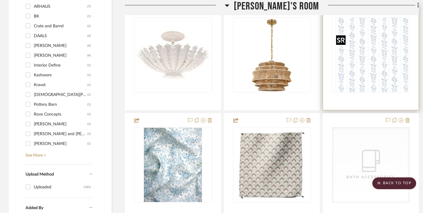
click at [360, 59] on img "0" at bounding box center [371, 55] width 74 height 74
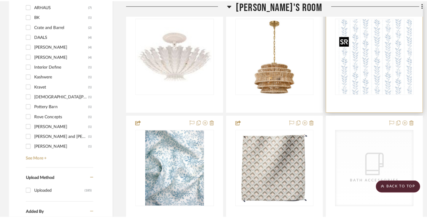
scroll to position [0, 0]
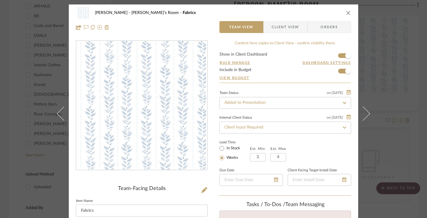
click at [294, 26] on span "Client View" at bounding box center [285, 27] width 27 height 12
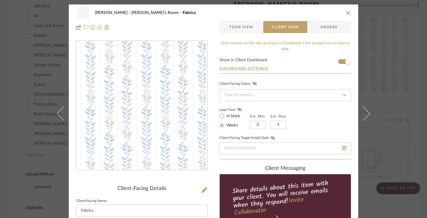
click at [344, 96] on icon at bounding box center [344, 95] width 5 height 4
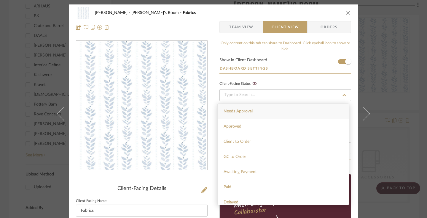
click at [321, 109] on div "Needs Approval" at bounding box center [283, 111] width 131 height 15
type input "[DATE]"
type input "Needs Approval"
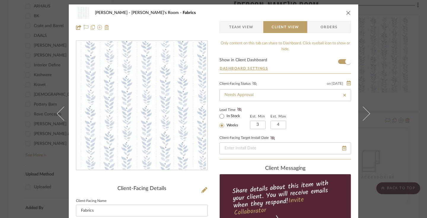
click at [253, 84] on icon at bounding box center [255, 84] width 4 height 4
click at [237, 110] on icon at bounding box center [239, 109] width 4 height 4
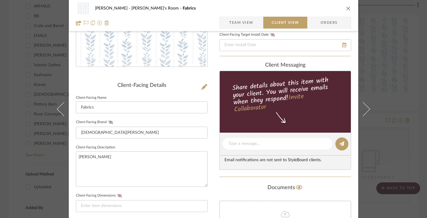
scroll to position [108, 0]
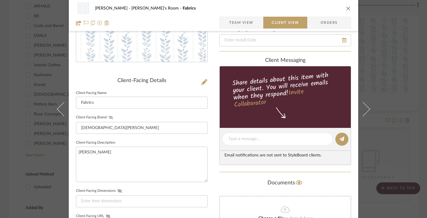
click at [109, 116] on icon at bounding box center [111, 117] width 4 height 4
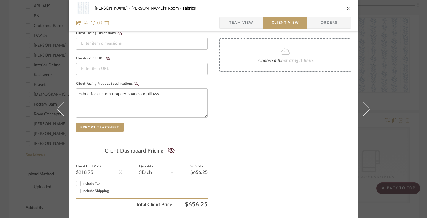
scroll to position [281, 0]
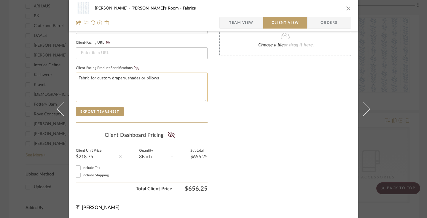
click at [169, 80] on textarea "Fabric for custom drapery, shades or pillows" at bounding box center [142, 86] width 132 height 29
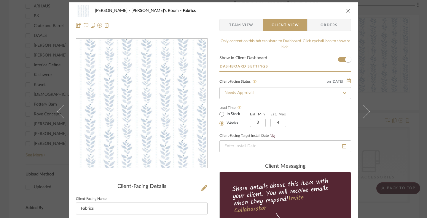
scroll to position [0, 0]
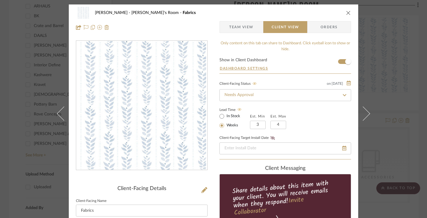
type textarea "Fabric for custom drapery, shades or pillows Estimated pricing - to be determin…"
click at [348, 12] on icon "close" at bounding box center [348, 12] width 5 height 5
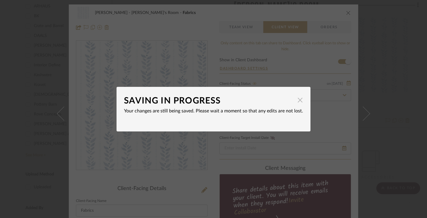
click at [299, 99] on span "button" at bounding box center [300, 100] width 12 height 12
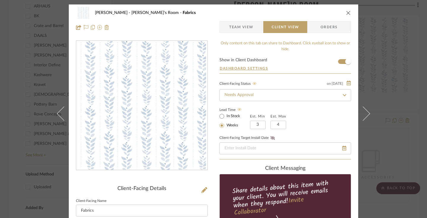
click at [347, 11] on icon "close" at bounding box center [348, 12] width 5 height 5
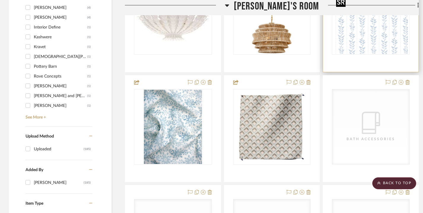
scroll to position [743, 0]
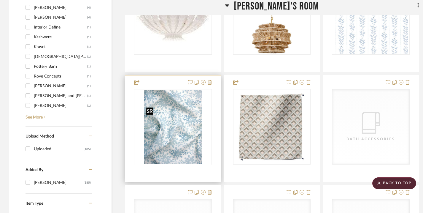
click at [167, 123] on div at bounding box center [173, 164] width 78 height 150
click at [167, 123] on img "0" at bounding box center [173, 127] width 58 height 74
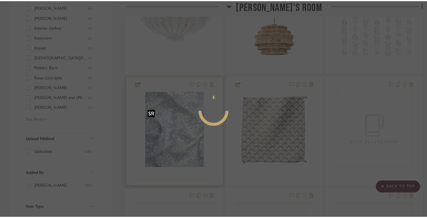
scroll to position [0, 0]
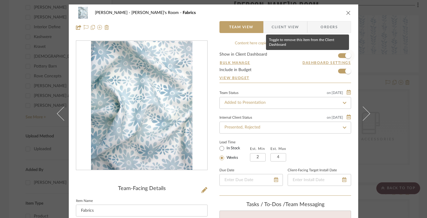
click at [348, 55] on span "button" at bounding box center [349, 56] width 6 height 6
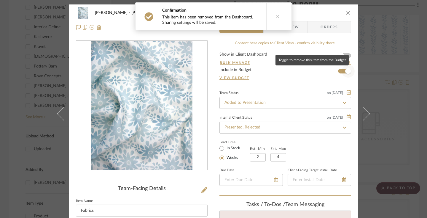
click at [348, 69] on span "button" at bounding box center [349, 71] width 6 height 6
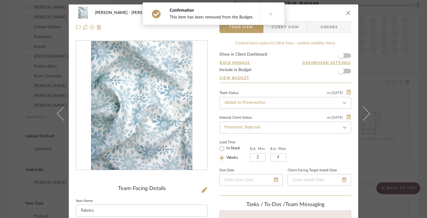
click at [347, 13] on icon "close" at bounding box center [348, 12] width 5 height 5
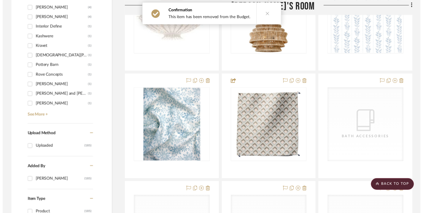
scroll to position [743, 0]
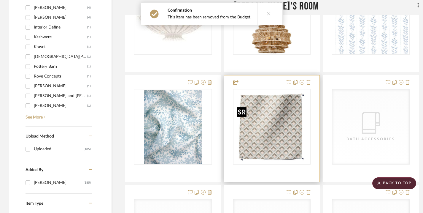
click at [0, 0] on img at bounding box center [0, 0] width 0 height 0
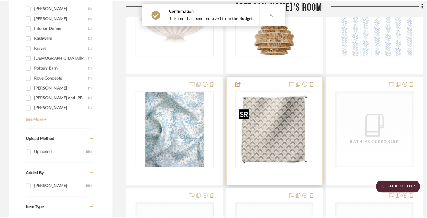
scroll to position [0, 0]
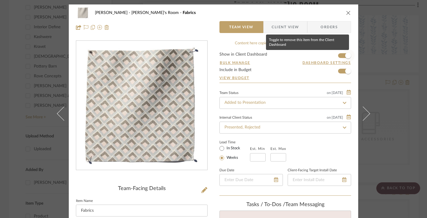
click at [346, 54] on span "button" at bounding box center [349, 56] width 6 height 6
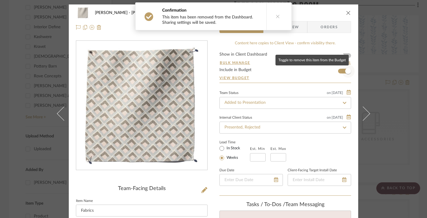
click at [346, 69] on span "button" at bounding box center [349, 71] width 6 height 6
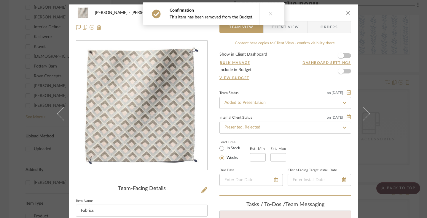
click at [346, 13] on icon "close" at bounding box center [348, 12] width 5 height 5
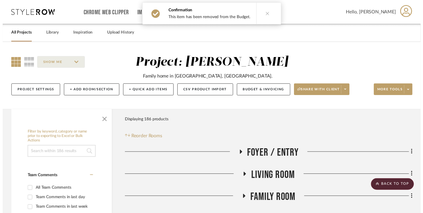
scroll to position [743, 0]
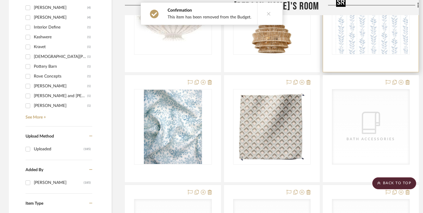
click at [359, 54] on img "0" at bounding box center [371, 17] width 74 height 74
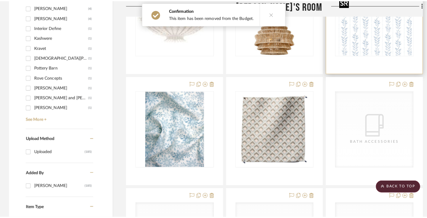
scroll to position [0, 0]
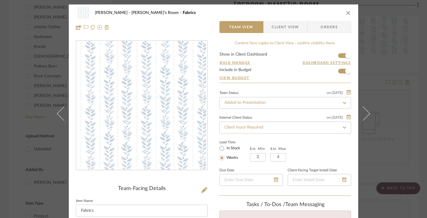
click at [346, 13] on icon "close" at bounding box center [348, 12] width 5 height 5
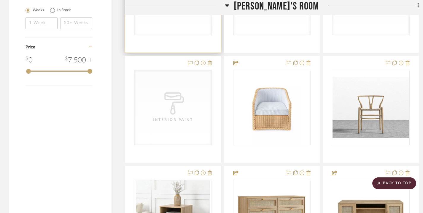
scroll to position [983, 0]
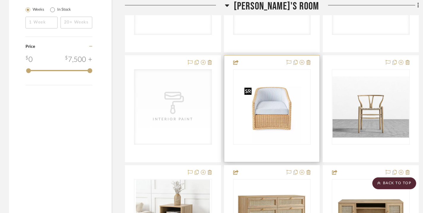
click at [295, 105] on img "0" at bounding box center [271, 107] width 59 height 74
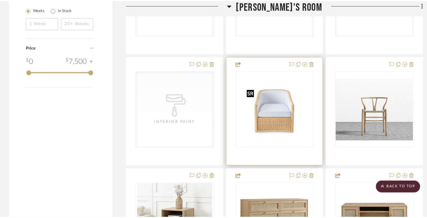
scroll to position [0, 0]
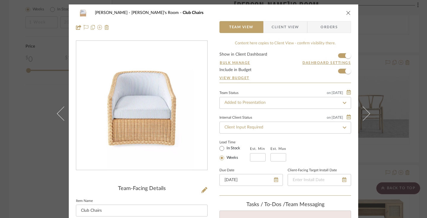
click at [300, 26] on span "Client View" at bounding box center [285, 27] width 43 height 12
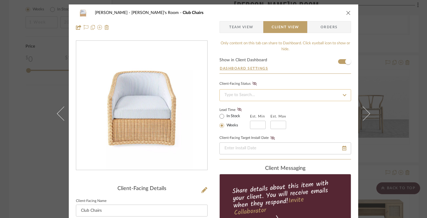
click at [335, 92] on input at bounding box center [286, 95] width 132 height 12
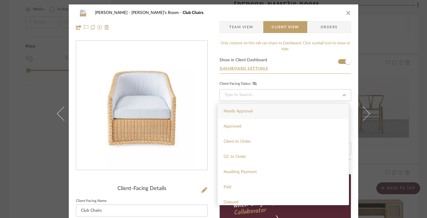
click at [298, 114] on div "Needs Approval" at bounding box center [283, 111] width 131 height 15
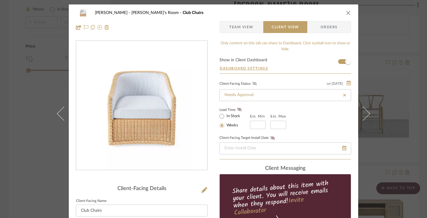
click at [254, 85] on icon at bounding box center [255, 84] width 4 height 4
click at [237, 110] on icon at bounding box center [239, 109] width 4 height 4
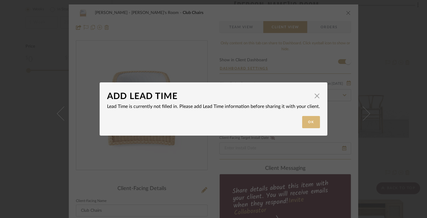
click at [314, 119] on button "Ok" at bounding box center [311, 122] width 18 height 12
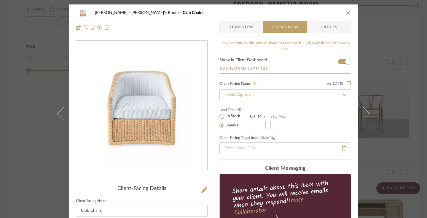
scroll to position [2, 0]
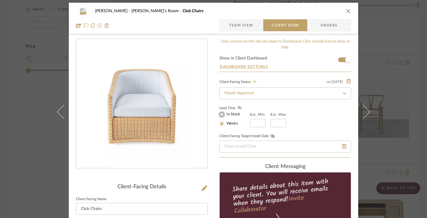
click at [223, 115] on input "In Stock" at bounding box center [221, 114] width 7 height 7
click at [226, 124] on label "Weeks" at bounding box center [232, 123] width 13 height 5
click at [225, 124] on input "Weeks" at bounding box center [221, 123] width 7 height 7
click at [256, 124] on input at bounding box center [258, 123] width 16 height 8
click at [279, 125] on input at bounding box center [279, 123] width 16 height 8
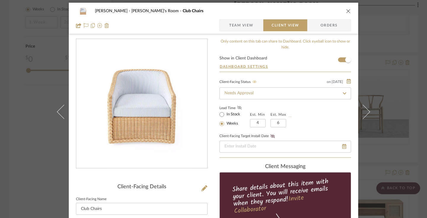
click at [237, 107] on icon at bounding box center [239, 108] width 4 height 4
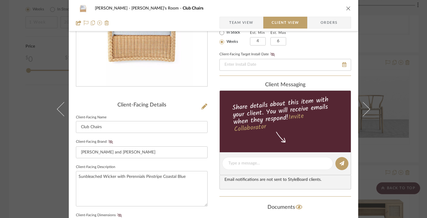
scroll to position [87, 0]
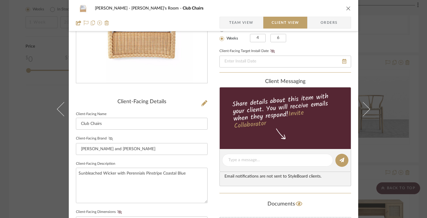
click at [109, 139] on icon at bounding box center [111, 139] width 4 height 4
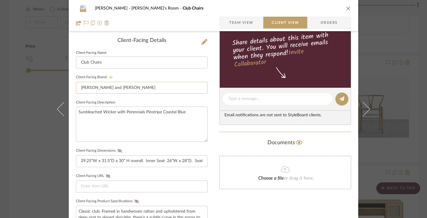
scroll to position [150, 0]
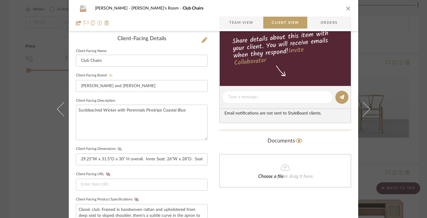
click at [118, 149] on icon at bounding box center [120, 149] width 4 height 4
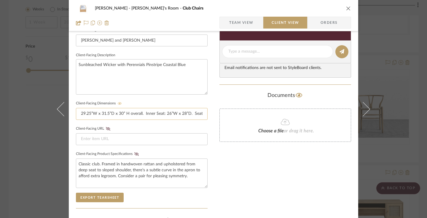
scroll to position [198, 0]
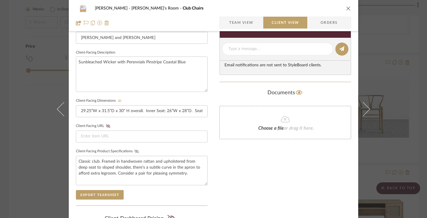
click at [134, 150] on icon at bounding box center [136, 151] width 4 height 4
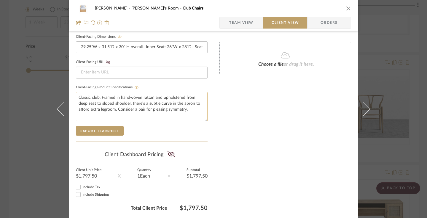
scroll to position [263, 0]
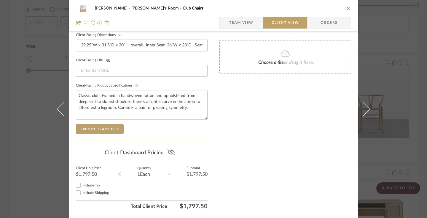
click at [169, 152] on icon at bounding box center [171, 152] width 7 height 6
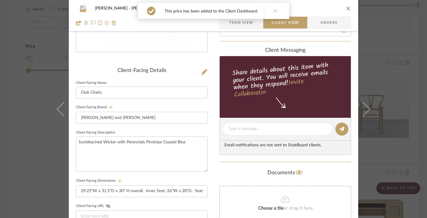
scroll to position [60, 0]
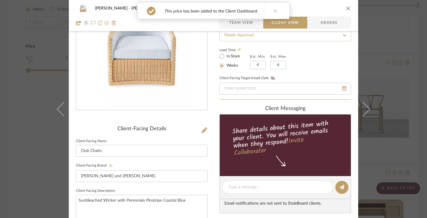
click at [274, 11] on icon at bounding box center [276, 11] width 4 height 4
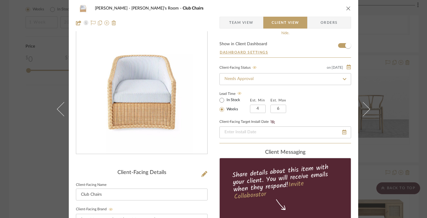
scroll to position [0, 0]
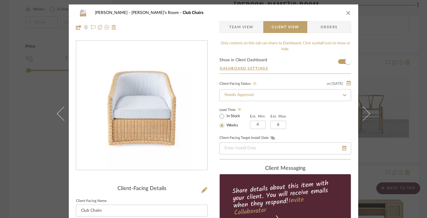
click at [346, 13] on icon "close" at bounding box center [348, 12] width 5 height 5
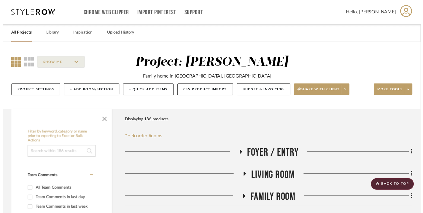
scroll to position [983, 0]
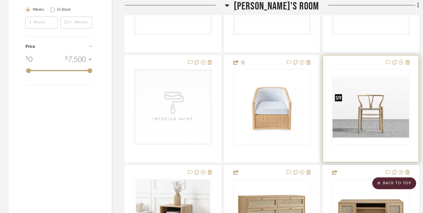
click at [379, 112] on img "0" at bounding box center [371, 106] width 77 height 61
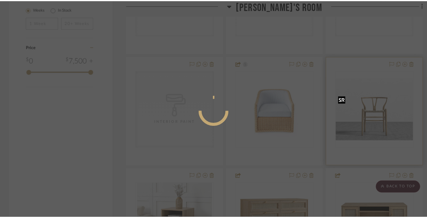
scroll to position [0, 0]
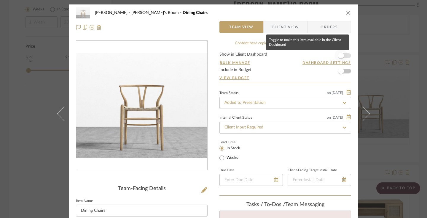
click at [342, 56] on span "button" at bounding box center [341, 56] width 6 height 6
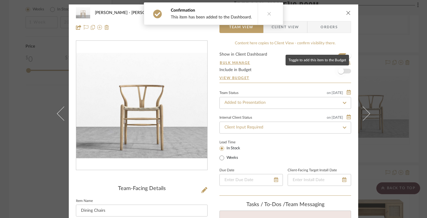
click at [342, 73] on span "button" at bounding box center [341, 70] width 13 height 13
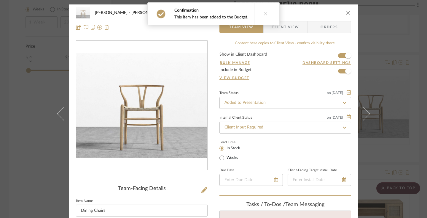
click at [292, 30] on span "Client View" at bounding box center [285, 27] width 27 height 12
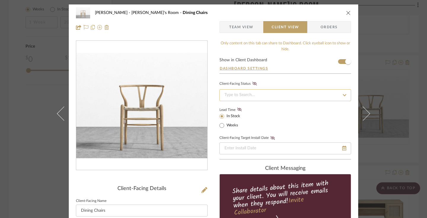
click at [261, 92] on input at bounding box center [286, 95] width 132 height 12
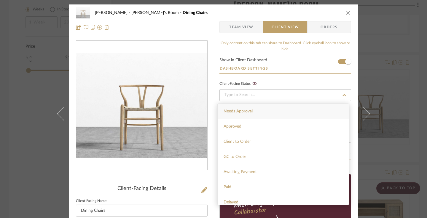
click at [253, 109] on span "Needs Approval" at bounding box center [238, 111] width 29 height 4
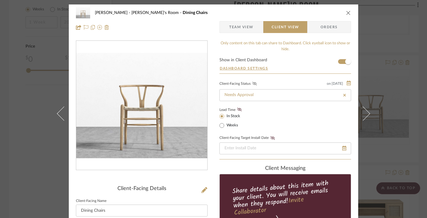
click at [253, 84] on icon at bounding box center [255, 84] width 4 height 4
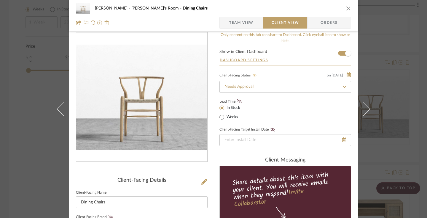
scroll to position [36, 0]
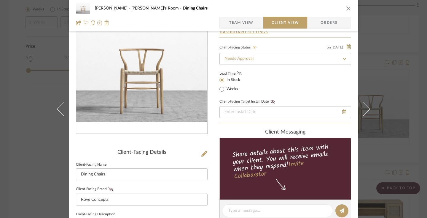
click at [237, 75] on icon at bounding box center [239, 73] width 4 height 4
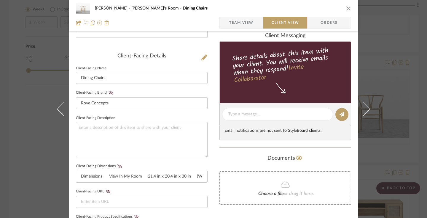
scroll to position [133, 0]
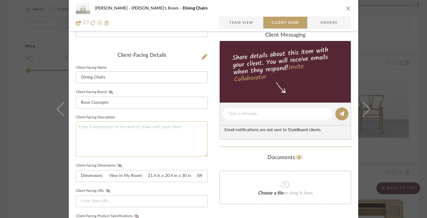
click at [165, 125] on textarea at bounding box center [142, 138] width 132 height 35
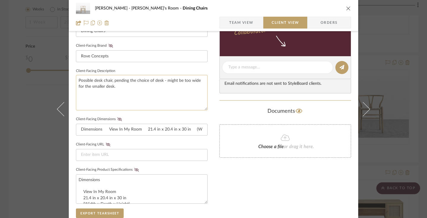
scroll to position [180, 0]
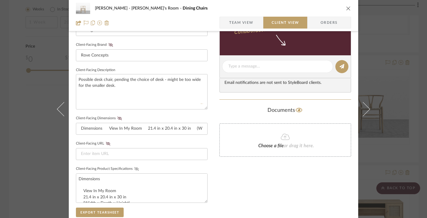
click at [135, 167] on icon at bounding box center [136, 169] width 4 height 4
click at [134, 168] on icon at bounding box center [136, 169] width 4 height 4
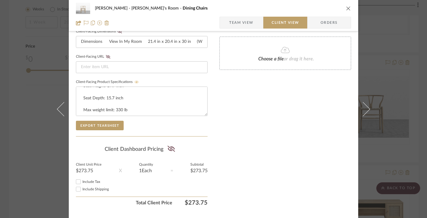
scroll to position [269, 0]
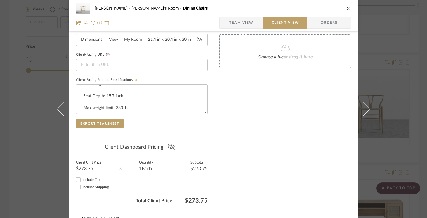
click at [171, 145] on icon at bounding box center [171, 146] width 7 height 6
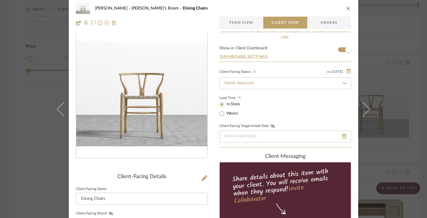
scroll to position [0, 0]
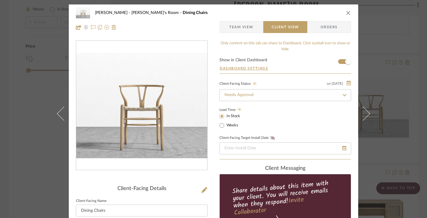
click at [347, 13] on icon "close" at bounding box center [348, 12] width 5 height 5
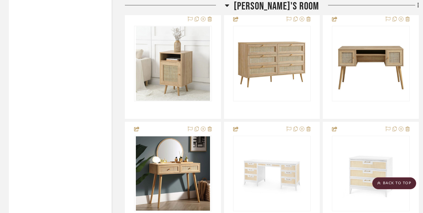
scroll to position [1130, 0]
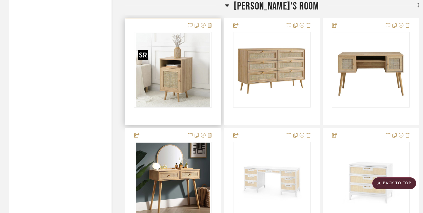
click at [172, 60] on img "0" at bounding box center [173, 70] width 74 height 74
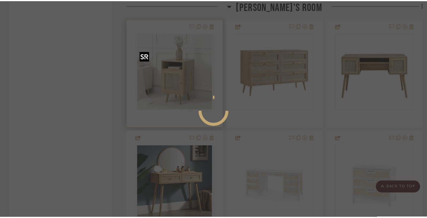
scroll to position [0, 0]
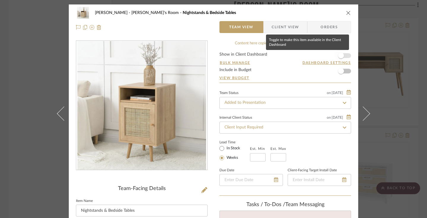
click at [339, 55] on span "button" at bounding box center [341, 56] width 6 height 6
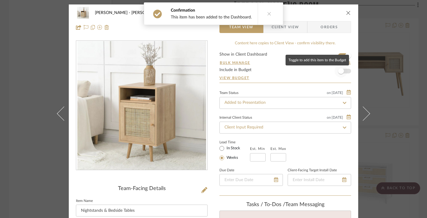
click at [340, 72] on span "button" at bounding box center [341, 71] width 6 height 6
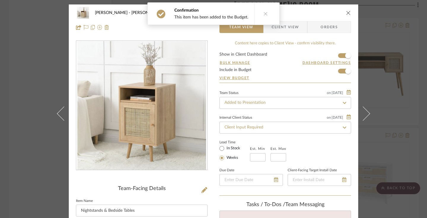
click at [264, 13] on icon at bounding box center [266, 14] width 4 height 4
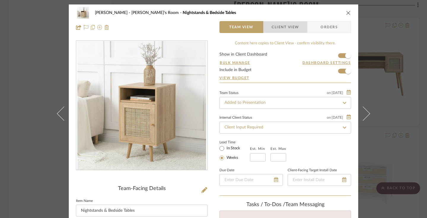
click at [286, 25] on span "Client View" at bounding box center [285, 27] width 27 height 12
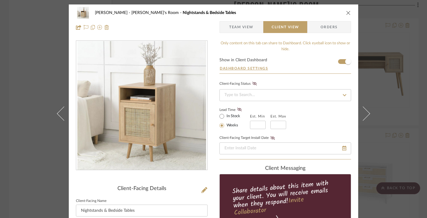
click at [342, 94] on icon at bounding box center [344, 95] width 5 height 4
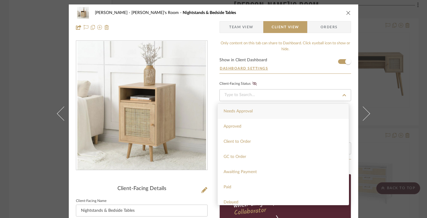
click at [313, 113] on div "Needs Approval" at bounding box center [283, 111] width 131 height 15
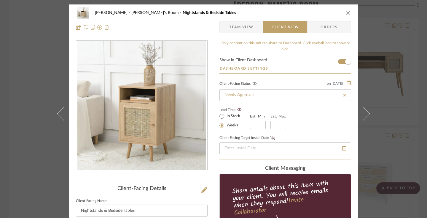
click at [253, 84] on icon at bounding box center [255, 84] width 4 height 4
click at [237, 110] on icon at bounding box center [239, 109] width 4 height 4
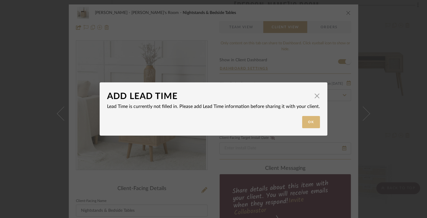
click at [303, 120] on button "Ok" at bounding box center [311, 122] width 18 height 12
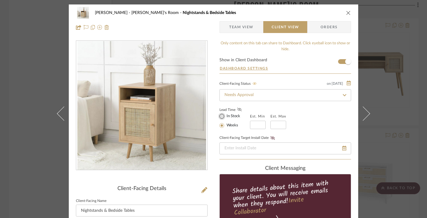
click at [220, 117] on input "In Stock" at bounding box center [221, 116] width 7 height 7
click at [239, 110] on icon at bounding box center [239, 109] width 4 height 4
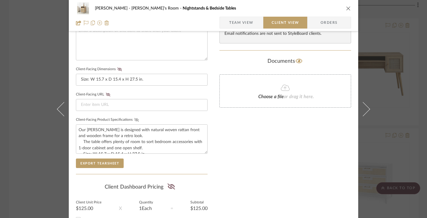
click at [134, 118] on icon at bounding box center [136, 120] width 4 height 4
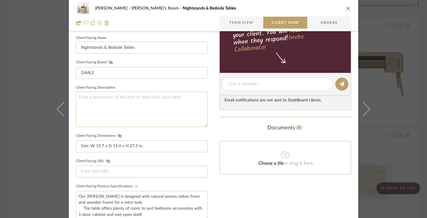
scroll to position [158, 0]
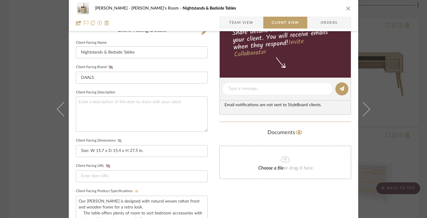
click at [118, 140] on icon at bounding box center [120, 141] width 4 height 4
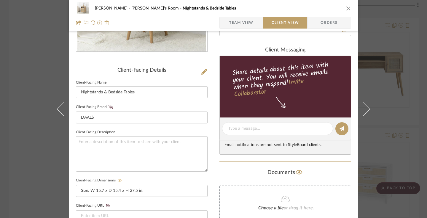
scroll to position [117, 0]
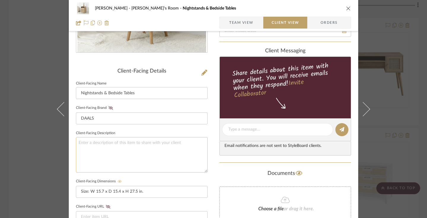
click at [186, 141] on textarea at bounding box center [142, 154] width 132 height 35
click at [109, 108] on icon at bounding box center [111, 108] width 4 height 4
click at [109, 142] on textarea at bounding box center [142, 154] width 132 height 35
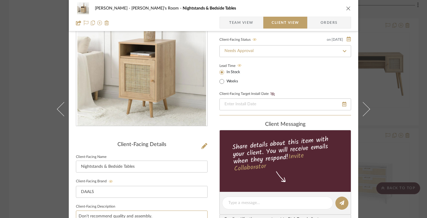
scroll to position [0, 0]
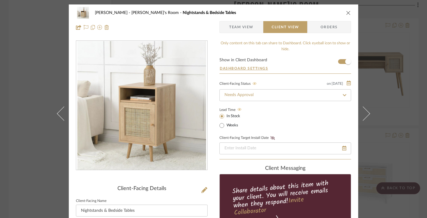
click at [347, 14] on icon "close" at bounding box center [348, 12] width 5 height 5
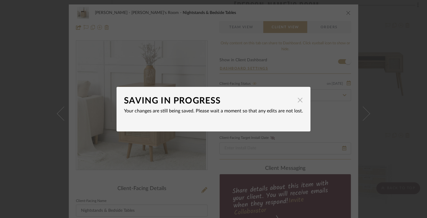
click at [300, 102] on span "button" at bounding box center [300, 100] width 12 height 12
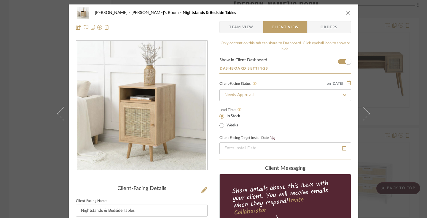
click at [347, 11] on icon "close" at bounding box center [348, 12] width 5 height 5
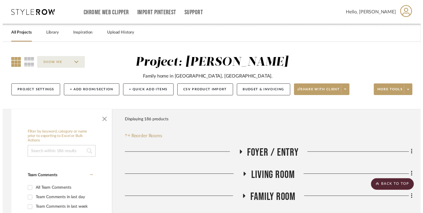
scroll to position [1130, 0]
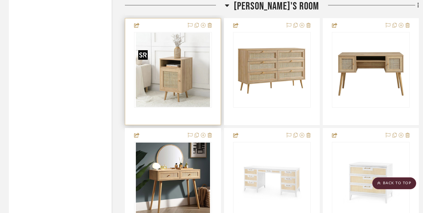
click at [150, 58] on img "0" at bounding box center [173, 70] width 74 height 74
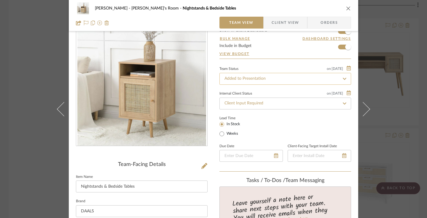
scroll to position [17, 0]
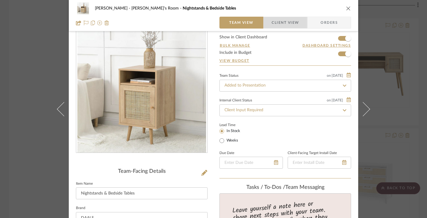
click at [288, 24] on span "Client View" at bounding box center [285, 23] width 27 height 12
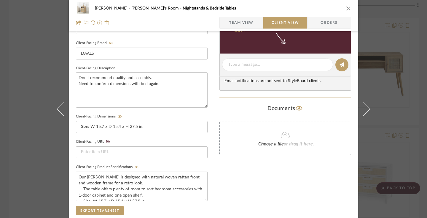
scroll to position [179, 0]
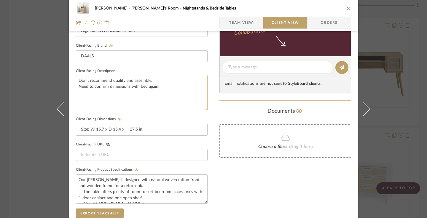
click at [173, 86] on textarea "Don't recommend quality and assembly. Need to confirm dimensions with bed again." at bounding box center [142, 92] width 132 height 35
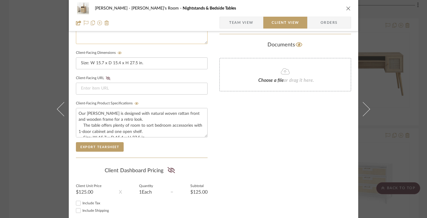
scroll to position [247, 0]
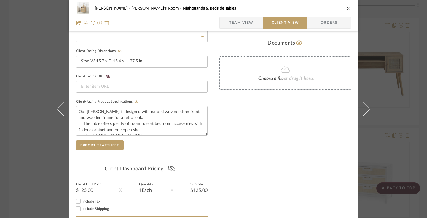
click at [169, 167] on icon at bounding box center [170, 168] width 7 height 6
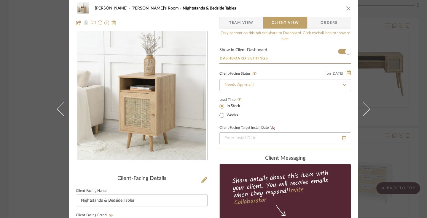
scroll to position [0, 0]
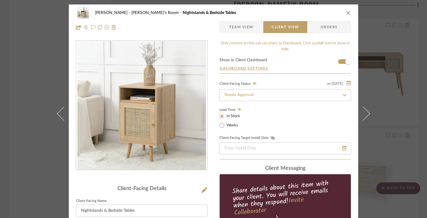
click at [346, 13] on icon "close" at bounding box center [348, 12] width 5 height 5
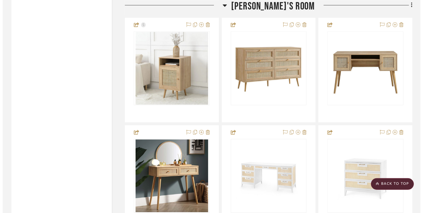
scroll to position [1130, 0]
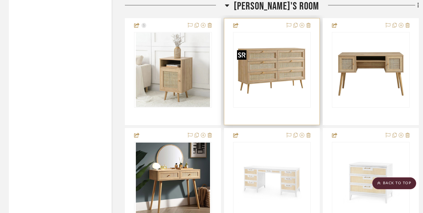
click at [283, 69] on img "0" at bounding box center [272, 70] width 74 height 74
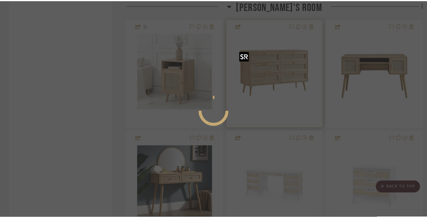
scroll to position [0, 0]
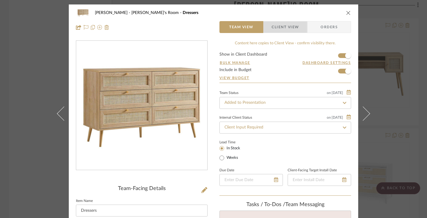
click at [292, 24] on span "Client View" at bounding box center [285, 27] width 27 height 12
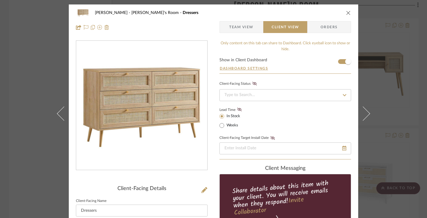
click at [345, 95] on icon at bounding box center [344, 95] width 5 height 4
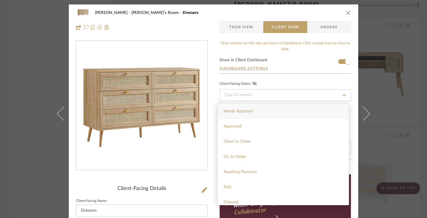
click at [324, 108] on div "Needs Approval" at bounding box center [283, 111] width 131 height 15
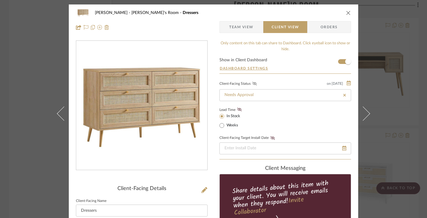
click at [253, 83] on icon at bounding box center [255, 84] width 4 height 4
click at [305, 116] on div "Lead Time In Stock Weeks" at bounding box center [286, 117] width 132 height 23
click at [238, 110] on icon at bounding box center [239, 109] width 4 height 4
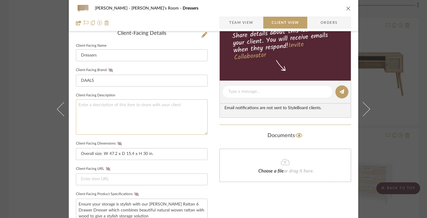
scroll to position [156, 0]
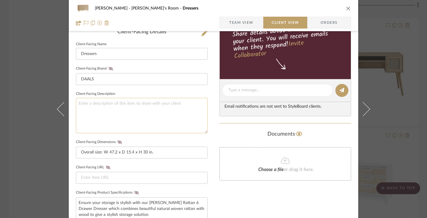
click at [167, 107] on textarea at bounding box center [142, 115] width 132 height 35
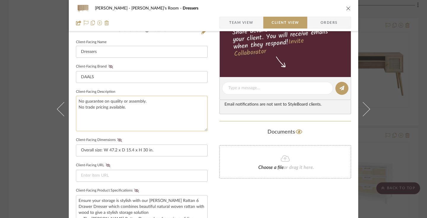
scroll to position [158, 0]
click at [118, 140] on icon at bounding box center [120, 140] width 4 height 4
click at [119, 139] on icon at bounding box center [120, 140] width 4 height 4
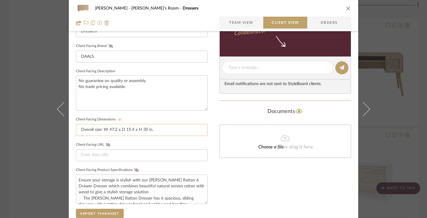
scroll to position [194, 0]
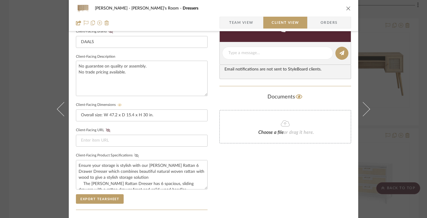
click at [135, 154] on icon at bounding box center [136, 155] width 4 height 4
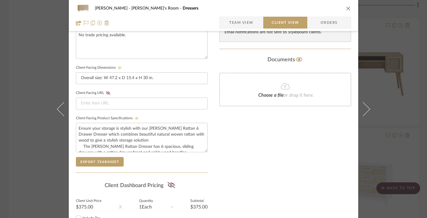
scroll to position [260, 0]
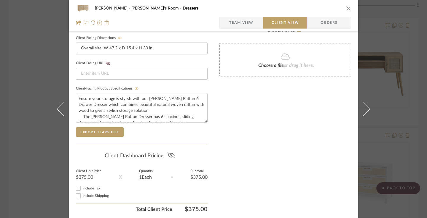
click at [171, 155] on icon at bounding box center [171, 155] width 7 height 6
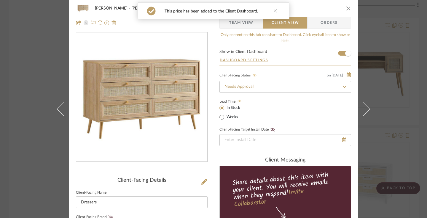
scroll to position [0, 0]
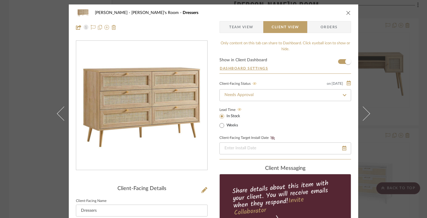
click at [348, 13] on icon "close" at bounding box center [348, 12] width 5 height 5
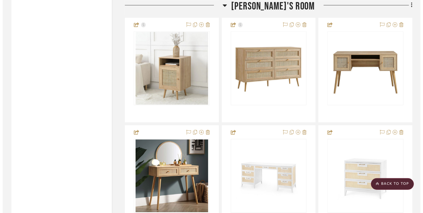
scroll to position [1130, 0]
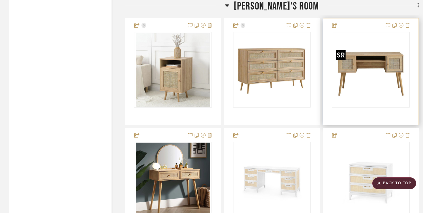
click at [373, 69] on img "0" at bounding box center [371, 70] width 74 height 74
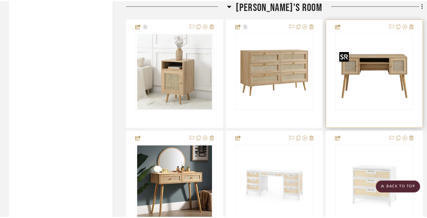
scroll to position [0, 0]
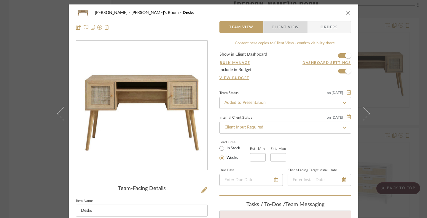
click at [282, 25] on span "Client View" at bounding box center [285, 27] width 27 height 12
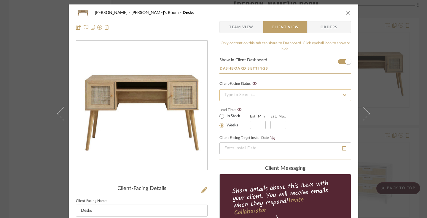
click at [275, 97] on input at bounding box center [286, 95] width 132 height 12
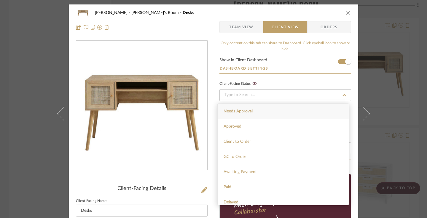
click at [265, 112] on div "Needs Approval" at bounding box center [283, 111] width 131 height 15
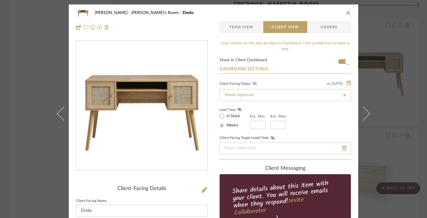
click at [253, 83] on icon at bounding box center [255, 84] width 4 height 4
click at [227, 118] on label "In Stock" at bounding box center [233, 115] width 15 height 5
click at [226, 118] on input "In Stock" at bounding box center [221, 116] width 7 height 7
click at [238, 109] on icon at bounding box center [239, 109] width 4 height 4
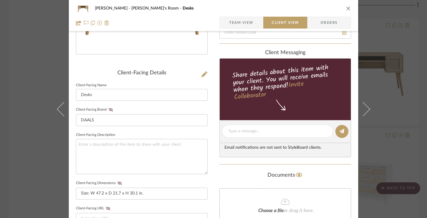
scroll to position [118, 0]
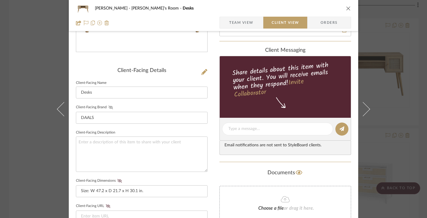
click at [109, 107] on icon at bounding box center [111, 107] width 4 height 4
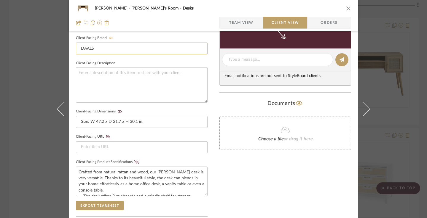
scroll to position [188, 0]
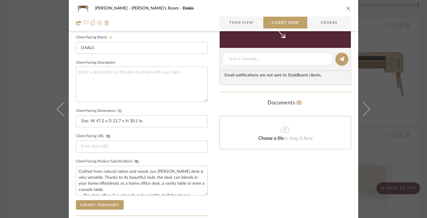
click at [118, 110] on icon at bounding box center [120, 111] width 4 height 4
click at [134, 161] on icon at bounding box center [136, 161] width 4 height 4
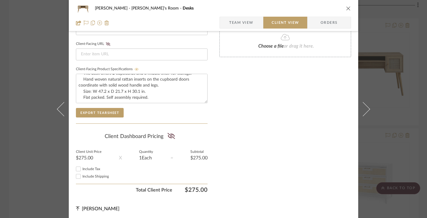
scroll to position [281, 0]
click at [170, 134] on icon at bounding box center [171, 135] width 7 height 6
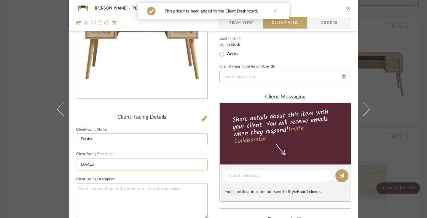
scroll to position [113, 0]
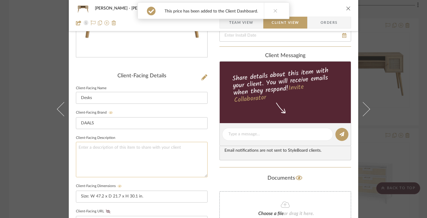
click at [156, 150] on textarea at bounding box center [142, 159] width 132 height 35
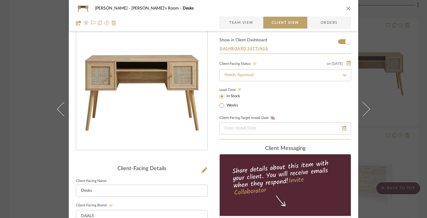
scroll to position [0, 0]
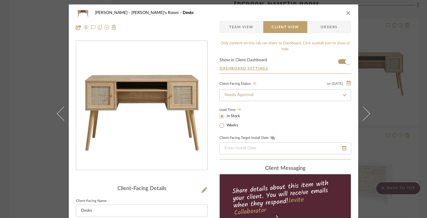
click at [346, 12] on icon "close" at bounding box center [348, 12] width 5 height 5
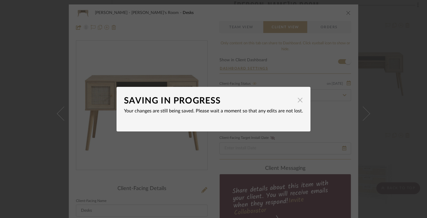
click at [300, 101] on span "button" at bounding box center [300, 100] width 12 height 12
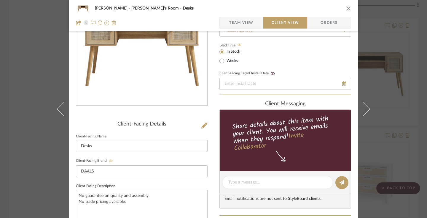
scroll to position [108, 0]
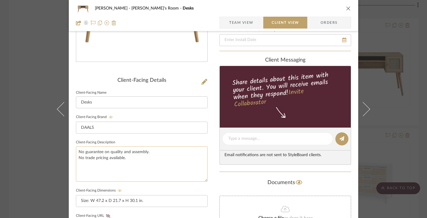
click at [154, 157] on textarea "No guarantee on quality and assembly. No trade pricing available." at bounding box center [142, 163] width 132 height 35
click at [347, 9] on icon "close" at bounding box center [348, 8] width 5 height 5
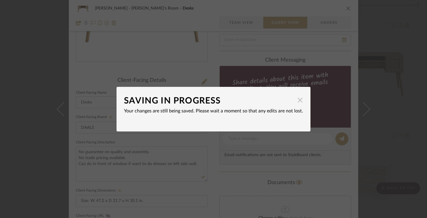
click at [299, 101] on span "button" at bounding box center [300, 100] width 12 height 12
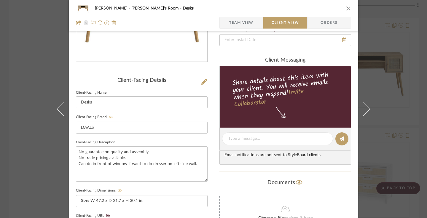
click at [347, 7] on icon "close" at bounding box center [348, 8] width 5 height 5
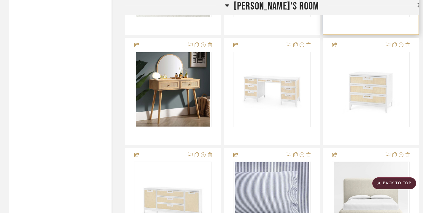
scroll to position [1222, 0]
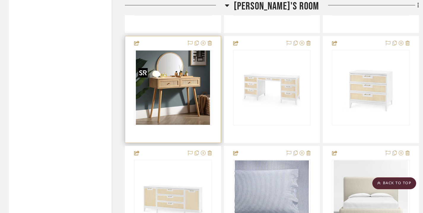
click at [176, 104] on img "0" at bounding box center [173, 87] width 74 height 74
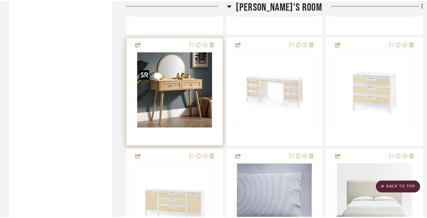
scroll to position [0, 0]
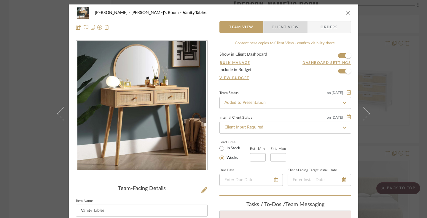
click at [290, 28] on span "Client View" at bounding box center [285, 27] width 27 height 12
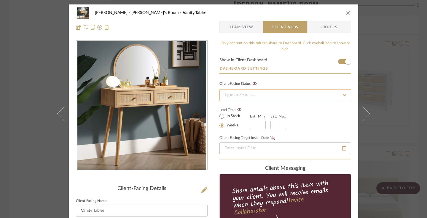
click at [290, 95] on input at bounding box center [286, 95] width 132 height 12
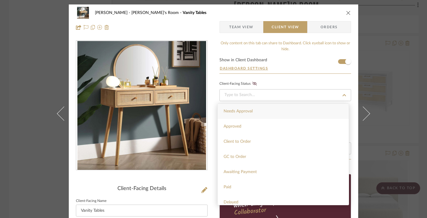
click at [281, 107] on div "Needs Approval" at bounding box center [283, 111] width 131 height 15
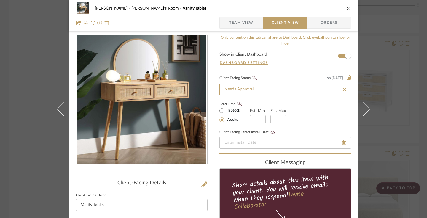
scroll to position [7, 0]
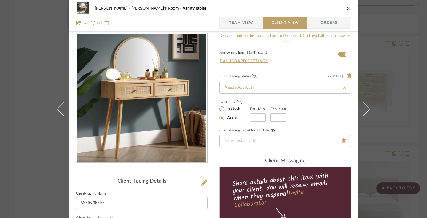
click at [236, 110] on label "In Stock" at bounding box center [233, 108] width 15 height 5
click at [226, 110] on input "In Stock" at bounding box center [221, 108] width 7 height 7
click at [237, 103] on icon at bounding box center [239, 102] width 4 height 4
click at [254, 76] on icon at bounding box center [255, 76] width 4 height 4
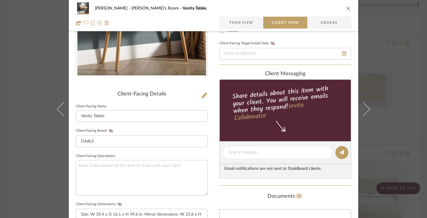
scroll to position [95, 0]
click at [110, 131] on icon at bounding box center [111, 131] width 4 height 4
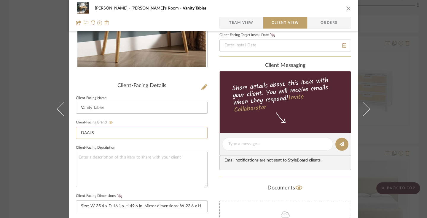
scroll to position [103, 0]
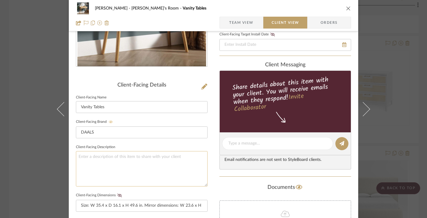
click at [136, 155] on textarea at bounding box center [142, 168] width 132 height 35
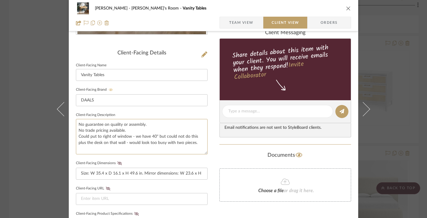
scroll to position [136, 0]
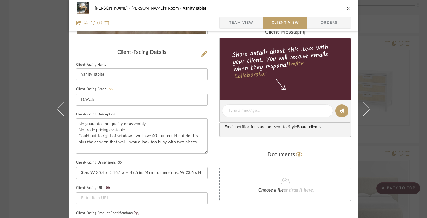
click at [118, 163] on icon at bounding box center [120, 163] width 4 height 4
click at [118, 161] on icon at bounding box center [120, 163] width 4 height 4
click at [118, 162] on icon at bounding box center [120, 163] width 4 height 4
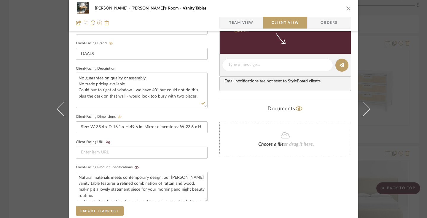
scroll to position [184, 0]
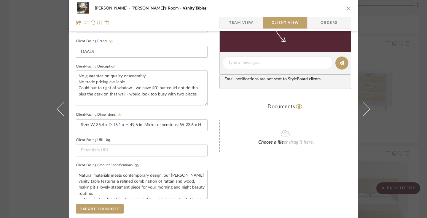
click at [134, 164] on icon at bounding box center [136, 165] width 4 height 4
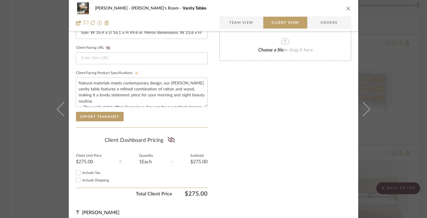
scroll to position [281, 0]
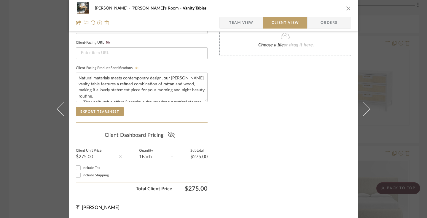
click at [168, 135] on icon at bounding box center [171, 135] width 7 height 6
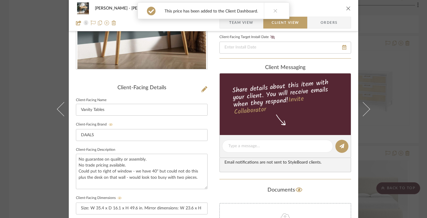
scroll to position [0, 0]
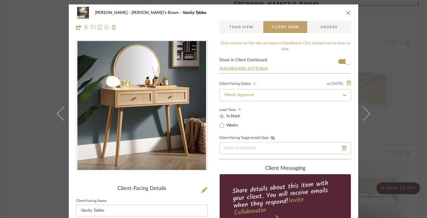
click at [346, 14] on icon "close" at bounding box center [348, 12] width 5 height 5
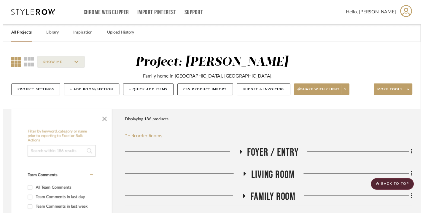
scroll to position [1222, 0]
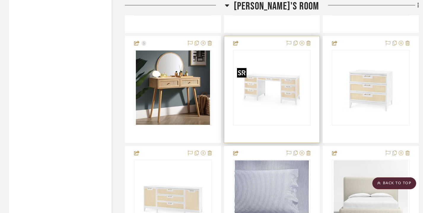
click at [279, 87] on img "0" at bounding box center [272, 87] width 74 height 74
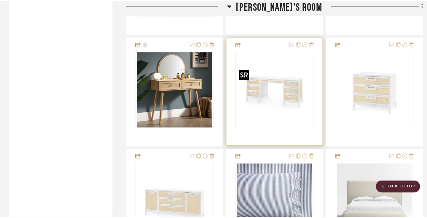
scroll to position [0, 0]
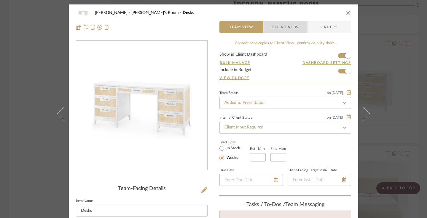
click at [289, 29] on span "Client View" at bounding box center [285, 27] width 27 height 12
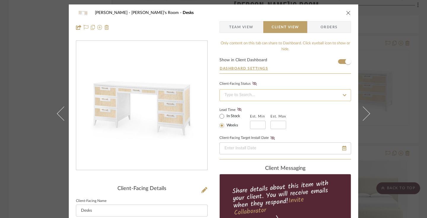
click at [292, 97] on input at bounding box center [286, 95] width 132 height 12
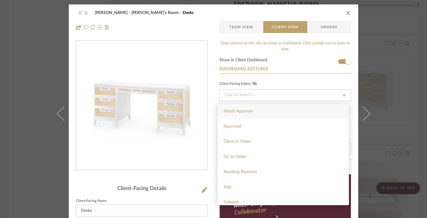
click at [287, 108] on div "Needs Approval" at bounding box center [283, 111] width 131 height 15
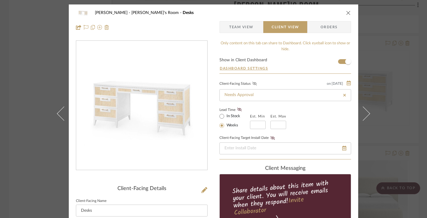
click at [254, 83] on icon at bounding box center [255, 84] width 4 height 4
click at [255, 127] on input "text" at bounding box center [258, 125] width 16 height 8
click at [278, 124] on input at bounding box center [279, 125] width 16 height 8
click at [219, 116] on input "In Stock" at bounding box center [221, 116] width 7 height 7
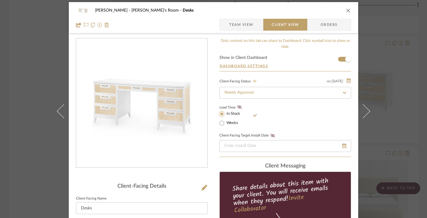
scroll to position [1, 0]
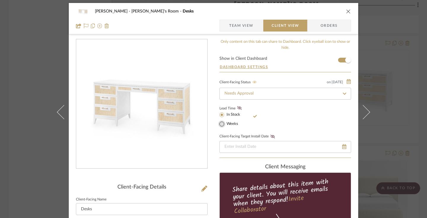
click at [221, 124] on input "Weeks" at bounding box center [221, 123] width 7 height 7
click at [256, 123] on input at bounding box center [258, 123] width 16 height 8
click at [280, 125] on input "text" at bounding box center [279, 123] width 16 height 8
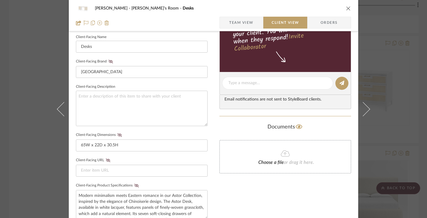
scroll to position [172, 0]
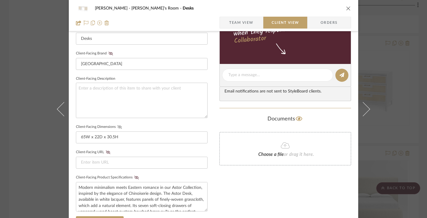
click at [118, 126] on icon at bounding box center [120, 127] width 4 height 4
click at [109, 53] on icon at bounding box center [111, 54] width 4 height 4
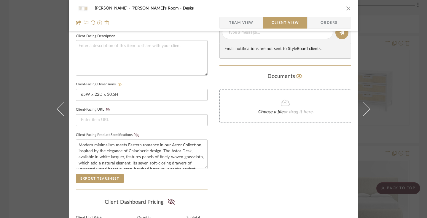
scroll to position [215, 0]
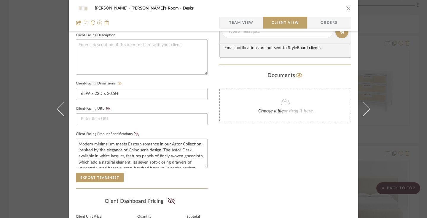
click at [118, 82] on icon at bounding box center [120, 84] width 4 height 4
click at [118, 83] on icon at bounding box center [120, 84] width 4 height 4
click at [135, 134] on icon at bounding box center [136, 134] width 4 height 4
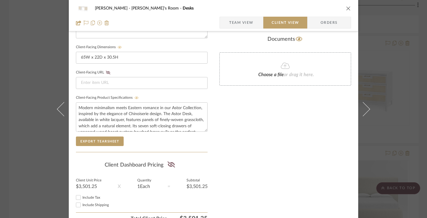
scroll to position [258, 0]
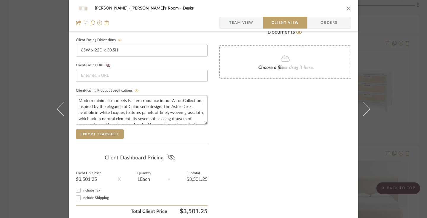
click at [171, 157] on icon at bounding box center [171, 157] width 7 height 6
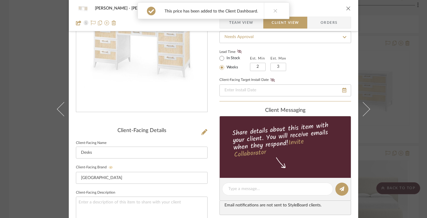
scroll to position [0, 0]
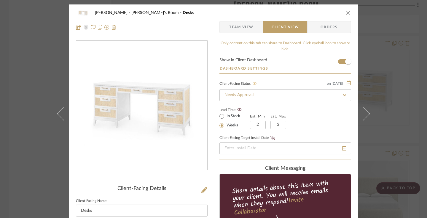
click at [347, 11] on icon "close" at bounding box center [348, 12] width 5 height 5
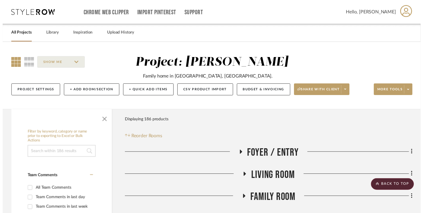
scroll to position [1222, 0]
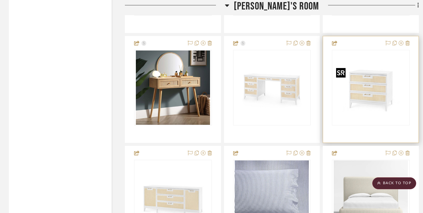
click at [366, 96] on img "0" at bounding box center [371, 87] width 74 height 74
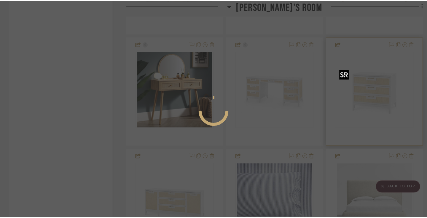
scroll to position [0, 0]
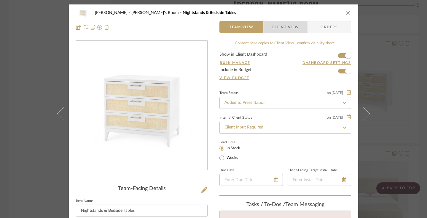
click at [296, 26] on span "Client View" at bounding box center [285, 27] width 27 height 12
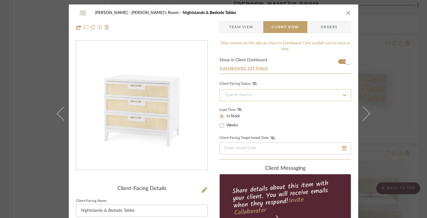
click at [255, 93] on input at bounding box center [286, 95] width 132 height 12
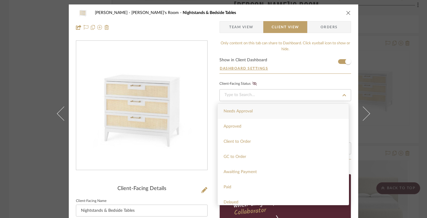
click at [253, 108] on div "Needs Approval" at bounding box center [283, 111] width 131 height 15
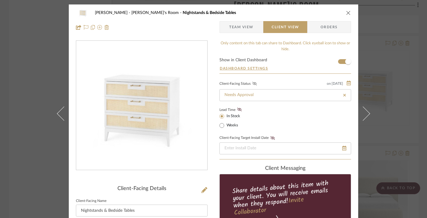
click at [253, 84] on icon at bounding box center [255, 84] width 4 height 4
click at [239, 109] on icon at bounding box center [239, 109] width 4 height 4
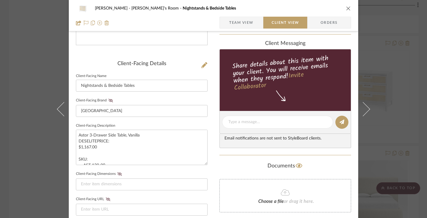
scroll to position [126, 0]
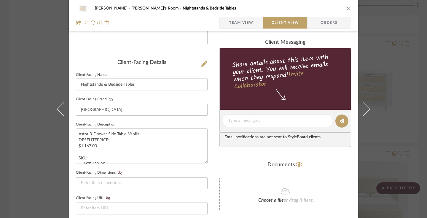
click at [109, 98] on icon at bounding box center [111, 99] width 4 height 4
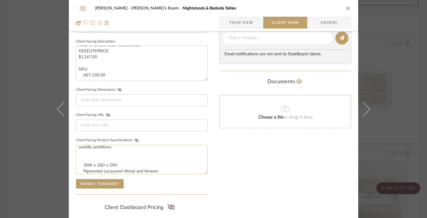
scroll to position [46, 0]
drag, startPoint x: 126, startPoint y: 164, endPoint x: 81, endPoint y: 163, distance: 45.1
click at [81, 163] on textarea "Modern minimalism meets Eastern romance in our Astor Collection, inspired by th…" at bounding box center [142, 159] width 132 height 29
click at [122, 101] on input at bounding box center [142, 100] width 132 height 12
paste input "30W x 18D x 29H"
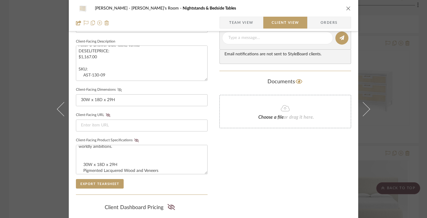
click at [118, 89] on icon at bounding box center [120, 90] width 4 height 4
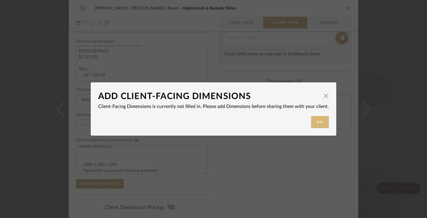
click at [317, 121] on button "Ok" at bounding box center [320, 122] width 18 height 12
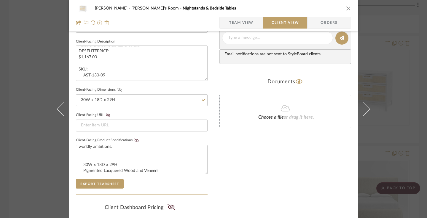
click at [119, 88] on icon at bounding box center [120, 90] width 4 height 4
click at [134, 138] on icon at bounding box center [136, 140] width 4 height 4
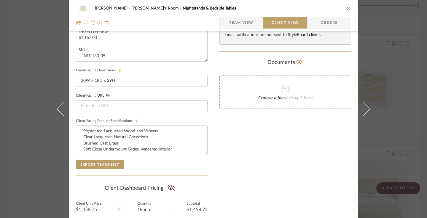
scroll to position [239, 0]
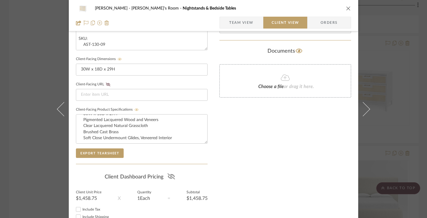
click at [167, 176] on icon at bounding box center [170, 176] width 7 height 6
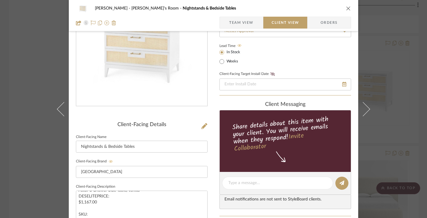
scroll to position [64, 0]
click at [234, 182] on textarea at bounding box center [278, 182] width 99 height 6
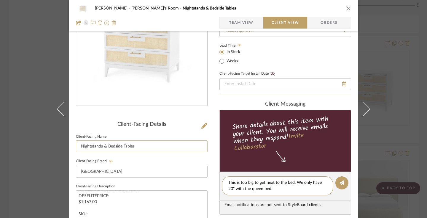
scroll to position [0, 0]
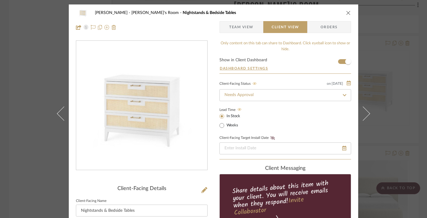
click at [343, 94] on icon at bounding box center [345, 95] width 4 height 2
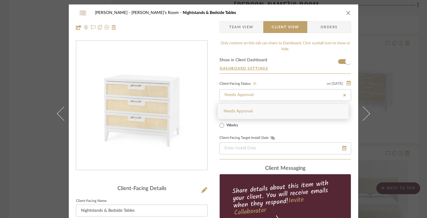
click at [342, 94] on icon at bounding box center [344, 95] width 5 height 4
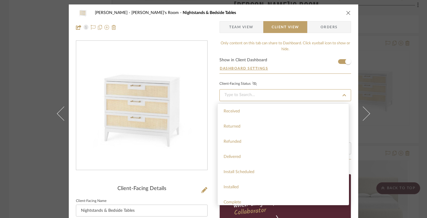
scroll to position [141, 0]
click at [343, 96] on icon at bounding box center [344, 95] width 5 height 4
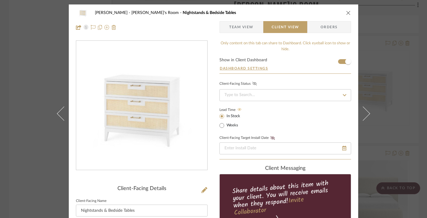
click at [346, 11] on icon "close" at bounding box center [348, 12] width 5 height 5
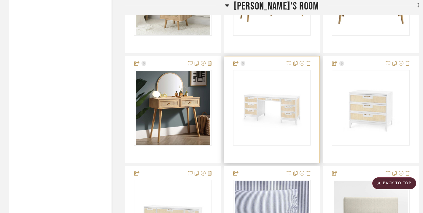
scroll to position [1167, 0]
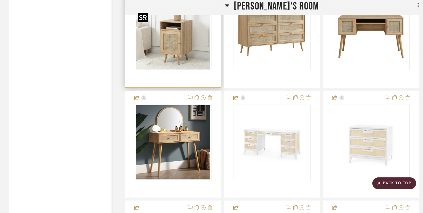
click at [201, 68] on img "0" at bounding box center [173, 32] width 74 height 74
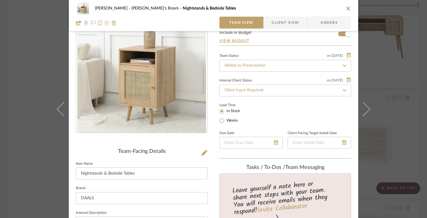
scroll to position [0, 0]
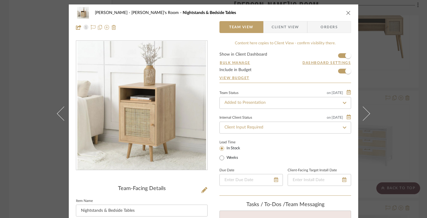
click at [348, 13] on icon "close" at bounding box center [348, 12] width 5 height 5
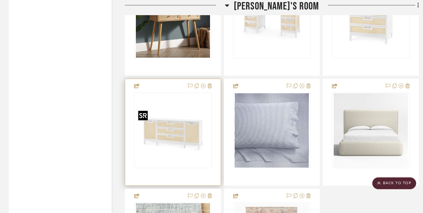
scroll to position [1277, 0]
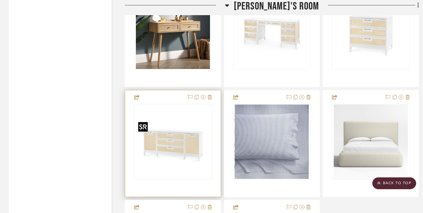
click at [193, 142] on img "0" at bounding box center [173, 141] width 74 height 74
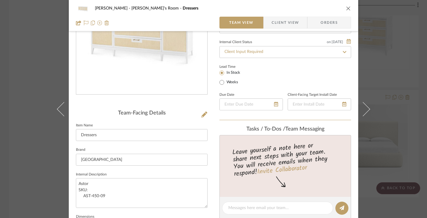
scroll to position [44, 0]
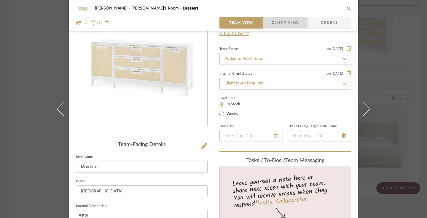
click at [282, 19] on span "Client View" at bounding box center [285, 23] width 27 height 12
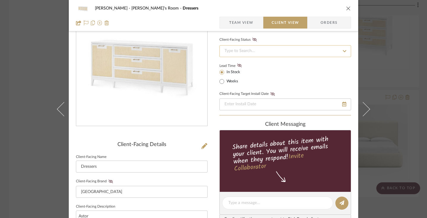
click at [285, 48] on input at bounding box center [286, 51] width 132 height 12
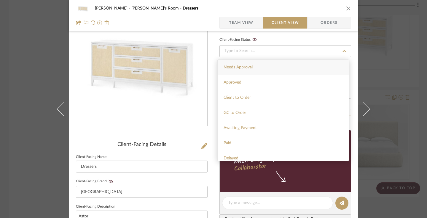
click at [276, 65] on div "Needs Approval" at bounding box center [283, 67] width 131 height 15
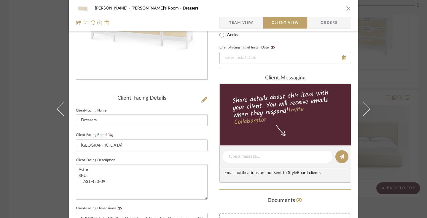
scroll to position [102, 0]
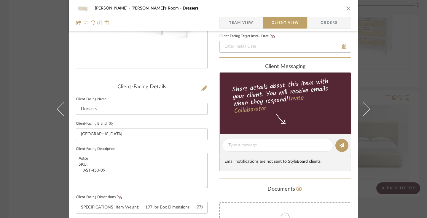
click at [110, 122] on icon at bounding box center [111, 124] width 4 height 4
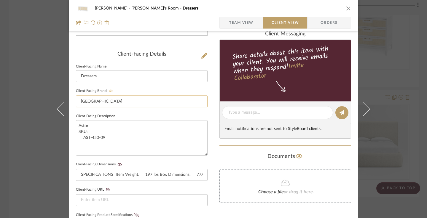
scroll to position [134, 0]
click at [118, 162] on icon at bounding box center [120, 164] width 4 height 4
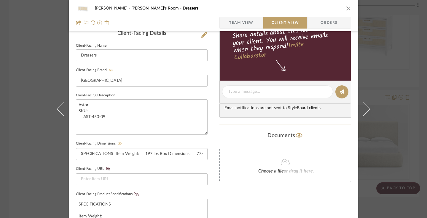
scroll to position [168, 0]
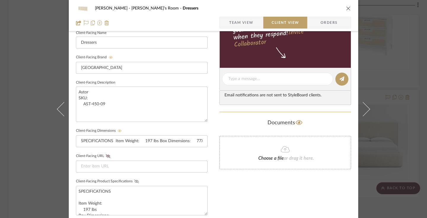
click at [135, 180] on icon at bounding box center [136, 181] width 4 height 4
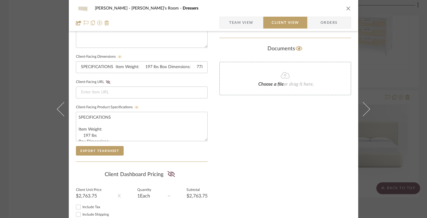
scroll to position [245, 0]
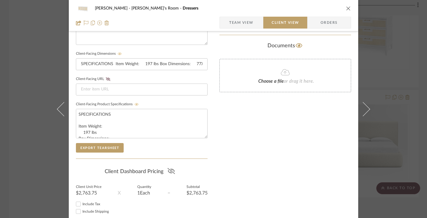
click at [170, 169] on icon at bounding box center [170, 171] width 7 height 6
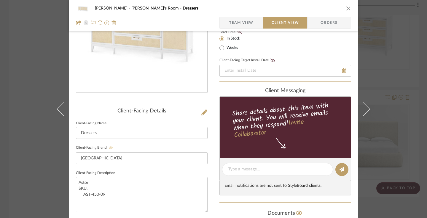
scroll to position [85, 0]
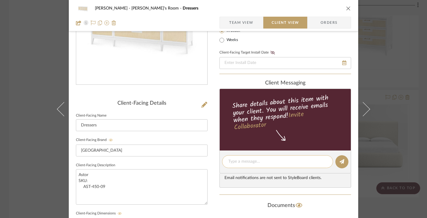
click at [237, 162] on textarea at bounding box center [278, 161] width 99 height 6
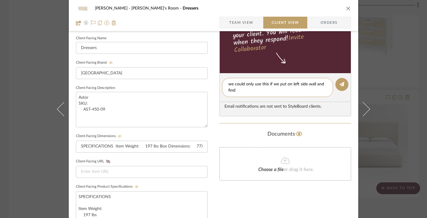
scroll to position [0, 0]
click at [340, 86] on icon at bounding box center [342, 84] width 5 height 5
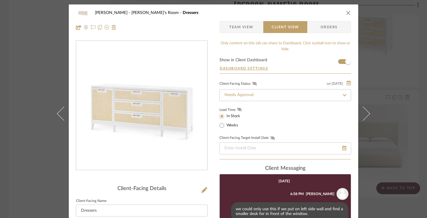
click at [346, 12] on icon "close" at bounding box center [348, 12] width 5 height 5
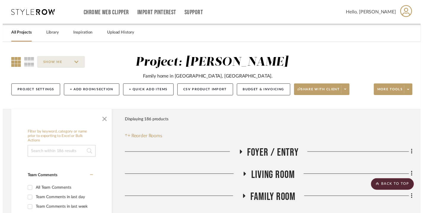
scroll to position [1277, 0]
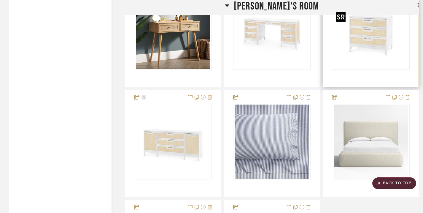
click at [370, 51] on img "0" at bounding box center [371, 32] width 74 height 74
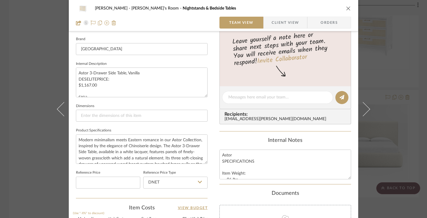
scroll to position [187, 0]
click at [311, 98] on textarea at bounding box center [278, 96] width 99 height 6
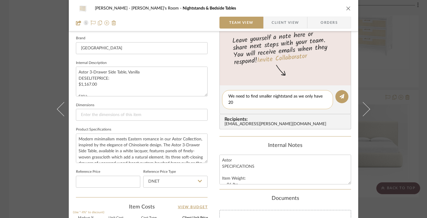
scroll to position [0, 0]
click at [341, 100] on button at bounding box center [342, 96] width 13 height 13
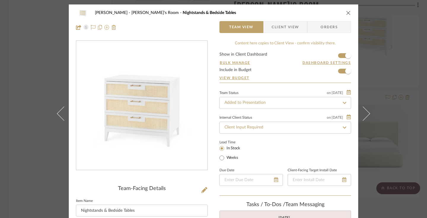
click at [346, 14] on icon "close" at bounding box center [348, 12] width 5 height 5
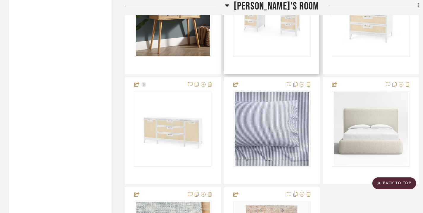
scroll to position [1303, 0]
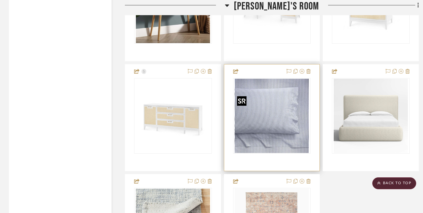
click at [282, 106] on img "0" at bounding box center [272, 116] width 74 height 74
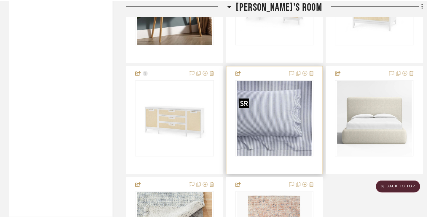
scroll to position [0, 0]
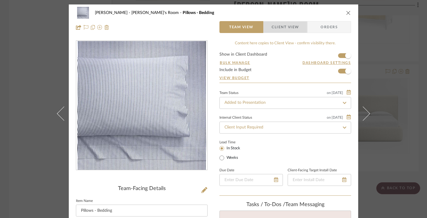
click at [299, 29] on span "Client View" at bounding box center [285, 27] width 43 height 12
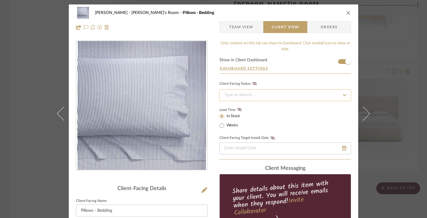
click at [295, 95] on input at bounding box center [286, 95] width 132 height 12
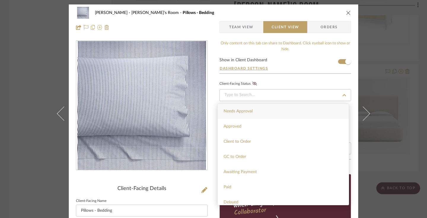
click at [289, 108] on div "Needs Approval" at bounding box center [283, 111] width 131 height 15
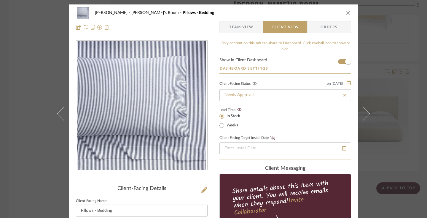
click at [254, 83] on icon at bounding box center [255, 84] width 4 height 4
click at [239, 109] on icon at bounding box center [239, 109] width 4 height 4
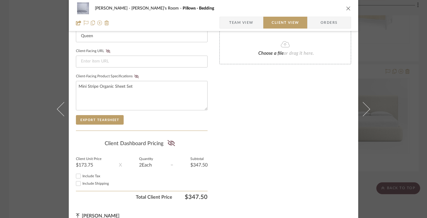
scroll to position [275, 0]
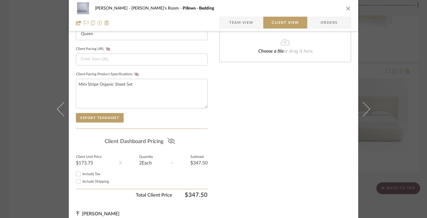
click at [171, 142] on icon at bounding box center [171, 141] width 7 height 6
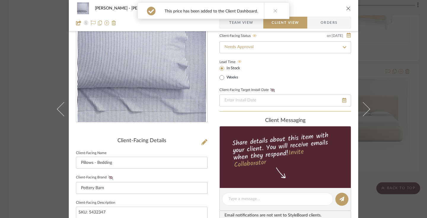
scroll to position [0, 0]
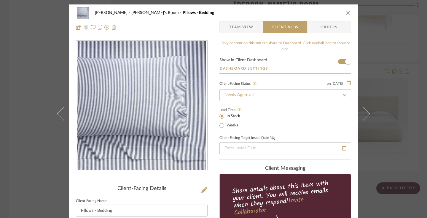
click at [347, 14] on icon "close" at bounding box center [348, 12] width 5 height 5
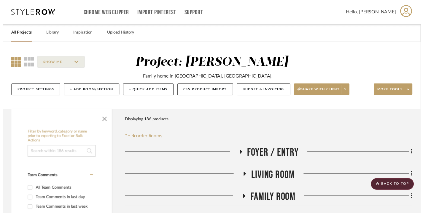
scroll to position [1303, 0]
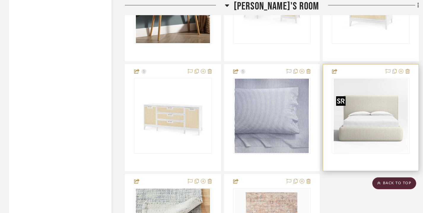
click at [387, 133] on img "0" at bounding box center [371, 116] width 74 height 74
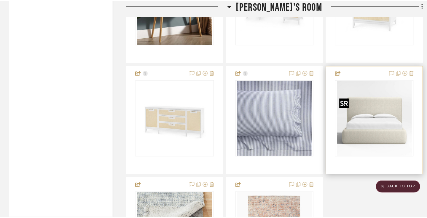
scroll to position [0, 0]
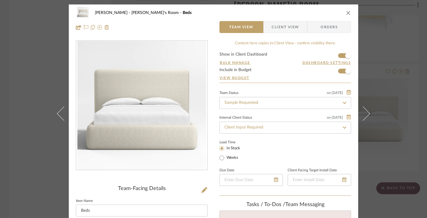
click at [293, 28] on span "Client View" at bounding box center [285, 27] width 27 height 12
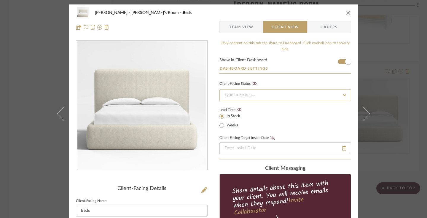
click at [313, 94] on input at bounding box center [286, 95] width 132 height 12
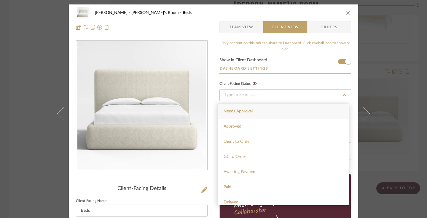
click at [308, 110] on div "Needs Approval" at bounding box center [283, 111] width 131 height 15
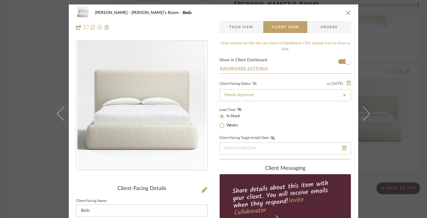
click at [254, 84] on icon at bounding box center [255, 84] width 4 height 4
click at [240, 107] on fa-icon at bounding box center [239, 109] width 7 height 5
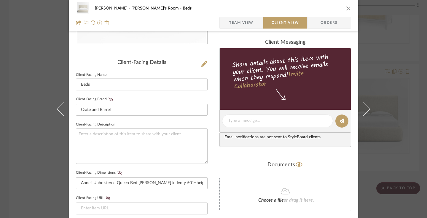
scroll to position [126, 0]
click at [109, 97] on icon at bounding box center [111, 99] width 4 height 4
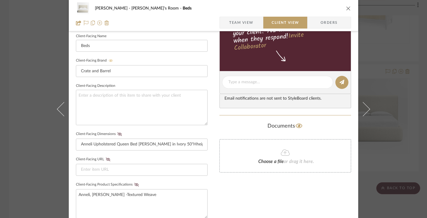
scroll to position [170, 0]
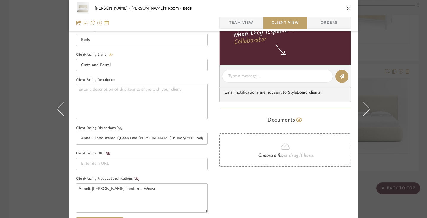
click at [118, 127] on icon at bounding box center [120, 128] width 4 height 4
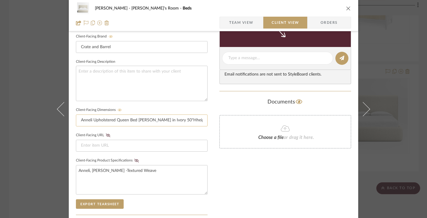
scroll to position [209, 0]
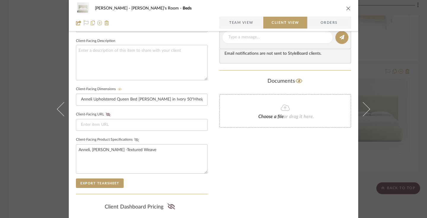
click at [134, 139] on icon at bounding box center [136, 140] width 4 height 4
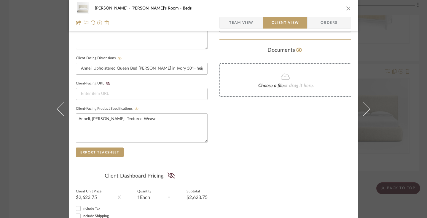
scroll to position [260, 0]
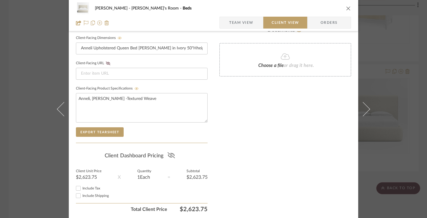
click at [170, 153] on icon at bounding box center [171, 155] width 7 height 6
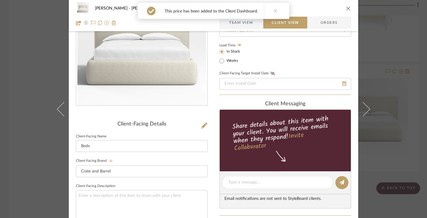
scroll to position [0, 0]
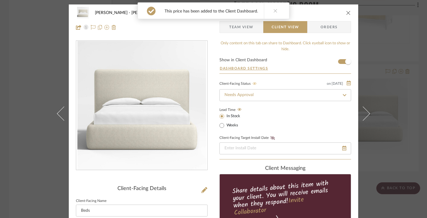
click at [275, 10] on icon at bounding box center [276, 11] width 4 height 4
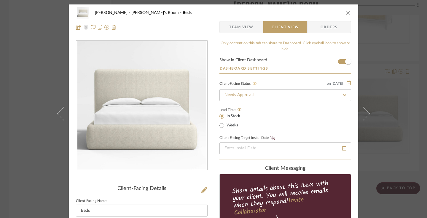
click at [347, 12] on icon "close" at bounding box center [348, 12] width 5 height 5
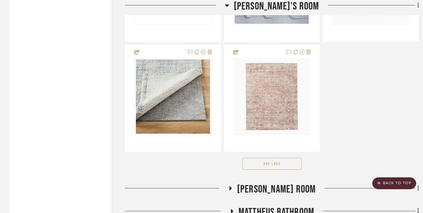
scroll to position [1434, 0]
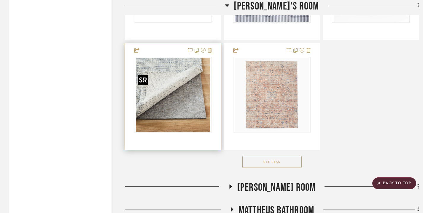
click at [0, 0] on img at bounding box center [0, 0] width 0 height 0
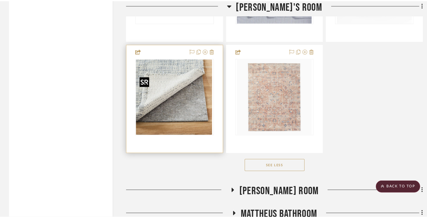
scroll to position [0, 0]
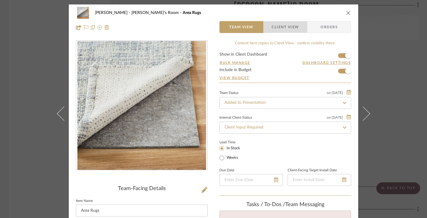
click at [290, 26] on span "Client View" at bounding box center [285, 27] width 27 height 12
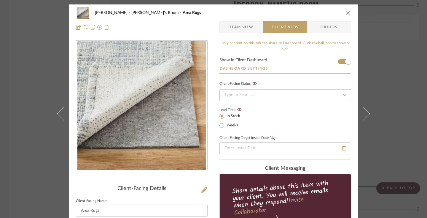
click at [295, 95] on input at bounding box center [286, 95] width 132 height 12
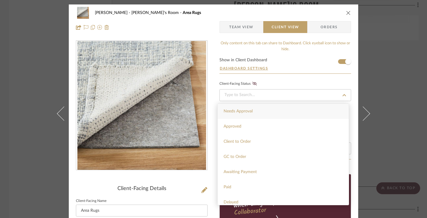
click at [287, 108] on div "Needs Approval" at bounding box center [283, 111] width 131 height 15
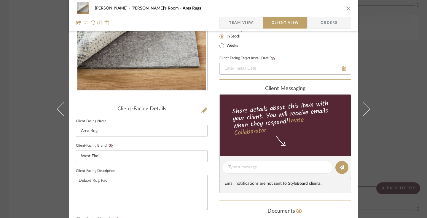
scroll to position [85, 0]
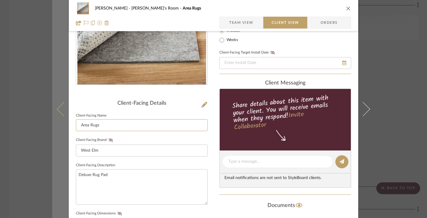
drag, startPoint x: 126, startPoint y: 121, endPoint x: 64, endPoint y: 122, distance: 61.7
click at [64, 122] on mat-dialog-content "[PERSON_NAME] Kiersten's Room Area Rugs Team View Client View Orders Client-Fac…" at bounding box center [213, 166] width 323 height 494
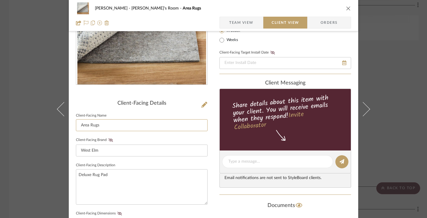
drag, startPoint x: 100, startPoint y: 126, endPoint x: 71, endPoint y: 126, distance: 29.4
click at [71, 126] on div "[PERSON_NAME] Kiersten's Room Area Rugs Team View Client View Orders Client-Fac…" at bounding box center [214, 166] width 290 height 494
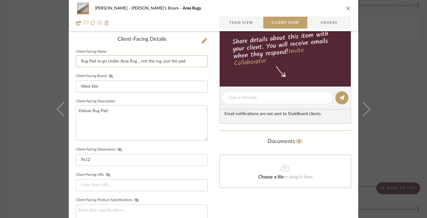
scroll to position [164, 0]
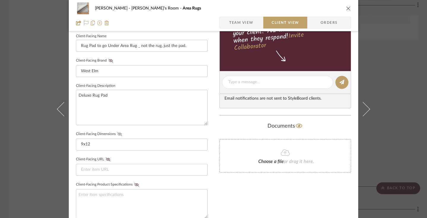
click at [118, 133] on icon at bounding box center [120, 134] width 4 height 4
click at [109, 61] on icon at bounding box center [111, 61] width 4 height 4
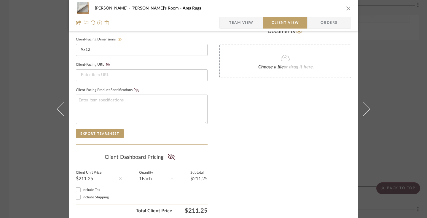
scroll to position [263, 0]
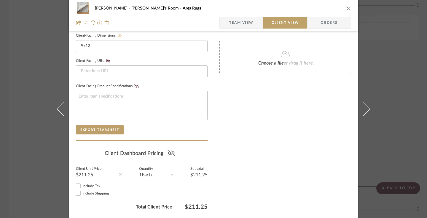
click at [171, 153] on icon at bounding box center [171, 153] width 7 height 6
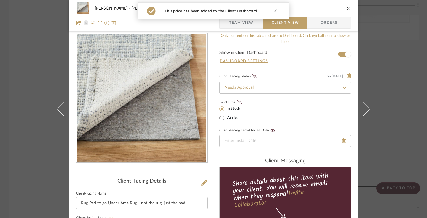
scroll to position [1, 0]
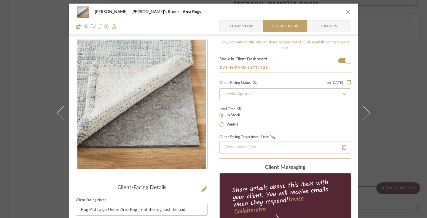
click at [253, 83] on icon at bounding box center [255, 83] width 4 height 4
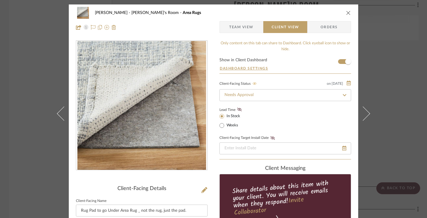
click at [346, 11] on icon "close" at bounding box center [348, 12] width 5 height 5
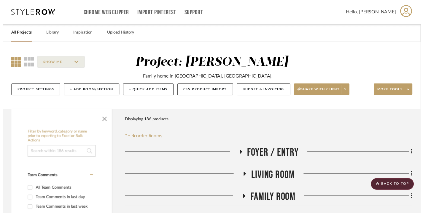
scroll to position [1434, 0]
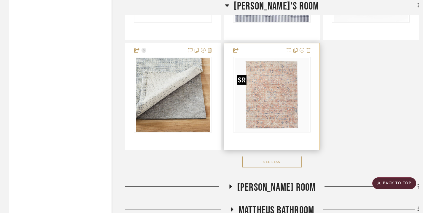
click at [269, 103] on img "0" at bounding box center [272, 95] width 74 height 74
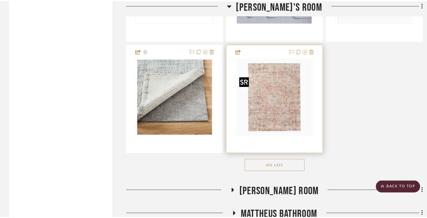
scroll to position [0, 0]
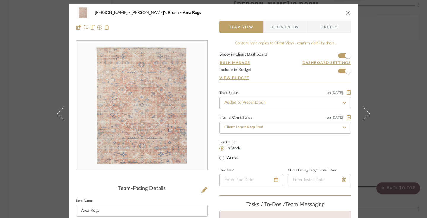
click at [294, 25] on span "Client View" at bounding box center [285, 27] width 27 height 12
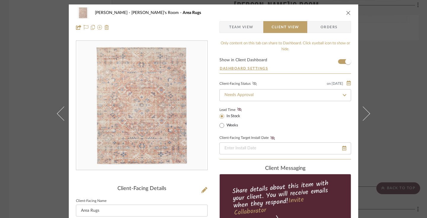
click at [253, 84] on icon at bounding box center [255, 84] width 4 height 4
click at [237, 109] on icon at bounding box center [239, 109] width 4 height 4
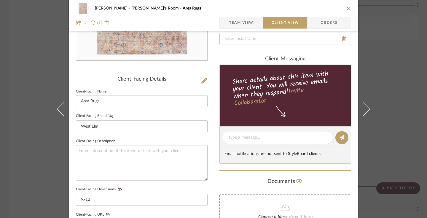
scroll to position [120, 0]
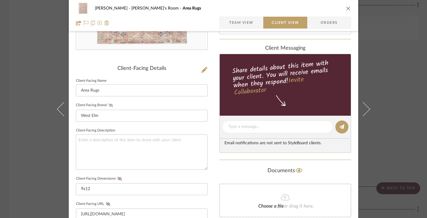
click at [109, 105] on icon at bounding box center [111, 105] width 4 height 4
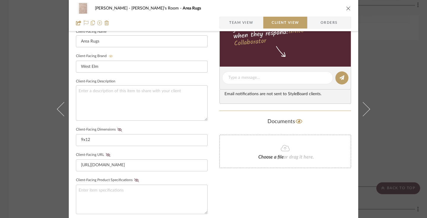
scroll to position [171, 0]
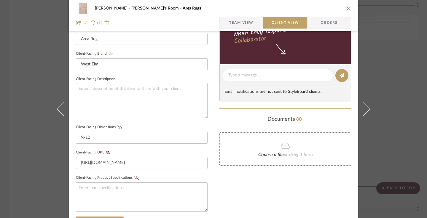
click at [118, 126] on icon at bounding box center [120, 127] width 4 height 4
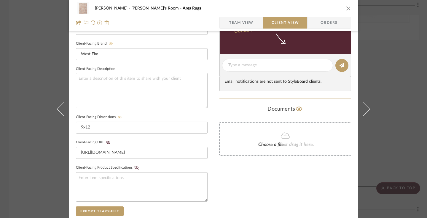
scroll to position [185, 0]
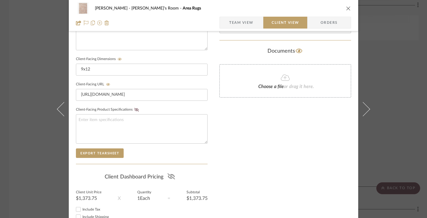
scroll to position [263, 0]
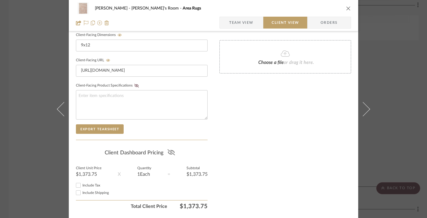
click at [169, 152] on icon at bounding box center [171, 152] width 7 height 6
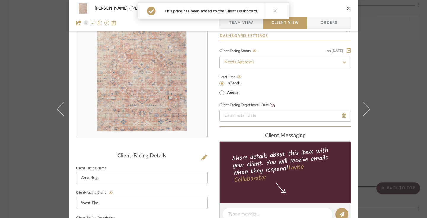
scroll to position [0, 0]
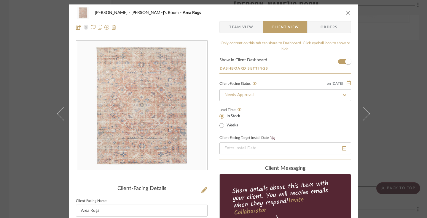
click at [347, 13] on icon "close" at bounding box center [348, 12] width 5 height 5
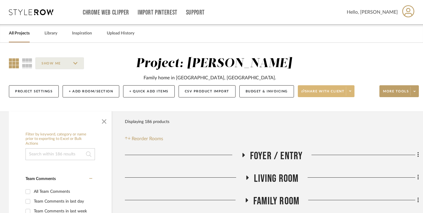
click at [348, 96] on span at bounding box center [350, 91] width 8 height 9
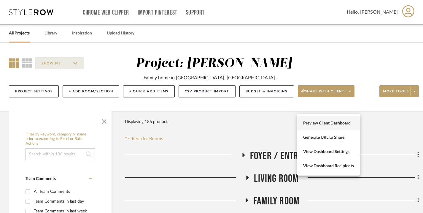
click at [341, 120] on button "Preview Client Dashboard" at bounding box center [328, 123] width 63 height 14
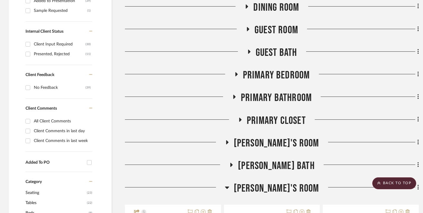
scroll to position [291, 0]
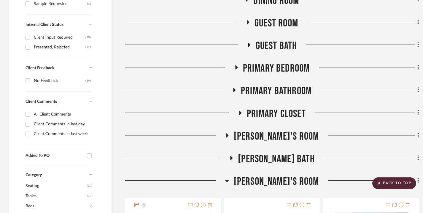
click at [237, 69] on icon at bounding box center [236, 67] width 2 height 4
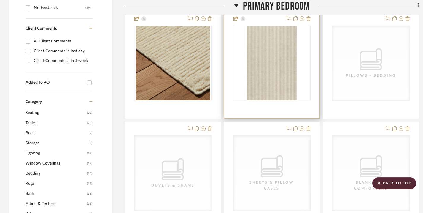
scroll to position [365, 0]
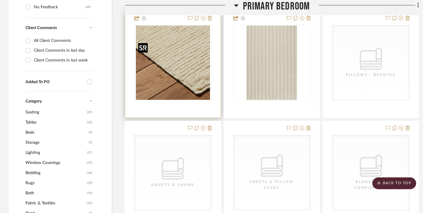
click at [0, 0] on img at bounding box center [0, 0] width 0 height 0
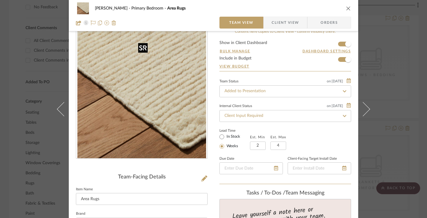
scroll to position [0, 0]
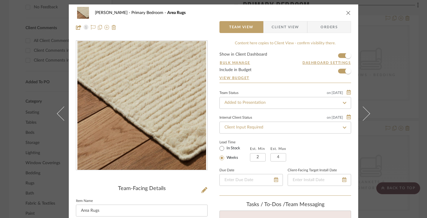
click at [294, 31] on span "Client View" at bounding box center [285, 27] width 27 height 12
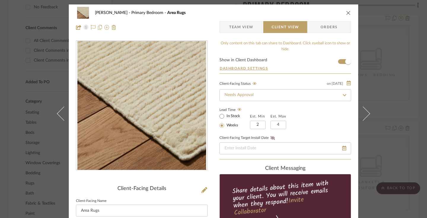
click at [348, 13] on icon "close" at bounding box center [348, 12] width 5 height 5
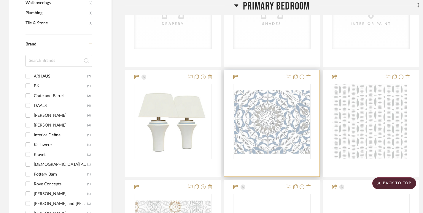
scroll to position [664, 0]
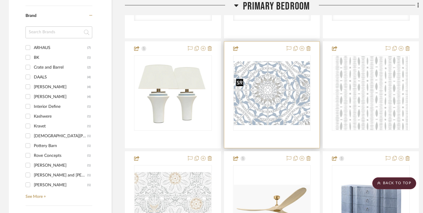
click at [0, 0] on img at bounding box center [0, 0] width 0 height 0
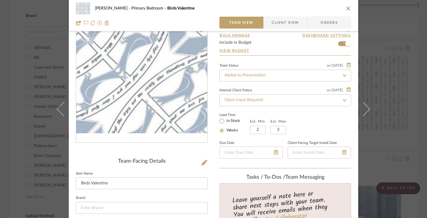
scroll to position [128, 0]
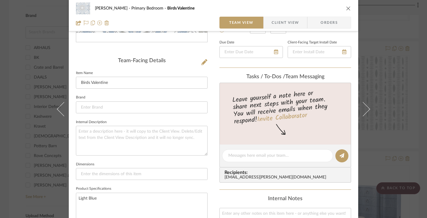
click at [287, 23] on span "Client View" at bounding box center [285, 23] width 27 height 12
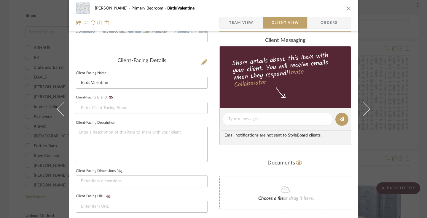
click at [147, 134] on textarea at bounding box center [142, 143] width 132 height 35
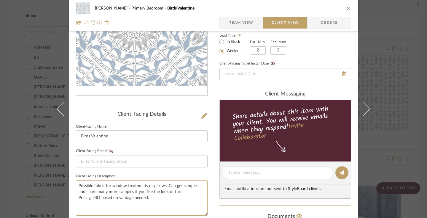
scroll to position [0, 0]
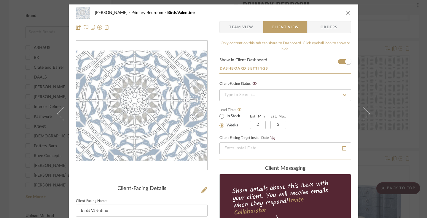
type textarea "Possible fabric for window treatments or pillows, Can get samples and share man…"
click at [348, 14] on icon "close" at bounding box center [348, 12] width 5 height 5
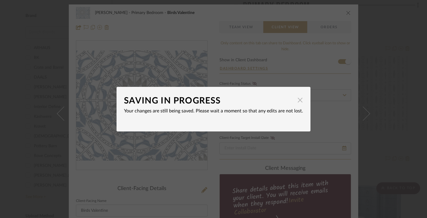
click at [298, 101] on span "button" at bounding box center [300, 100] width 12 height 12
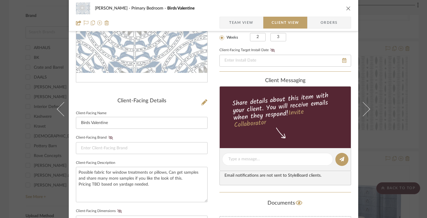
scroll to position [89, 0]
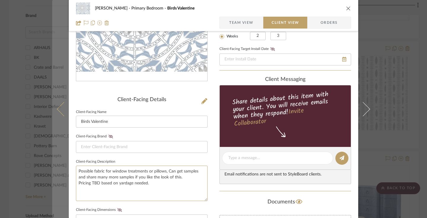
drag, startPoint x: 168, startPoint y: 185, endPoint x: 65, endPoint y: 170, distance: 104.0
click at [65, 170] on mat-dialog-content "Annica van Starrenburg Primary Bedroom Birds Valentine Team View Client View Or…" at bounding box center [213, 163] width 323 height 494
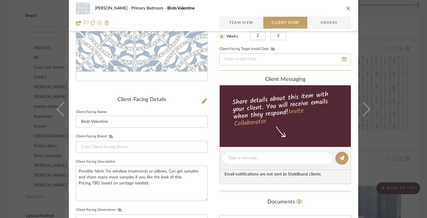
click at [349, 7] on div "Annica van Starrenburg Primary Bedroom Birds Valentine Team View Client View Or…" at bounding box center [214, 15] width 290 height 31
click at [347, 8] on icon "close" at bounding box center [348, 8] width 5 height 5
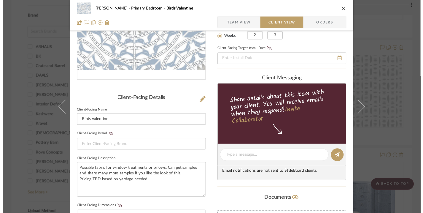
scroll to position [664, 0]
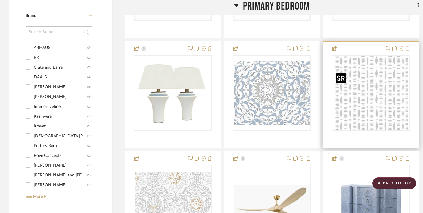
click at [364, 93] on img "0" at bounding box center [371, 93] width 74 height 74
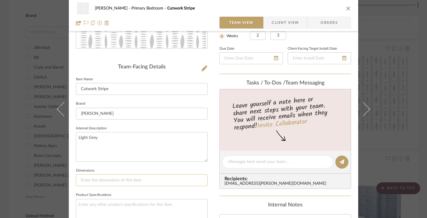
scroll to position [135, 0]
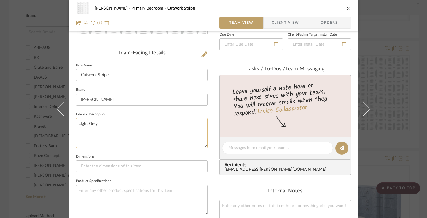
click at [138, 126] on textarea "LIght Grey" at bounding box center [142, 132] width 132 height 29
click at [290, 21] on span "Client View" at bounding box center [285, 23] width 27 height 12
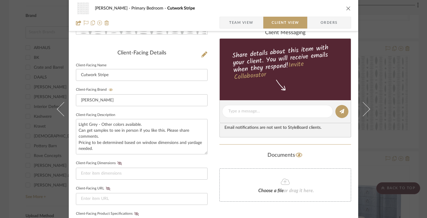
click at [346, 7] on icon "close" at bounding box center [348, 8] width 5 height 5
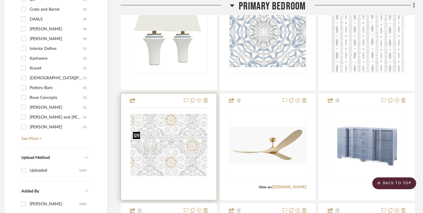
scroll to position [722, 4]
click at [162, 158] on div at bounding box center [169, 144] width 78 height 75
click at [174, 159] on img "0" at bounding box center [169, 145] width 77 height 62
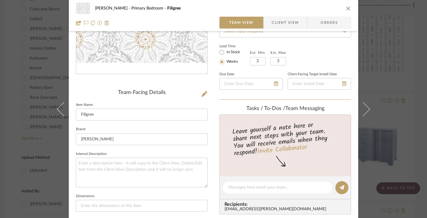
scroll to position [97, 0]
click at [302, 23] on span "Client View" at bounding box center [285, 23] width 43 height 12
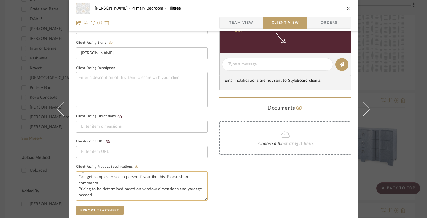
scroll to position [0, 0]
click at [346, 7] on icon "close" at bounding box center [348, 8] width 5 height 5
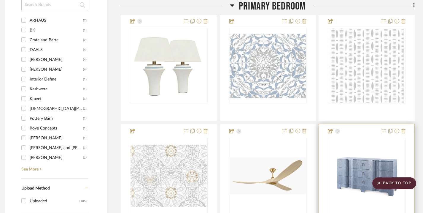
scroll to position [0, 4]
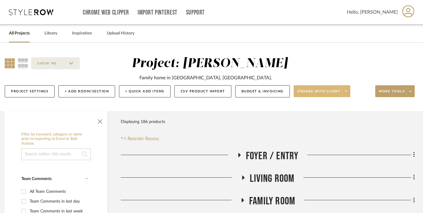
click at [346, 92] on icon at bounding box center [346, 91] width 2 height 1
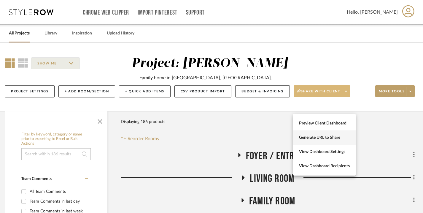
click at [333, 137] on span "Generate URL to Share" at bounding box center [324, 137] width 51 height 5
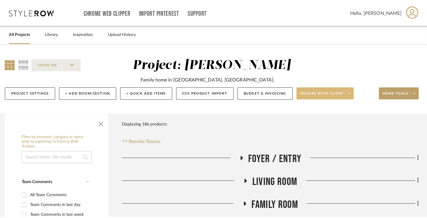
scroll to position [0, 0]
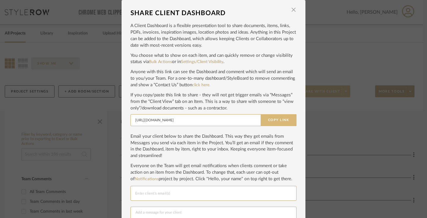
click at [283, 120] on button "Copy Link" at bounding box center [279, 120] width 36 height 12
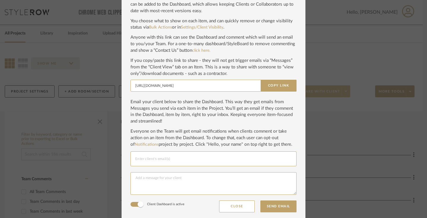
scroll to position [36, 0]
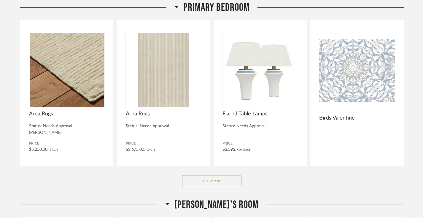
scroll to position [92, 0]
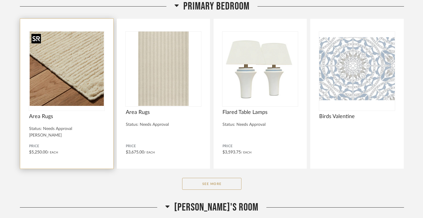
click at [0, 0] on img at bounding box center [0, 0] width 0 height 0
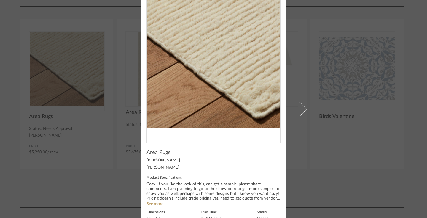
scroll to position [0, 0]
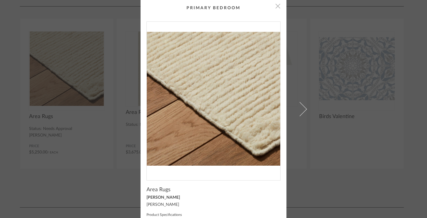
click at [277, 7] on span "button" at bounding box center [278, 6] width 12 height 12
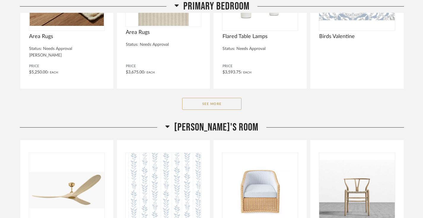
scroll to position [180, 0]
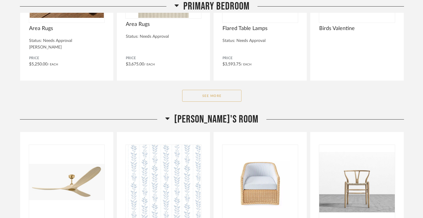
click at [231, 96] on button "See More" at bounding box center [211, 96] width 59 height 12
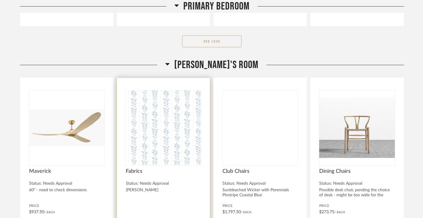
scroll to position [856, 0]
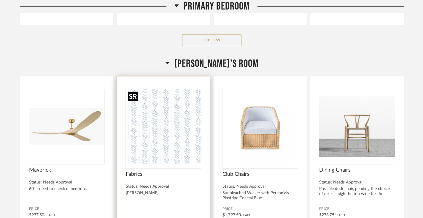
click at [0, 0] on img at bounding box center [0, 0] width 0 height 0
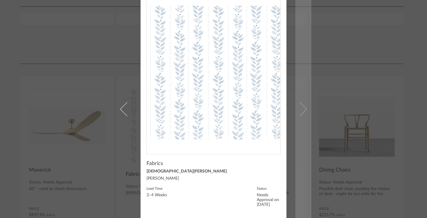
scroll to position [0, 0]
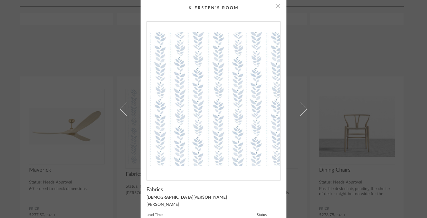
click at [277, 7] on span "button" at bounding box center [278, 6] width 12 height 12
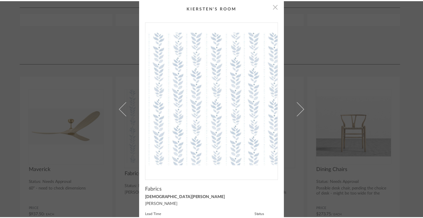
scroll to position [856, 0]
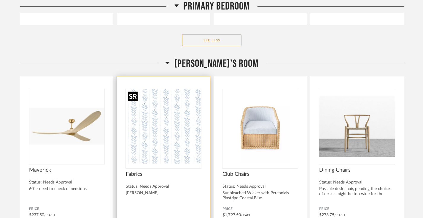
click at [198, 137] on img "0" at bounding box center [163, 126] width 75 height 74
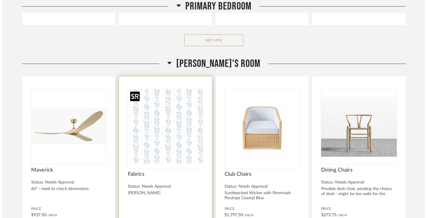
scroll to position [0, 0]
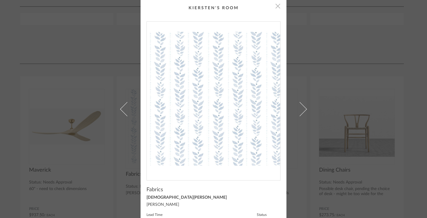
click at [276, 5] on span "button" at bounding box center [278, 6] width 12 height 12
